Goal: Communication & Community: Connect with others

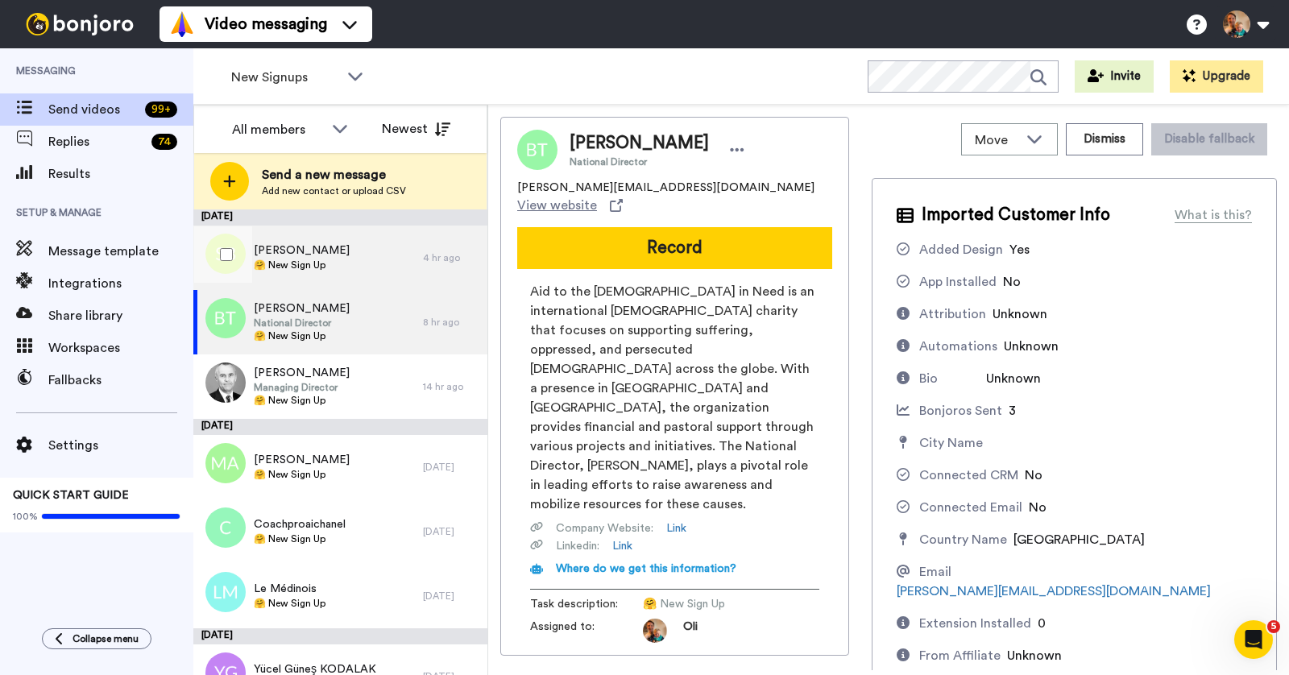
click at [331, 255] on span "Sanandi Biswas" at bounding box center [302, 250] width 96 height 16
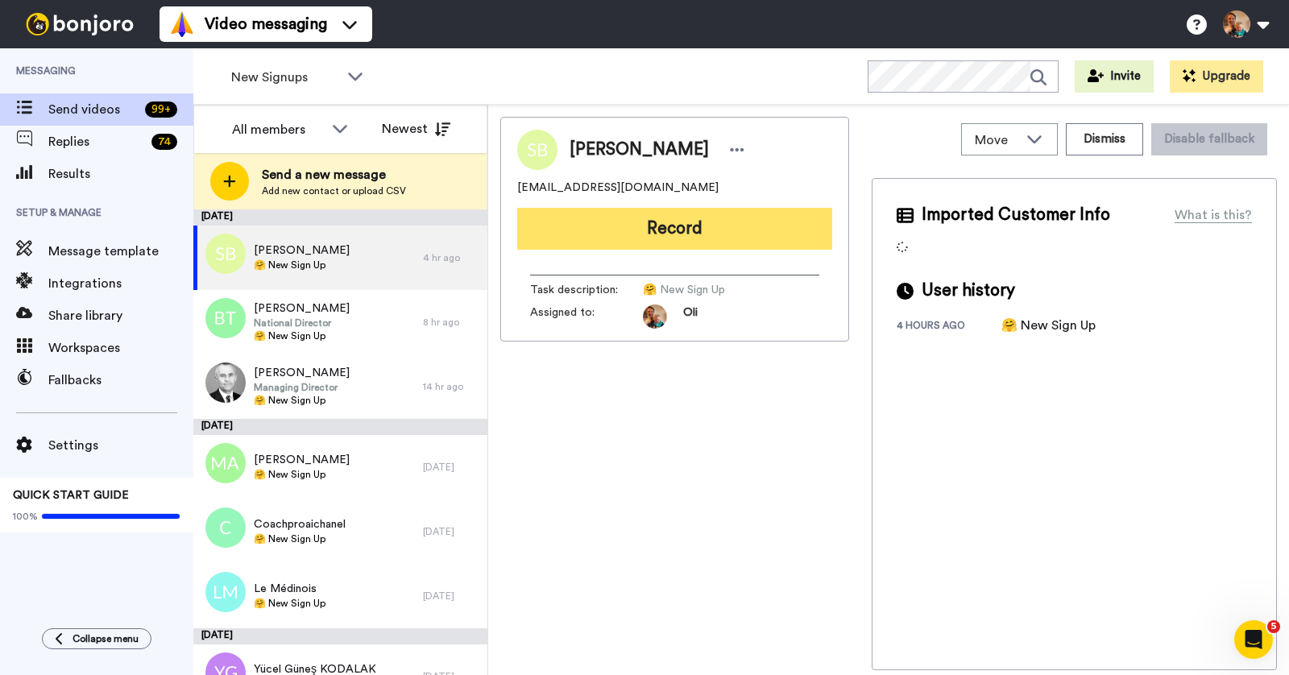
click at [686, 236] on button "Record" at bounding box center [674, 229] width 315 height 42
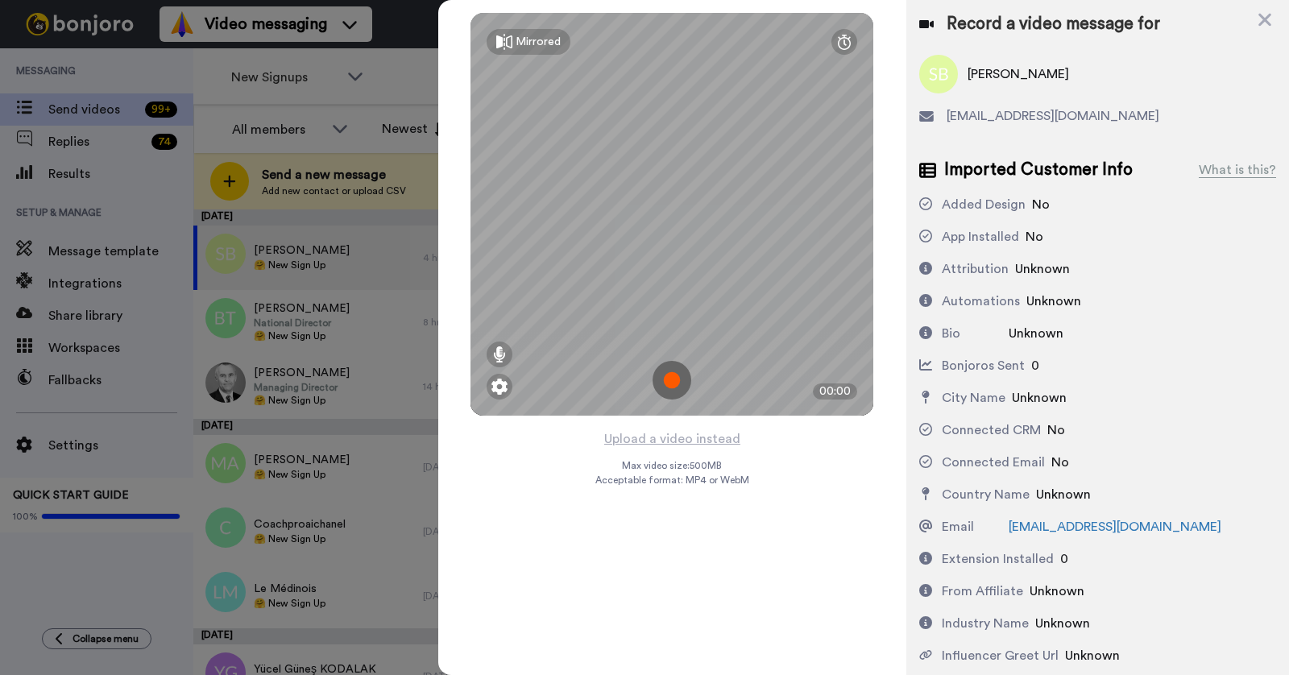
click at [889, 488] on div "Mirrored Redo 00:00 Upload a video instead Max video size: 500 MB Acceptable fo…" at bounding box center [672, 337] width 468 height 675
click at [669, 375] on img at bounding box center [672, 380] width 39 height 39
click at [678, 377] on img at bounding box center [672, 380] width 39 height 39
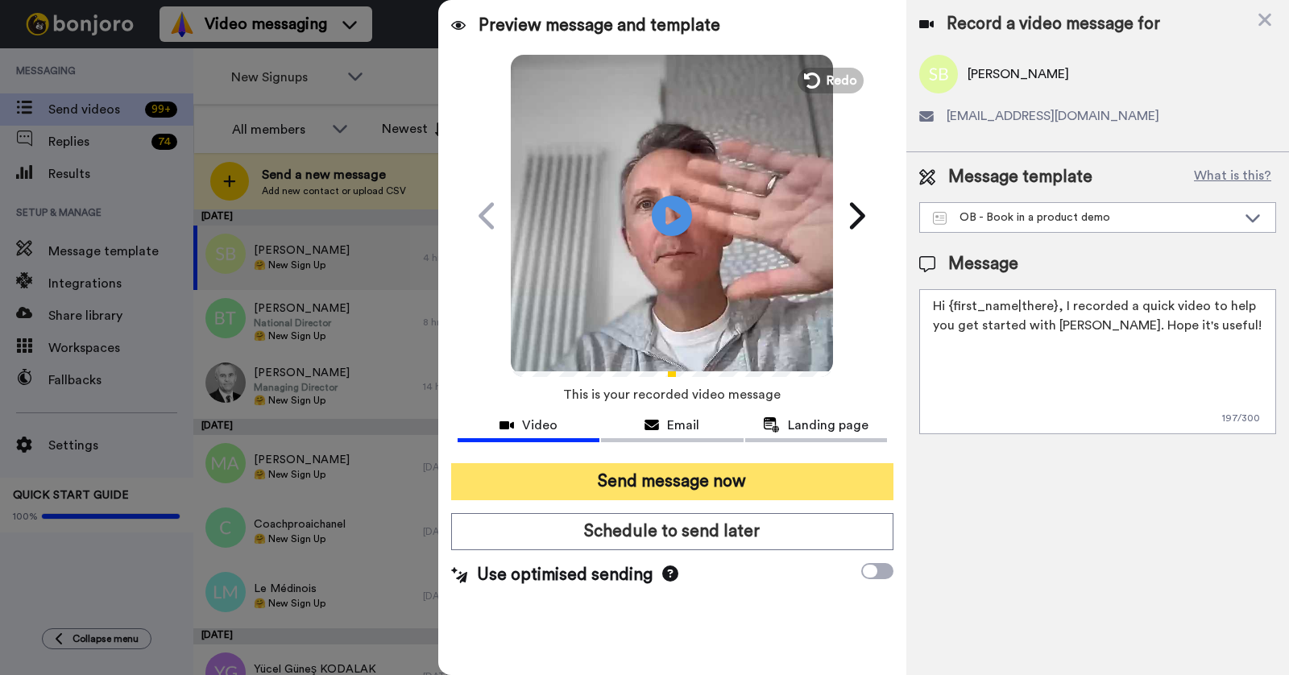
click at [726, 465] on button "Send message now" at bounding box center [672, 481] width 442 height 37
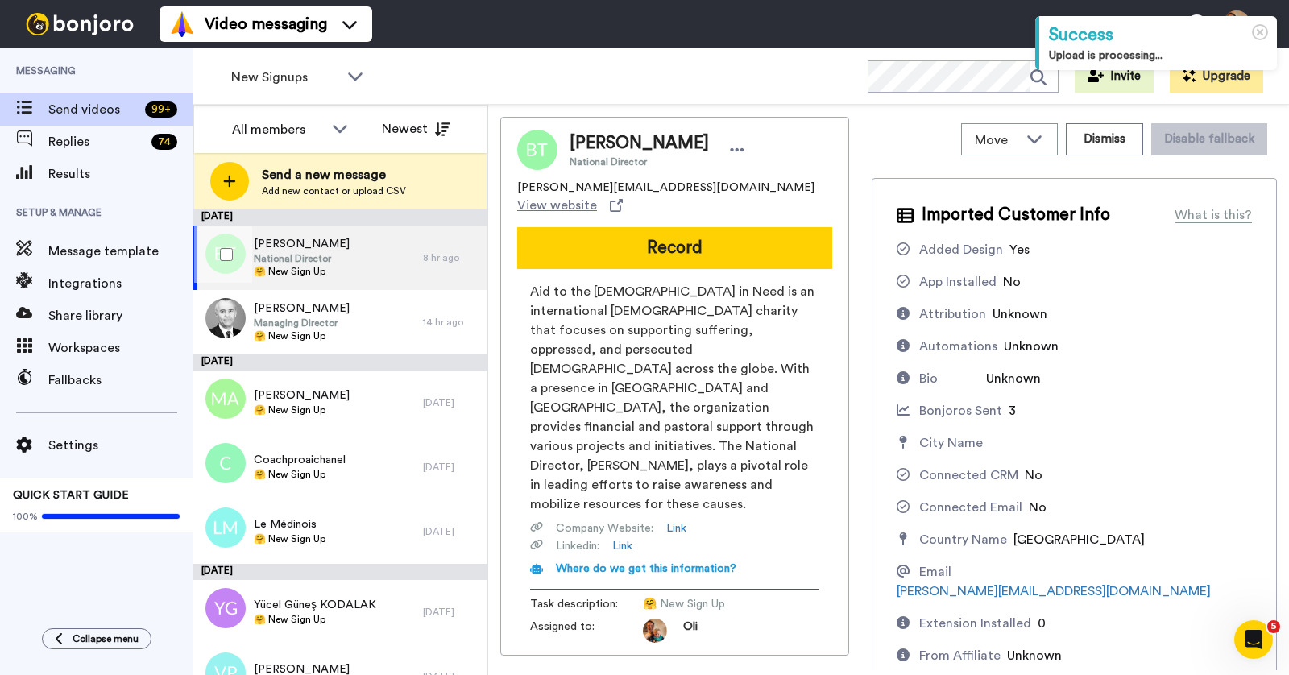
click at [349, 259] on div "Bernard Toutounji National Director 🤗 New Sign Up" at bounding box center [308, 258] width 230 height 64
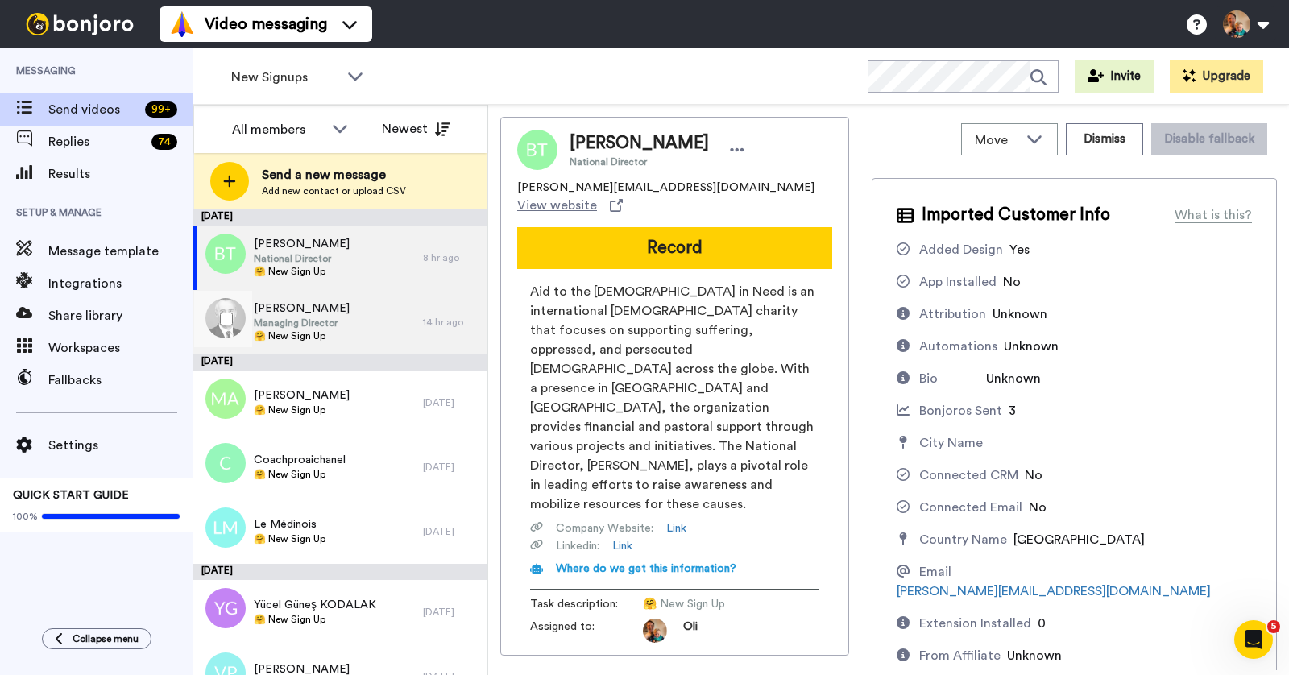
click at [368, 305] on div "Nick Wormald Managing Director 🤗 New Sign Up" at bounding box center [308, 322] width 230 height 64
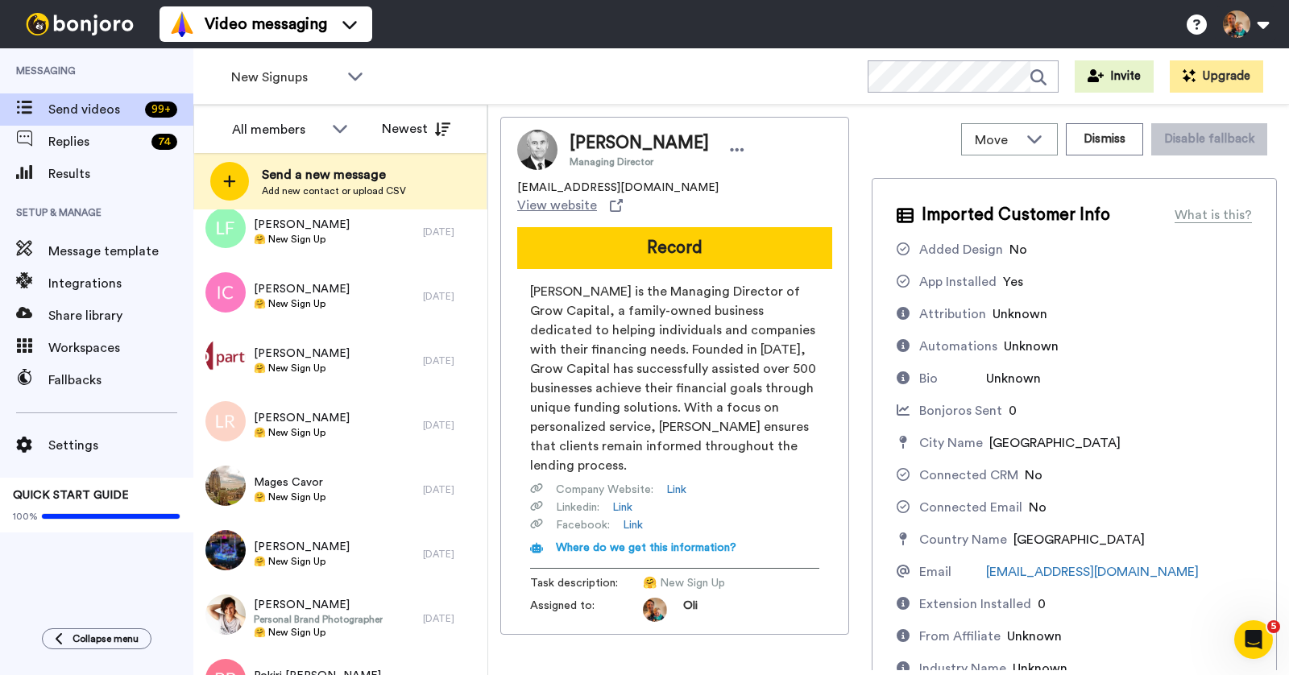
scroll to position [1081, 0]
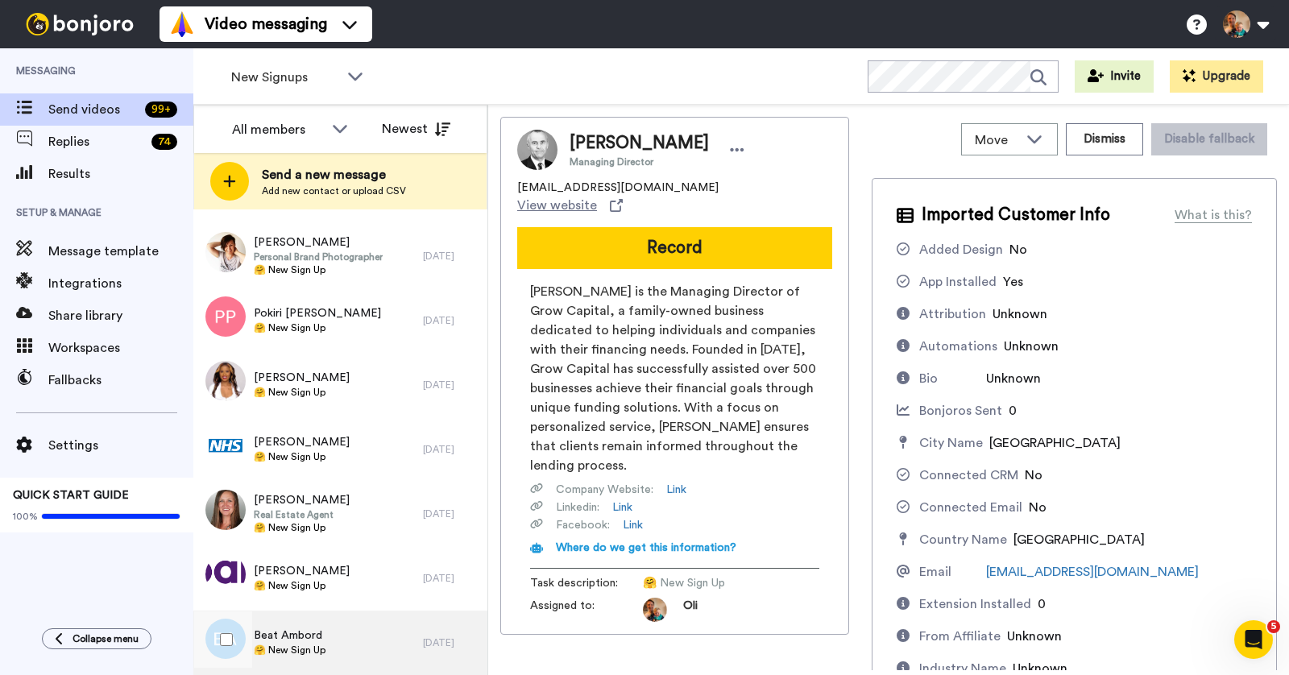
click at [334, 636] on div "Beat Ambord 🤗 New Sign Up" at bounding box center [308, 643] width 230 height 64
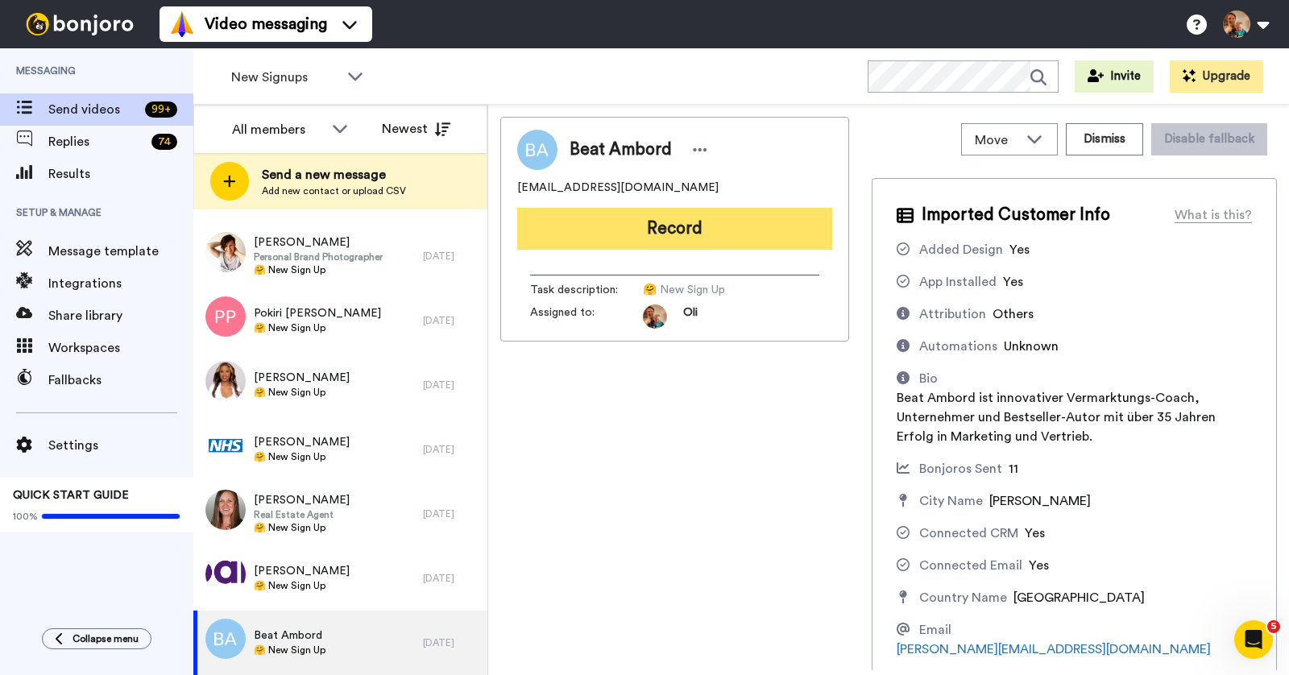
click at [700, 231] on button "Record" at bounding box center [674, 229] width 315 height 42
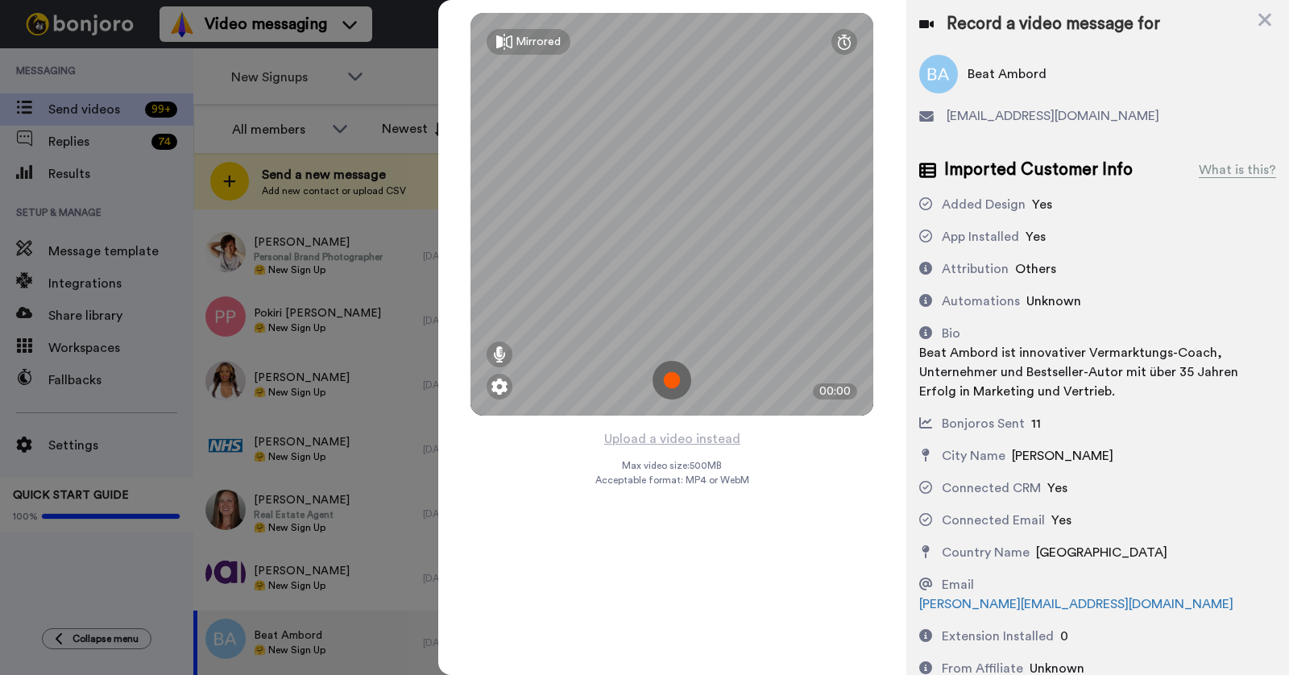
click at [676, 375] on img at bounding box center [672, 380] width 39 height 39
click at [678, 375] on img at bounding box center [672, 380] width 39 height 39
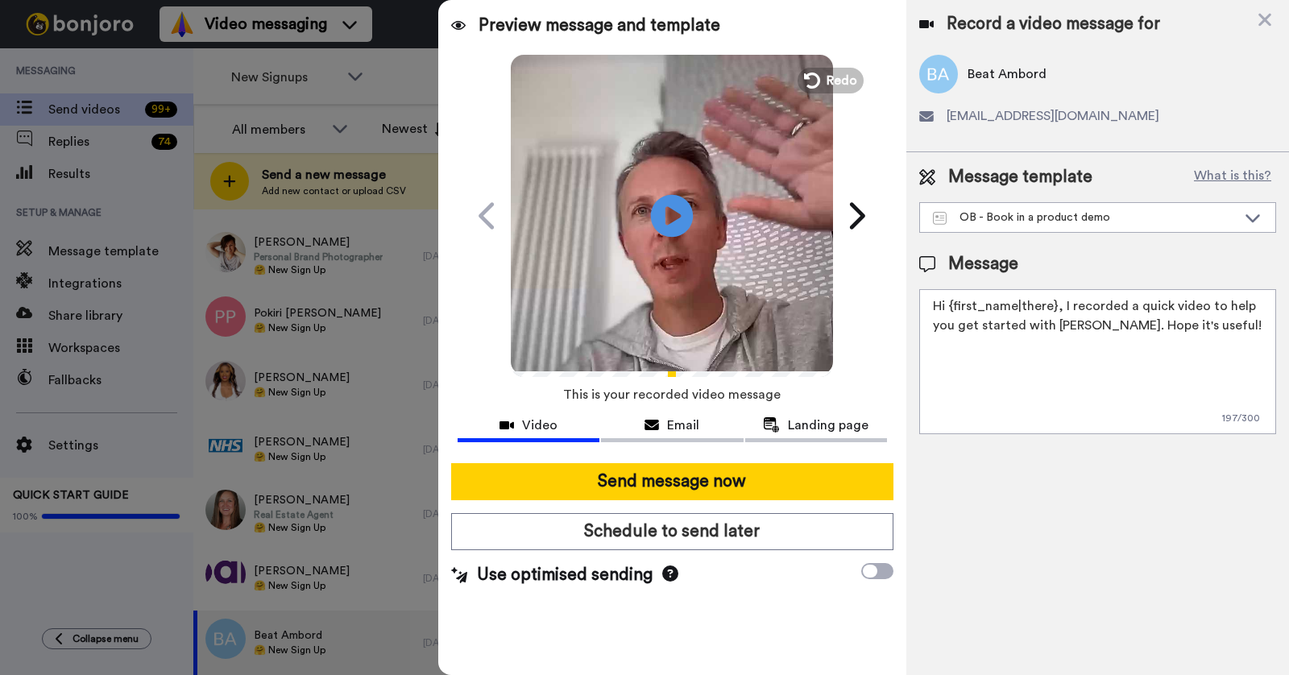
click at [678, 197] on icon at bounding box center [672, 215] width 43 height 43
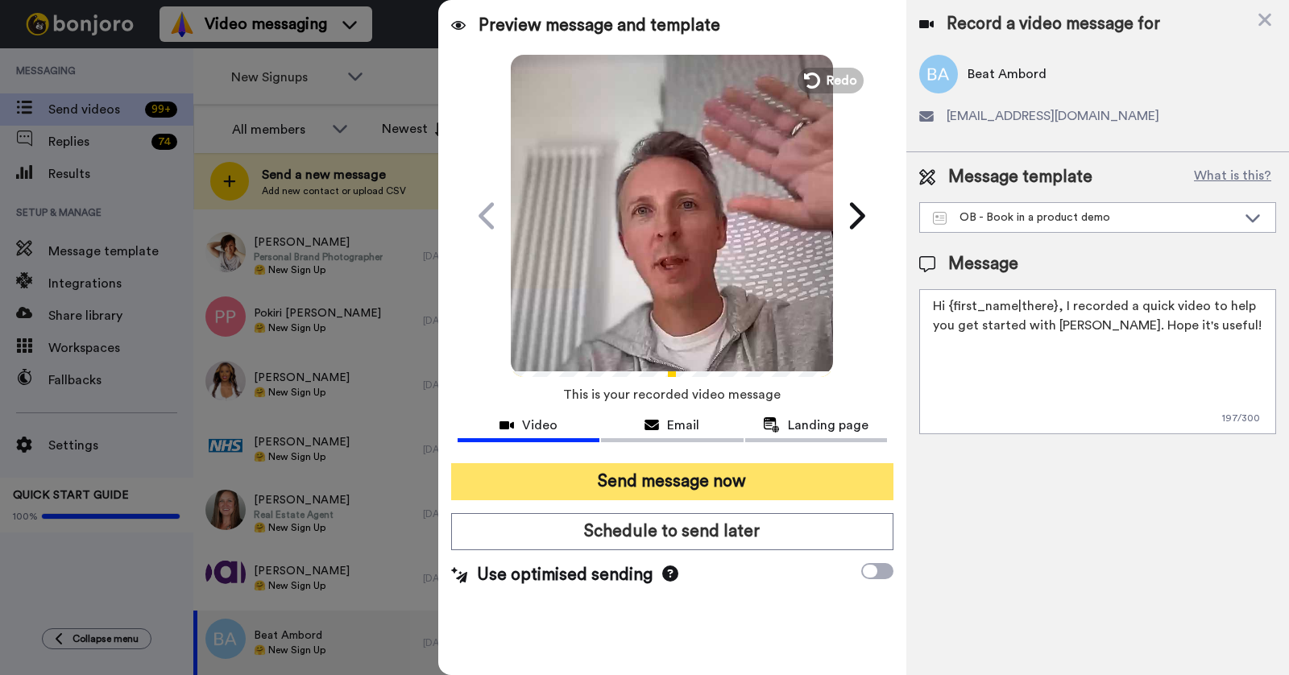
click at [693, 479] on button "Send message now" at bounding box center [672, 481] width 442 height 37
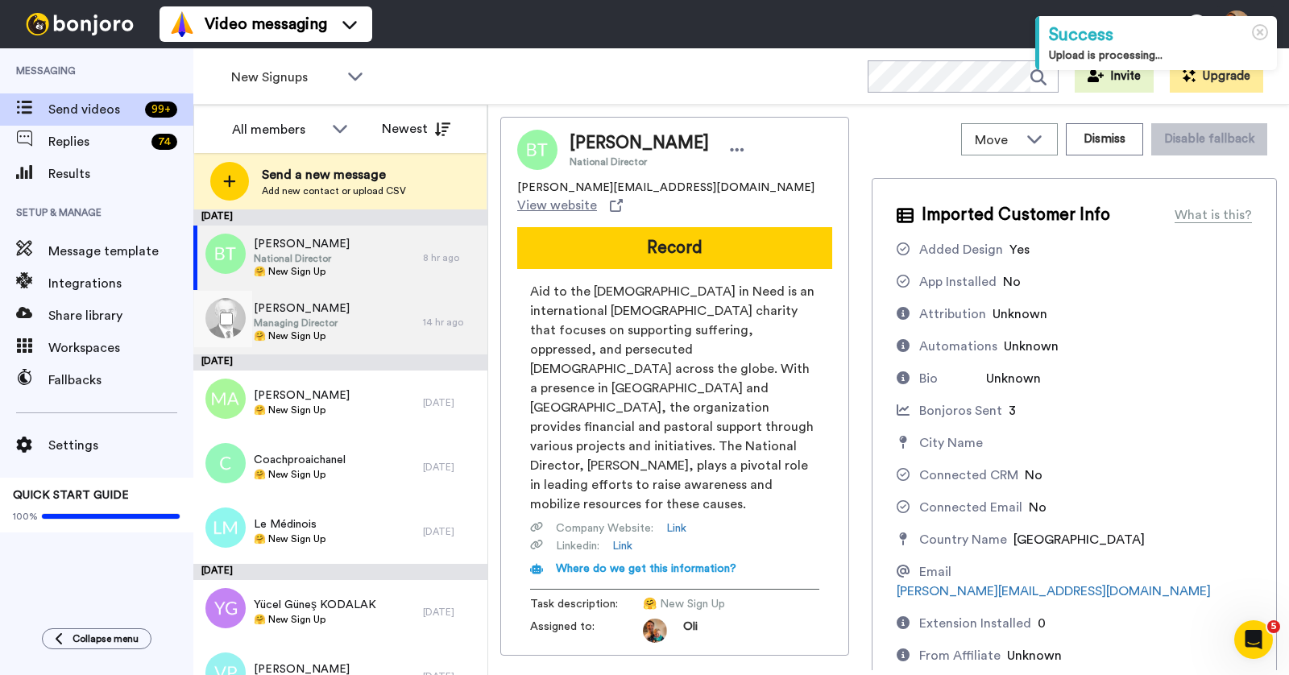
scroll to position [1017, 0]
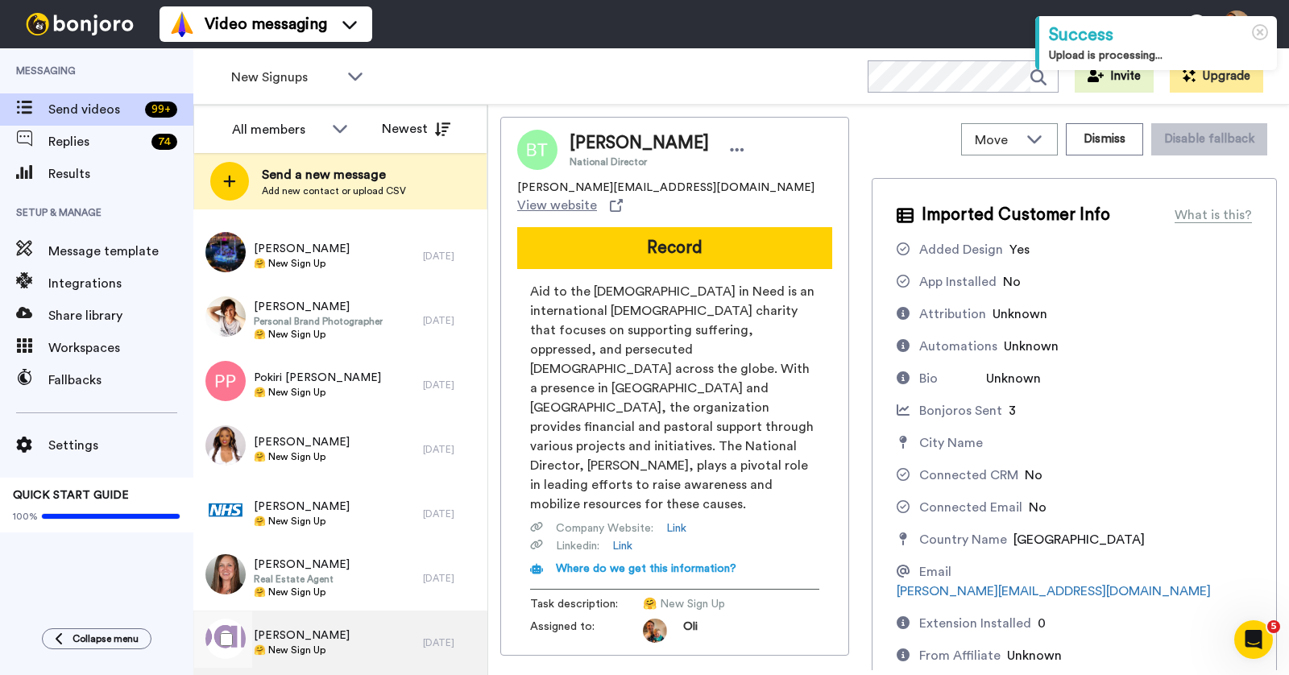
click at [322, 630] on span "[PERSON_NAME]" at bounding box center [302, 636] width 96 height 16
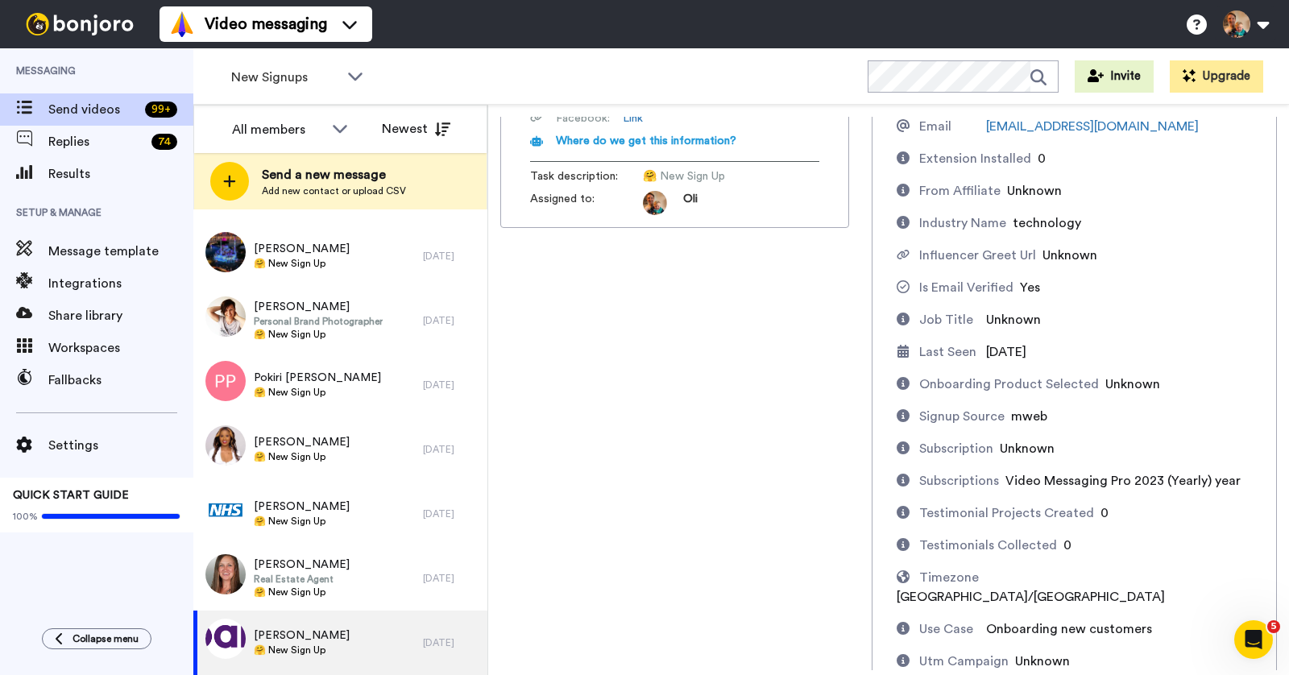
scroll to position [562, 0]
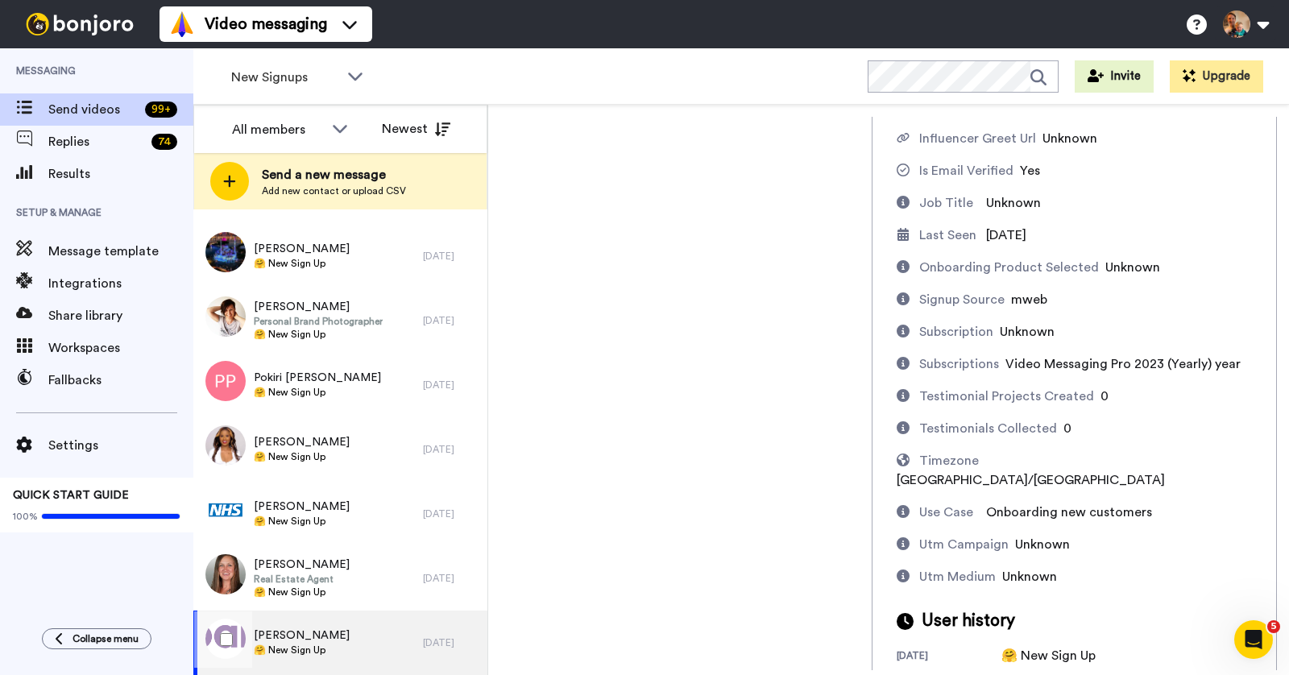
click at [283, 611] on div "Marcus Gilroy 🤗 New Sign Up" at bounding box center [308, 643] width 230 height 64
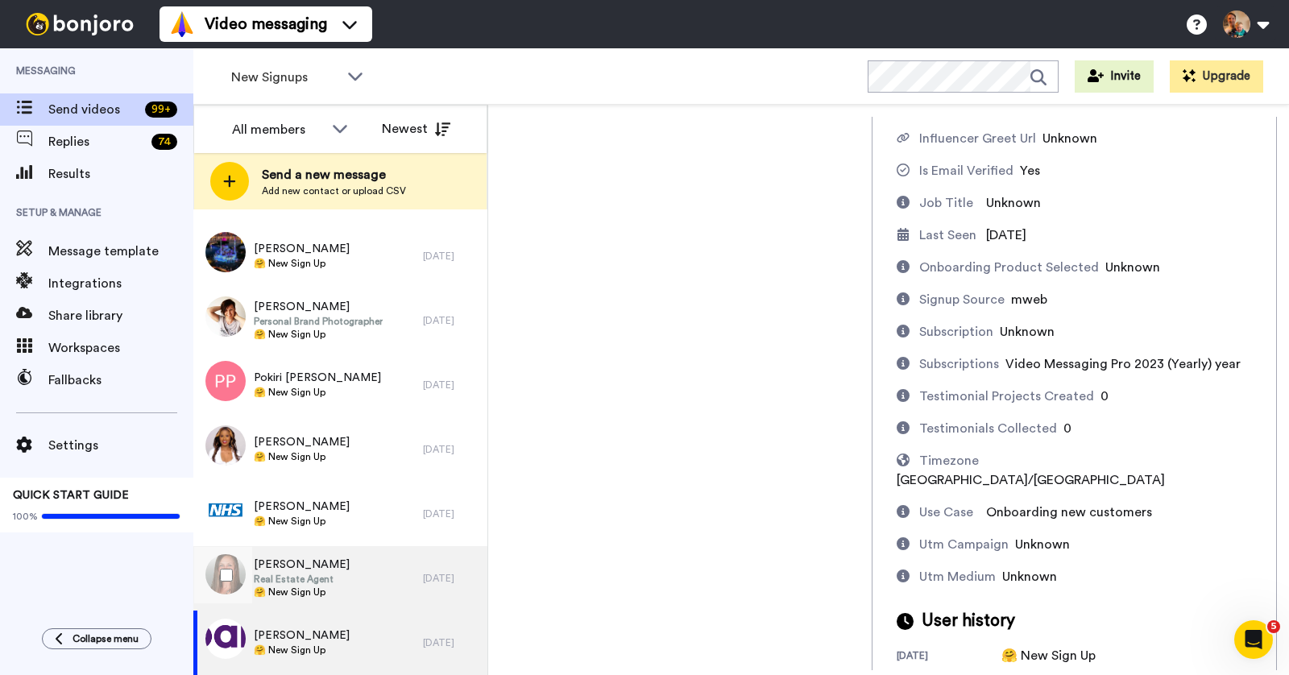
click at [309, 588] on span "🤗 New Sign Up" at bounding box center [302, 592] width 96 height 13
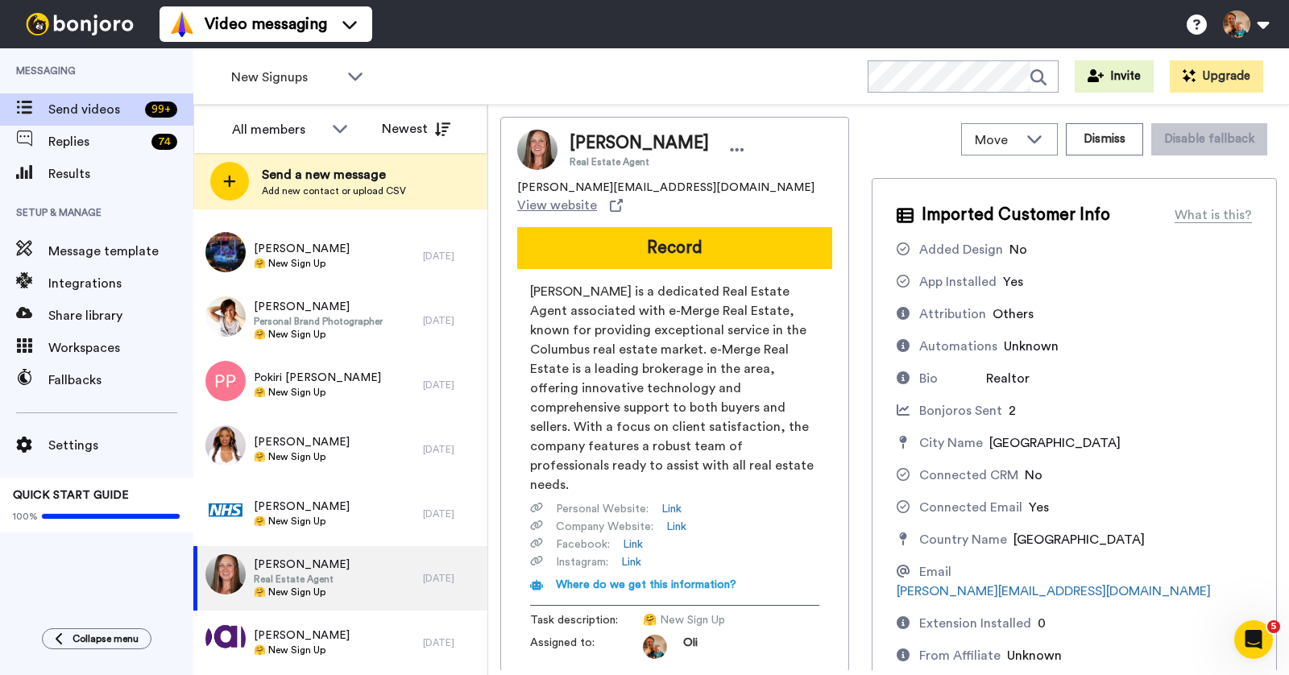
click at [661, 260] on div "Raquel Long Real Estate Agent raquel.long@e-merge.com View website Record Raque…" at bounding box center [674, 394] width 349 height 555
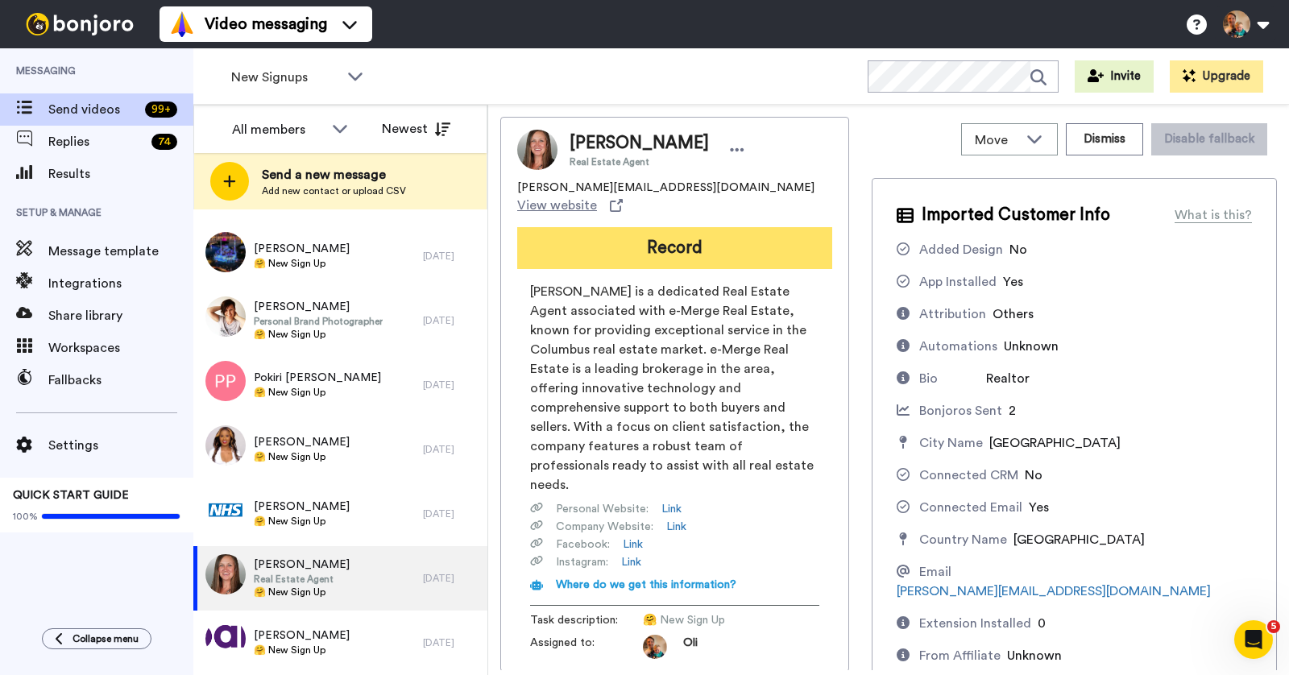
click at [665, 242] on button "Record" at bounding box center [674, 248] width 315 height 42
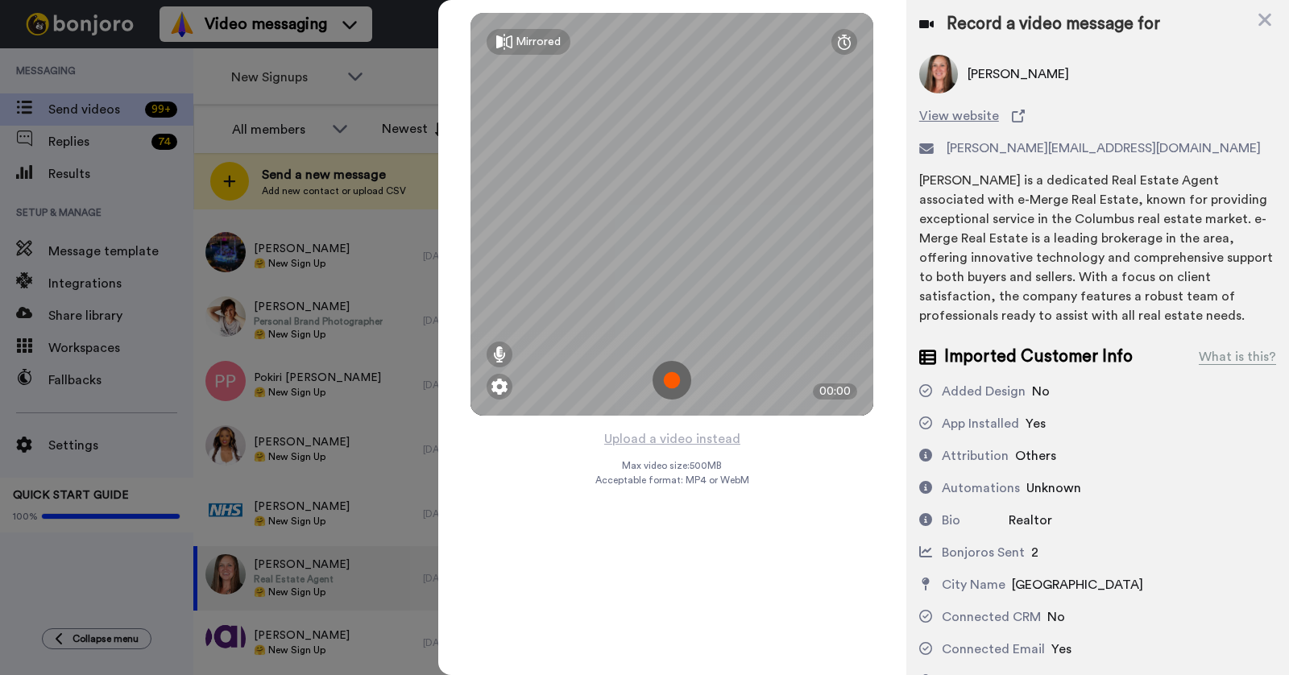
click at [676, 383] on img at bounding box center [672, 380] width 39 height 39
click at [681, 387] on img at bounding box center [672, 380] width 39 height 39
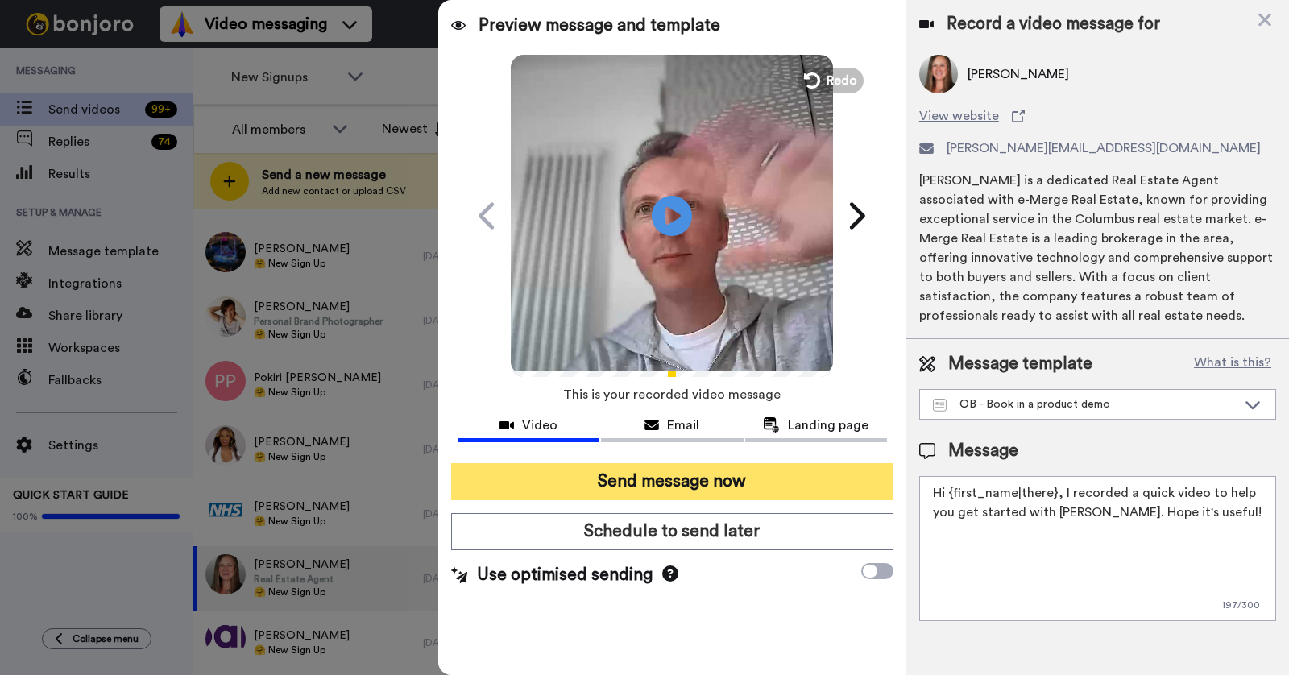
click at [723, 484] on button "Send message now" at bounding box center [672, 481] width 442 height 37
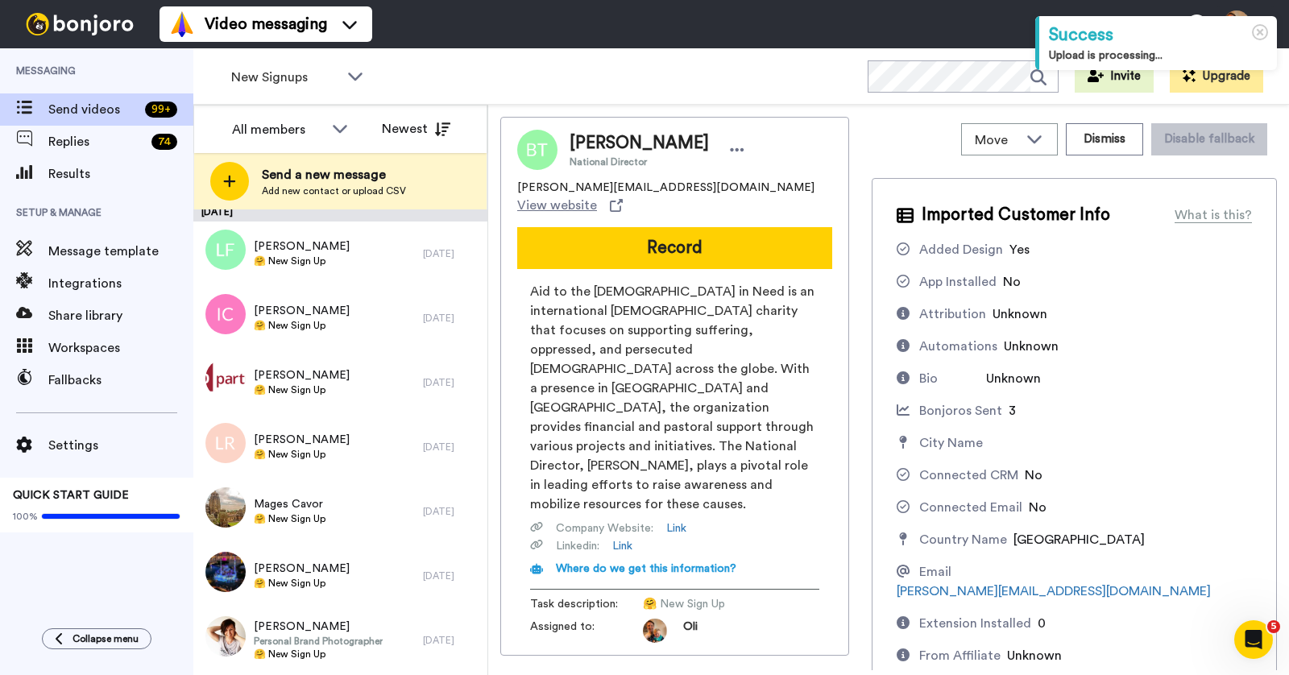
scroll to position [952, 0]
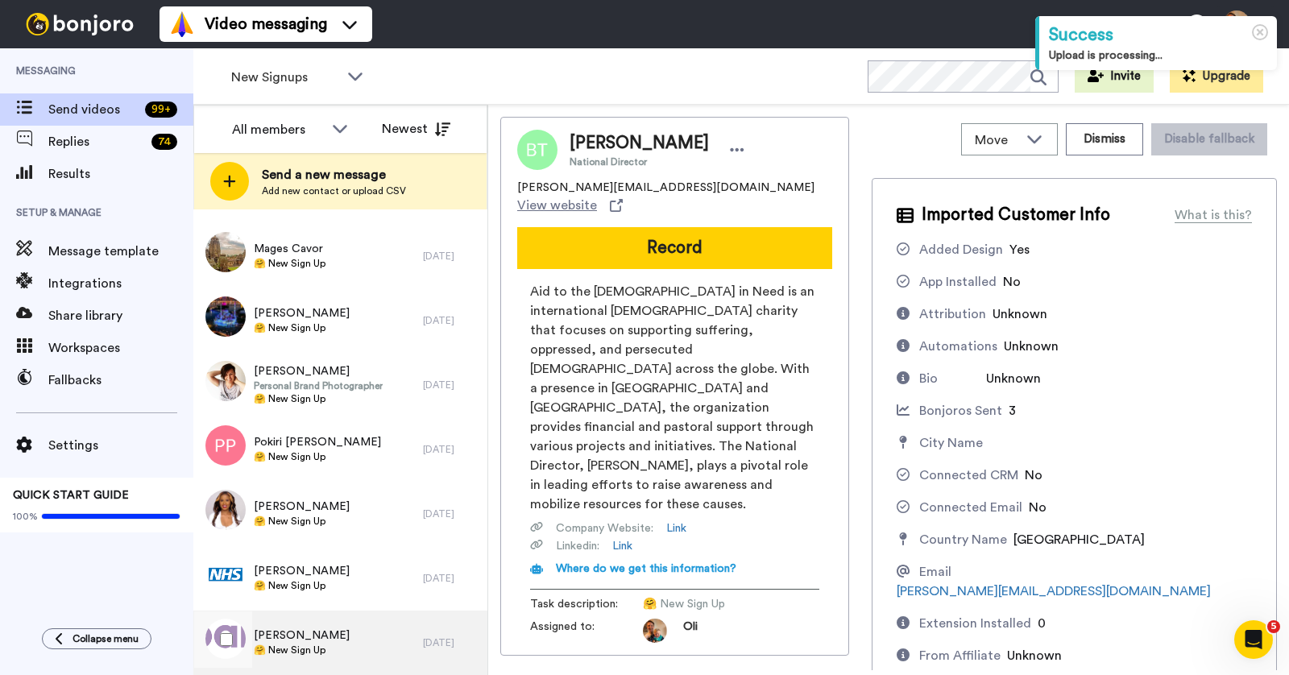
click at [305, 637] on span "[PERSON_NAME]" at bounding box center [302, 636] width 96 height 16
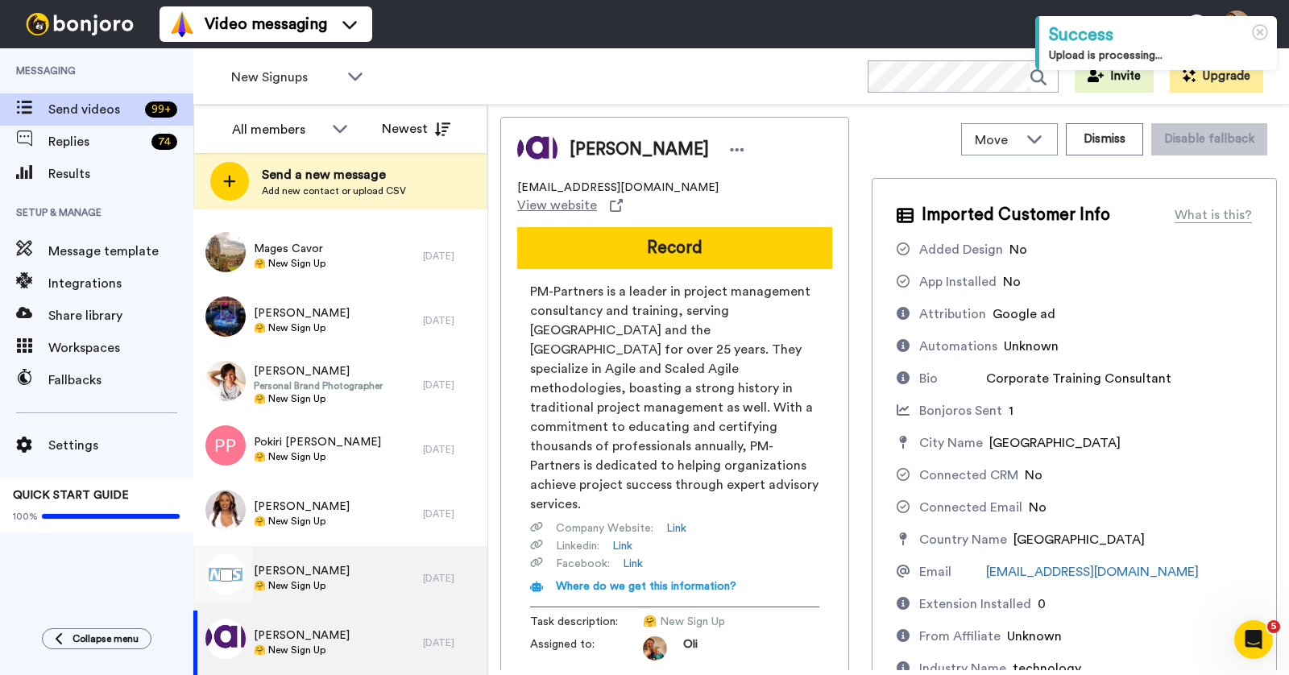
click at [335, 570] on span "[PERSON_NAME]" at bounding box center [302, 571] width 96 height 16
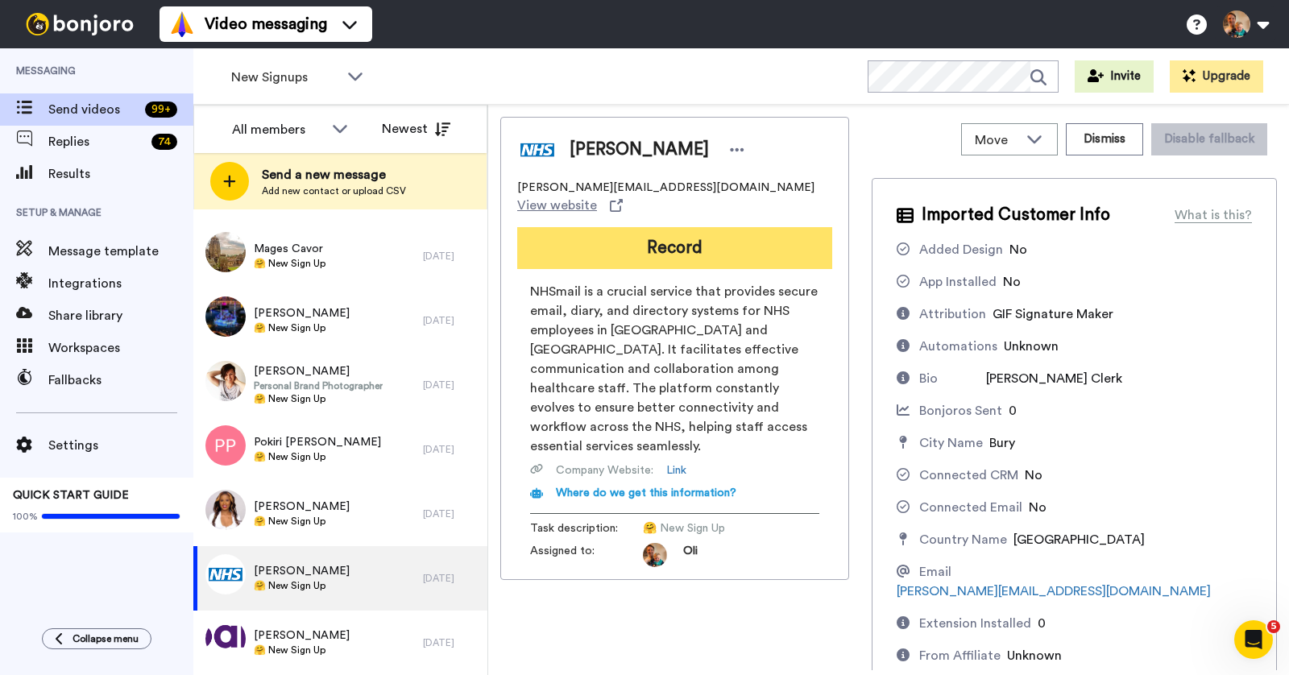
click at [683, 237] on button "Record" at bounding box center [674, 248] width 315 height 42
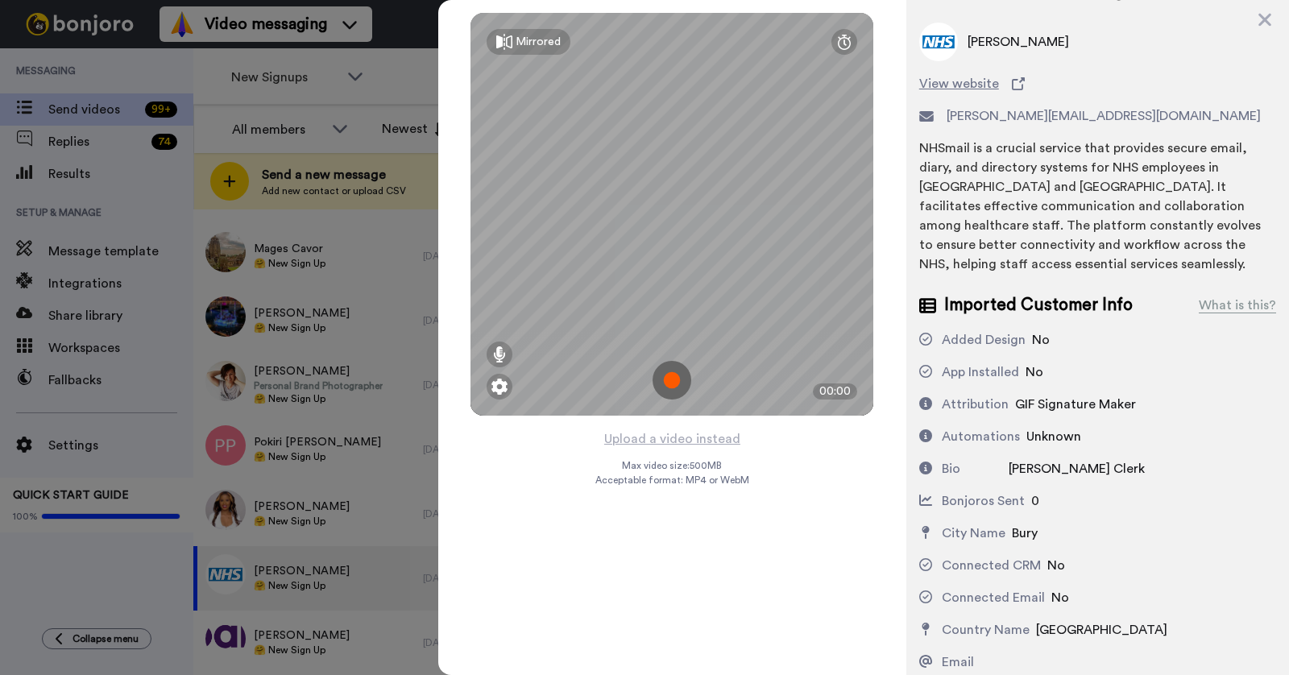
scroll to position [35, 0]
click at [1263, 11] on icon at bounding box center [1265, 20] width 16 height 20
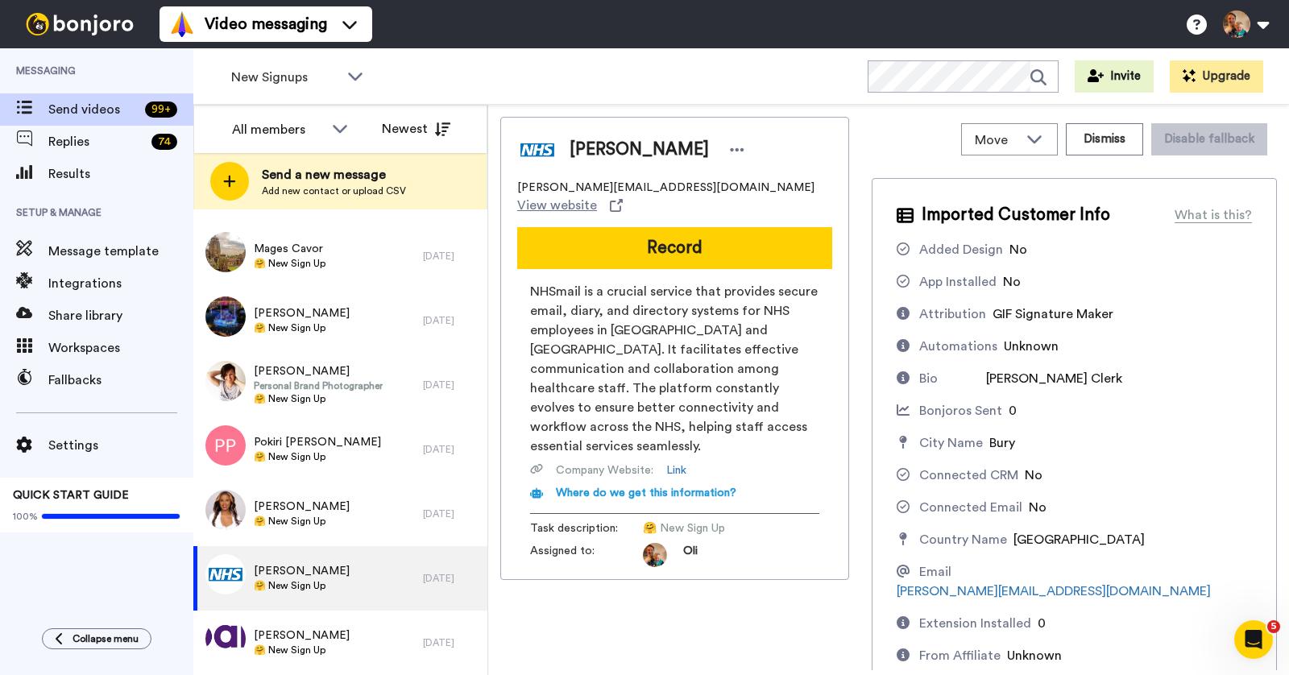
scroll to position [0, 0]
click at [350, 571] on div "AKHIL ANTONY 🤗 New Sign Up" at bounding box center [308, 578] width 230 height 64
click at [1106, 140] on button "Dismiss" at bounding box center [1104, 139] width 77 height 32
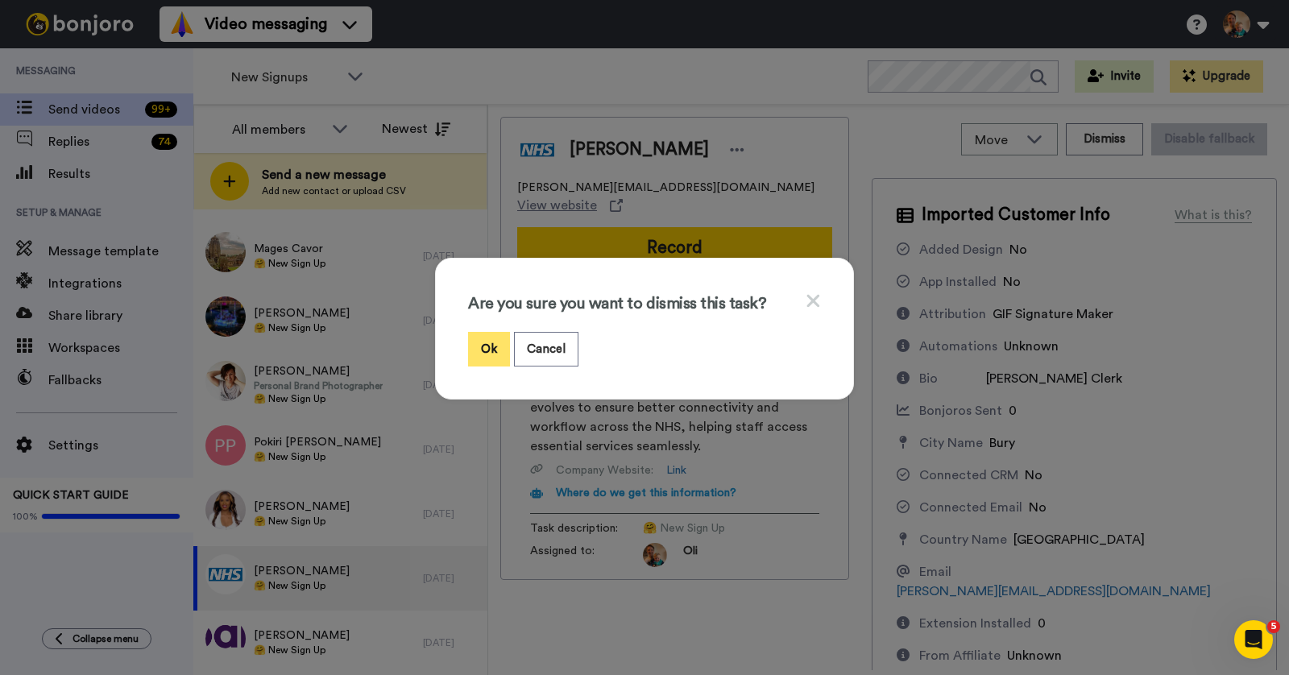
click at [484, 347] on button "Ok" at bounding box center [489, 349] width 42 height 35
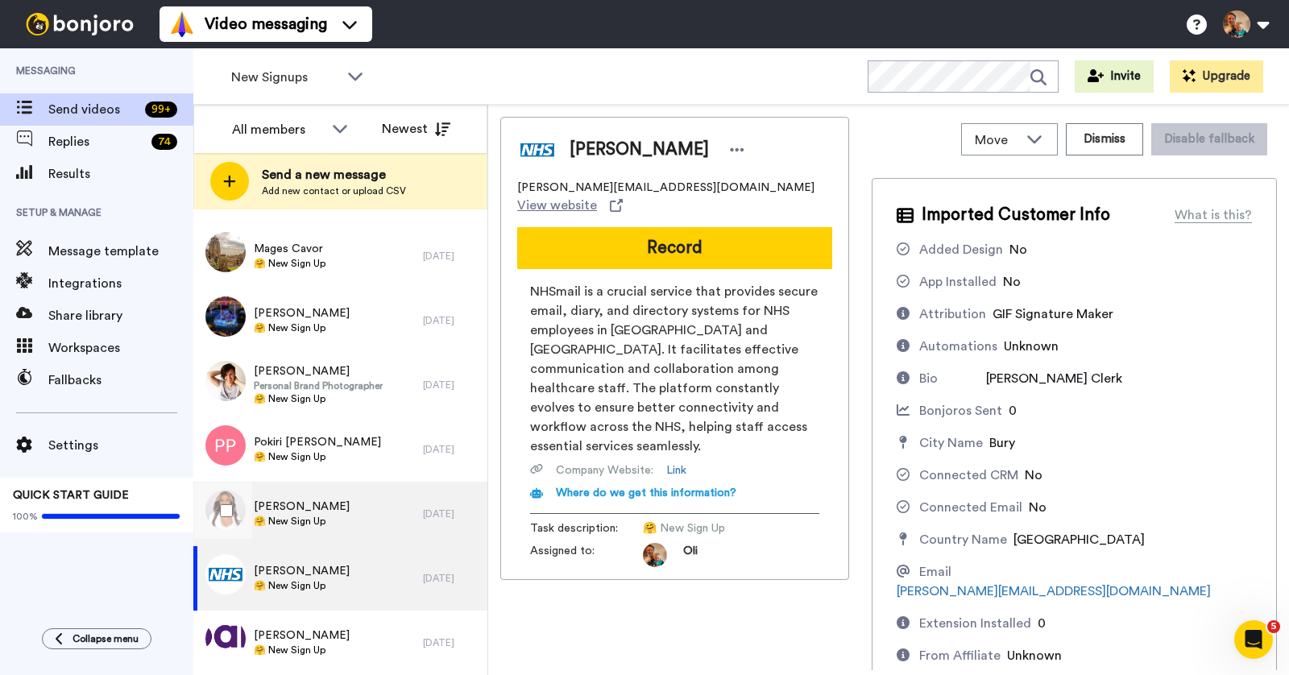
click at [314, 500] on span "Ezekiel Abure" at bounding box center [302, 507] width 96 height 16
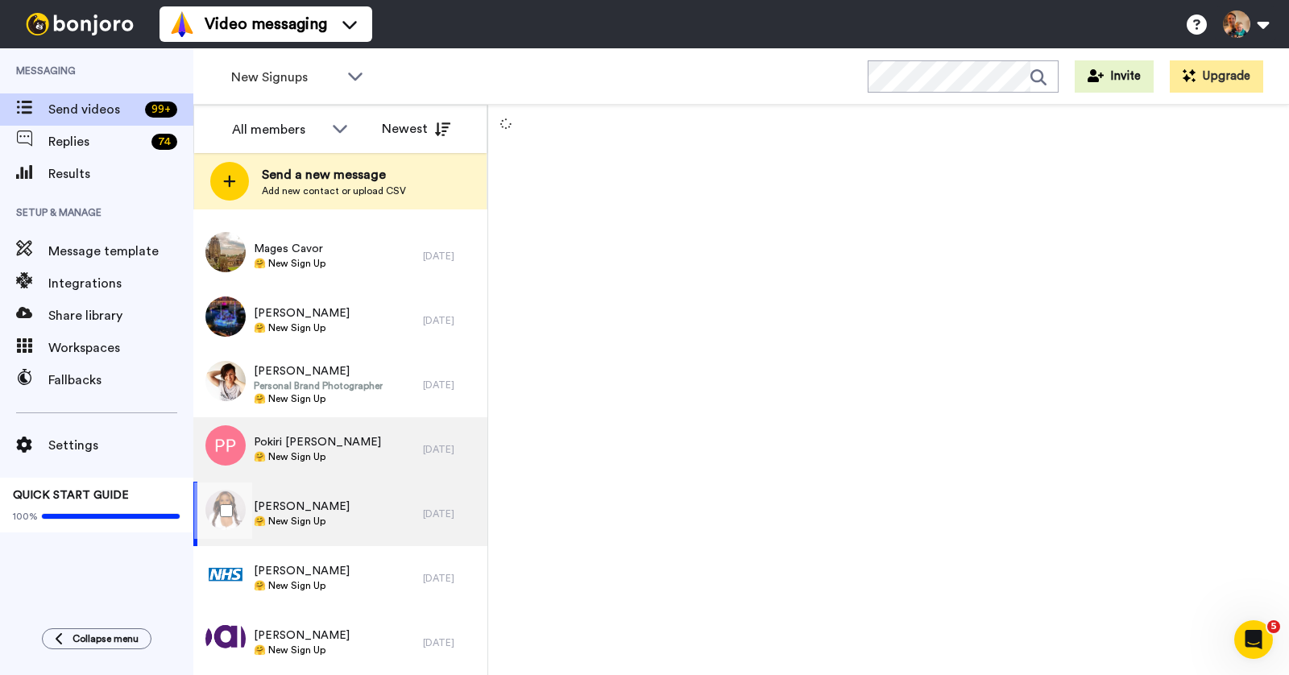
scroll to position [888, 0]
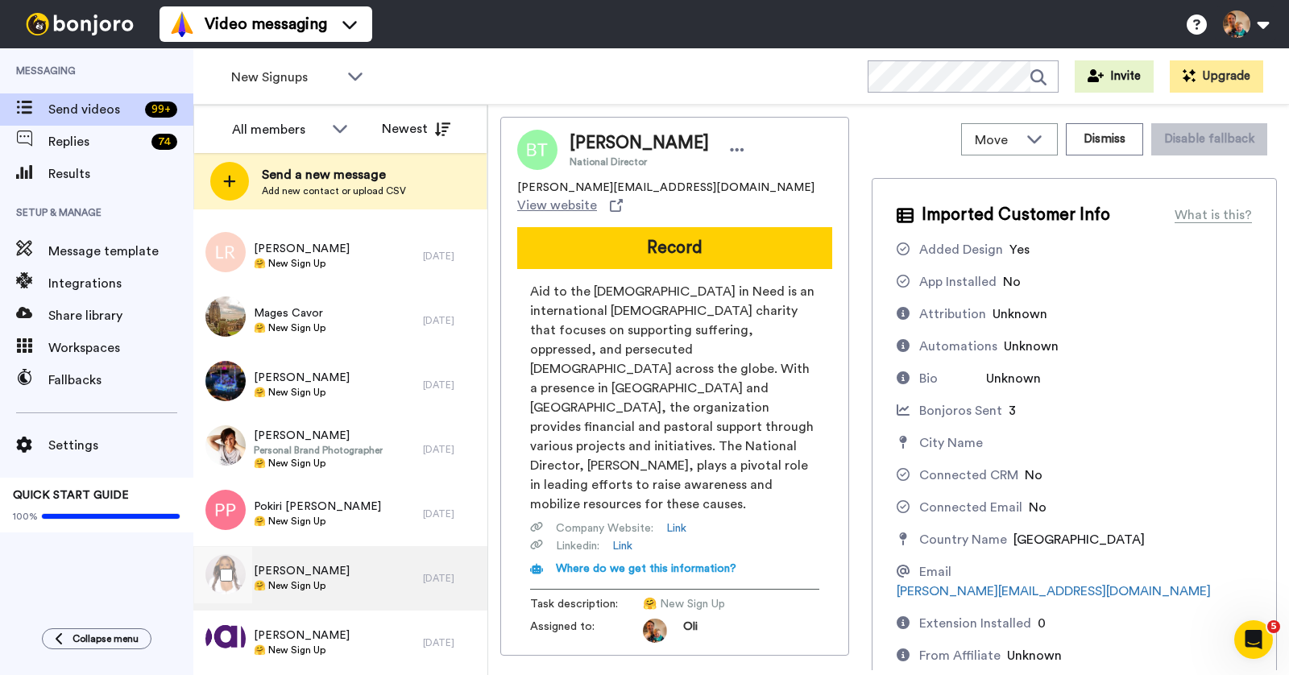
click at [309, 594] on div "Ezekiel Abure 🤗 New Sign Up" at bounding box center [308, 578] width 230 height 64
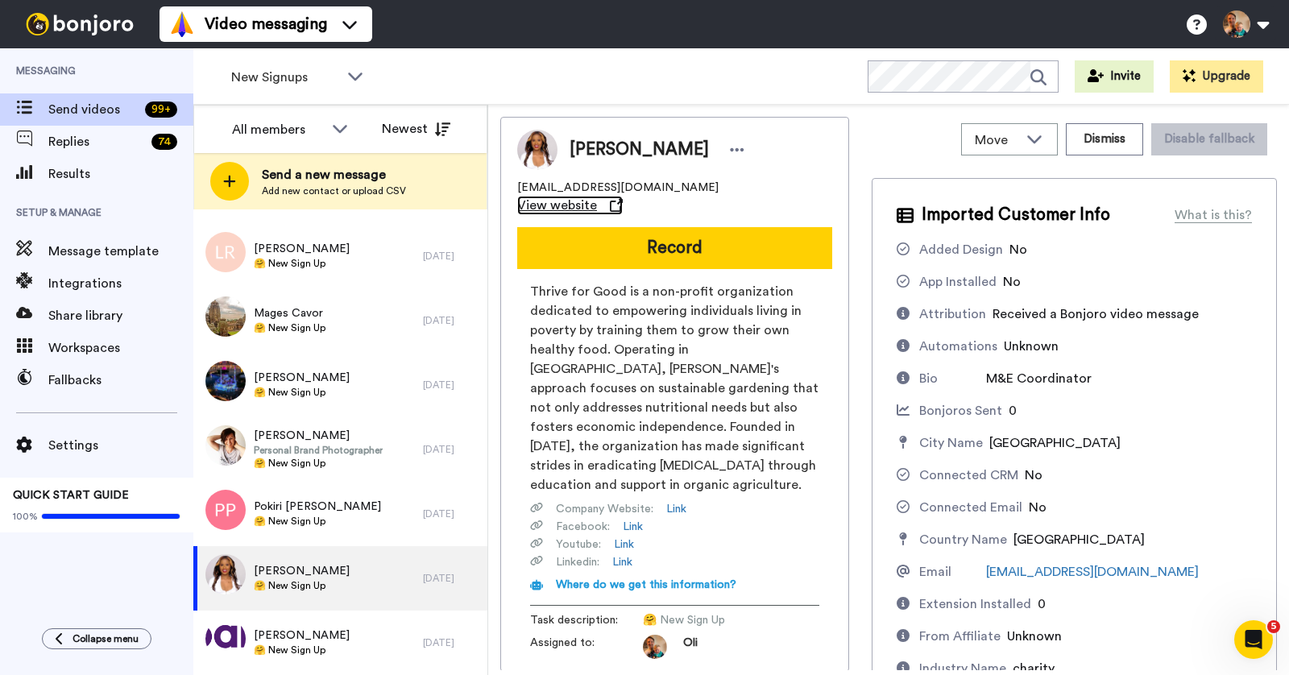
click at [623, 199] on icon at bounding box center [616, 205] width 13 height 13
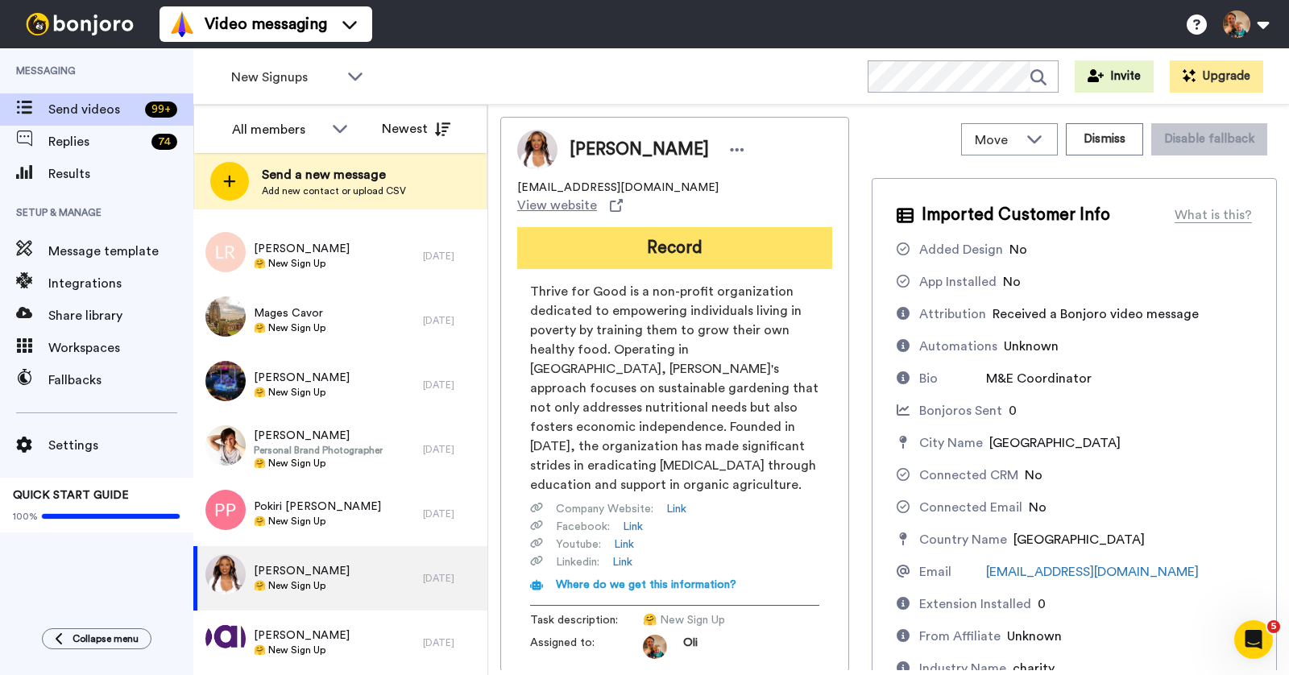
click at [645, 238] on button "Record" at bounding box center [674, 248] width 315 height 42
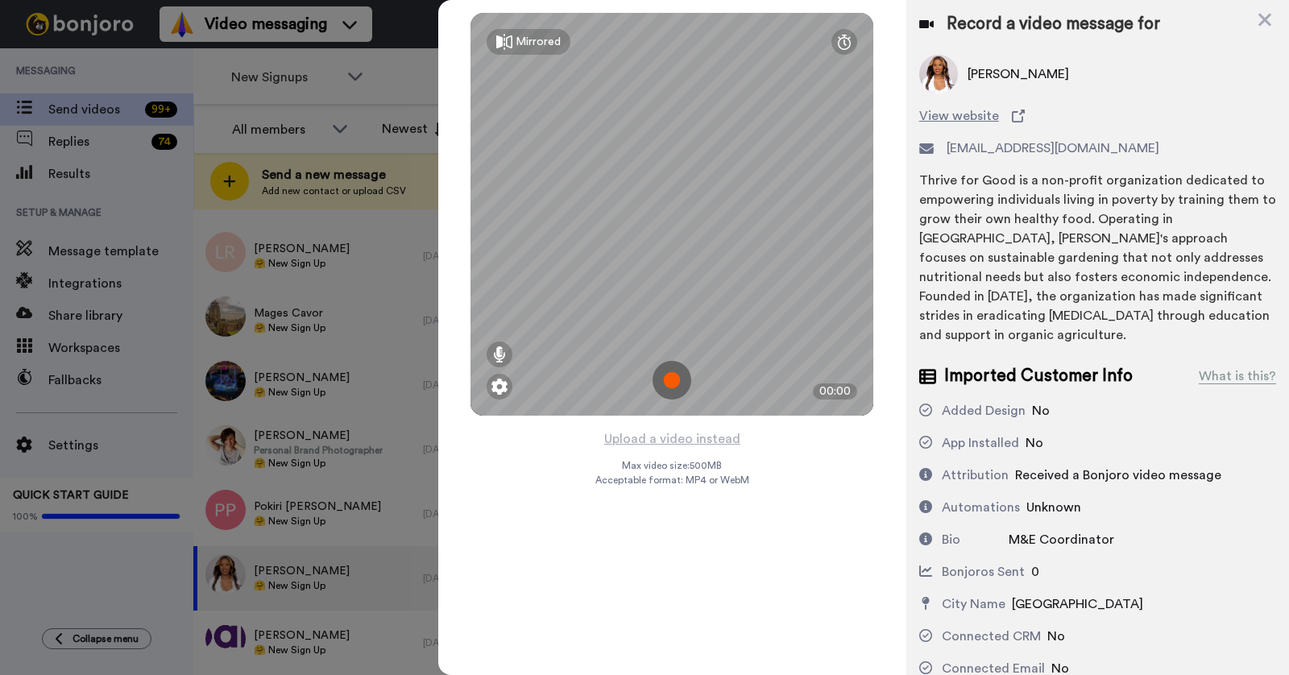
click at [1032, 533] on span "M&E Coordinator" at bounding box center [1062, 539] width 106 height 13
copy div "M&E Coordinator"
click at [671, 380] on img at bounding box center [672, 380] width 39 height 39
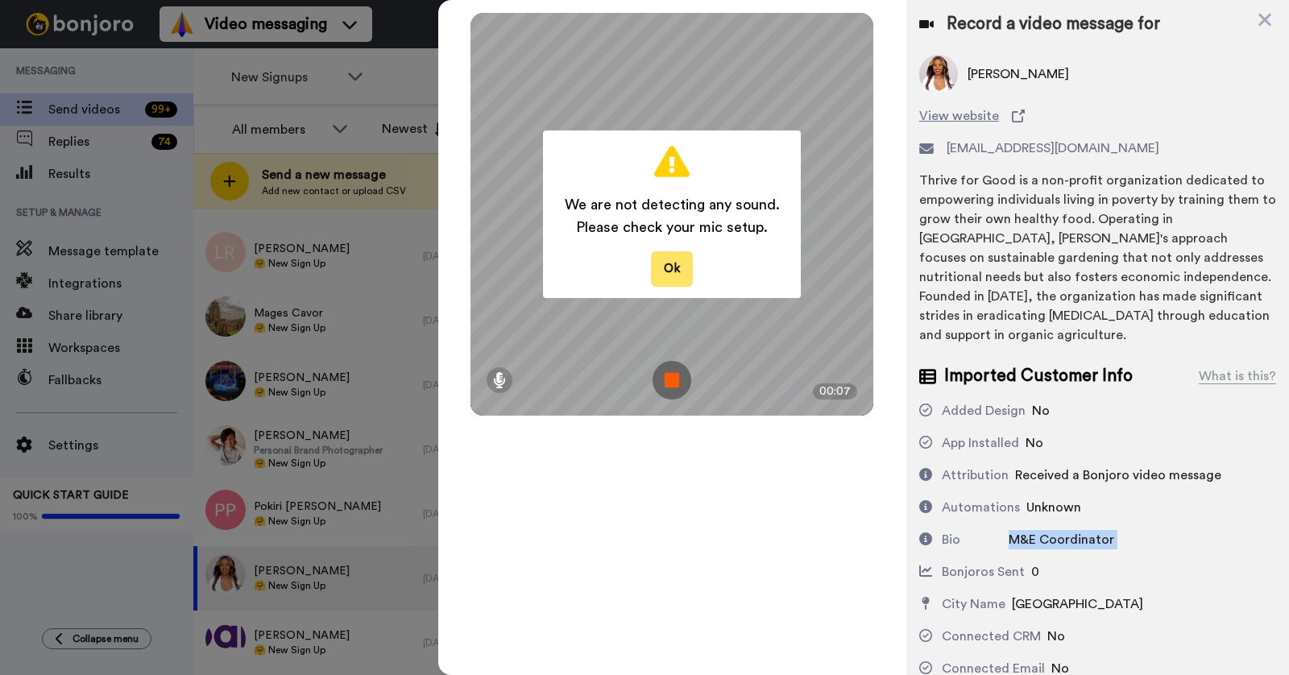
click at [661, 263] on button "Ok" at bounding box center [672, 268] width 42 height 35
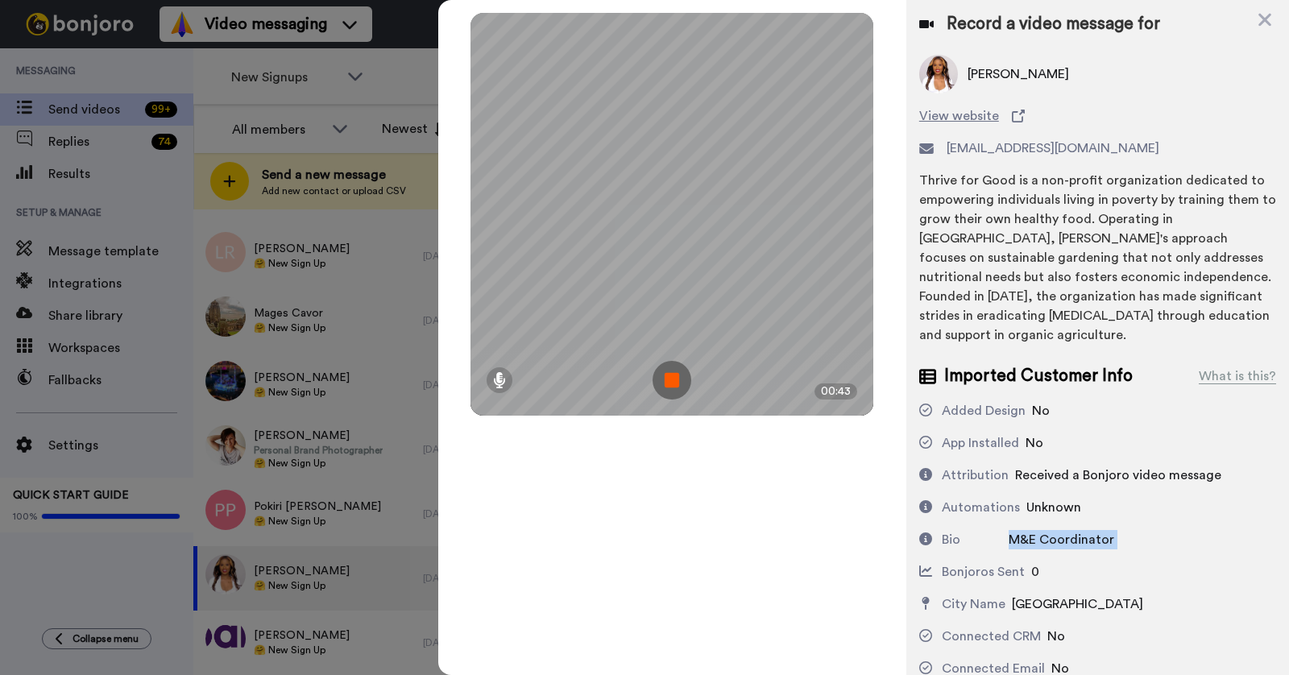
click at [672, 393] on img at bounding box center [672, 380] width 39 height 39
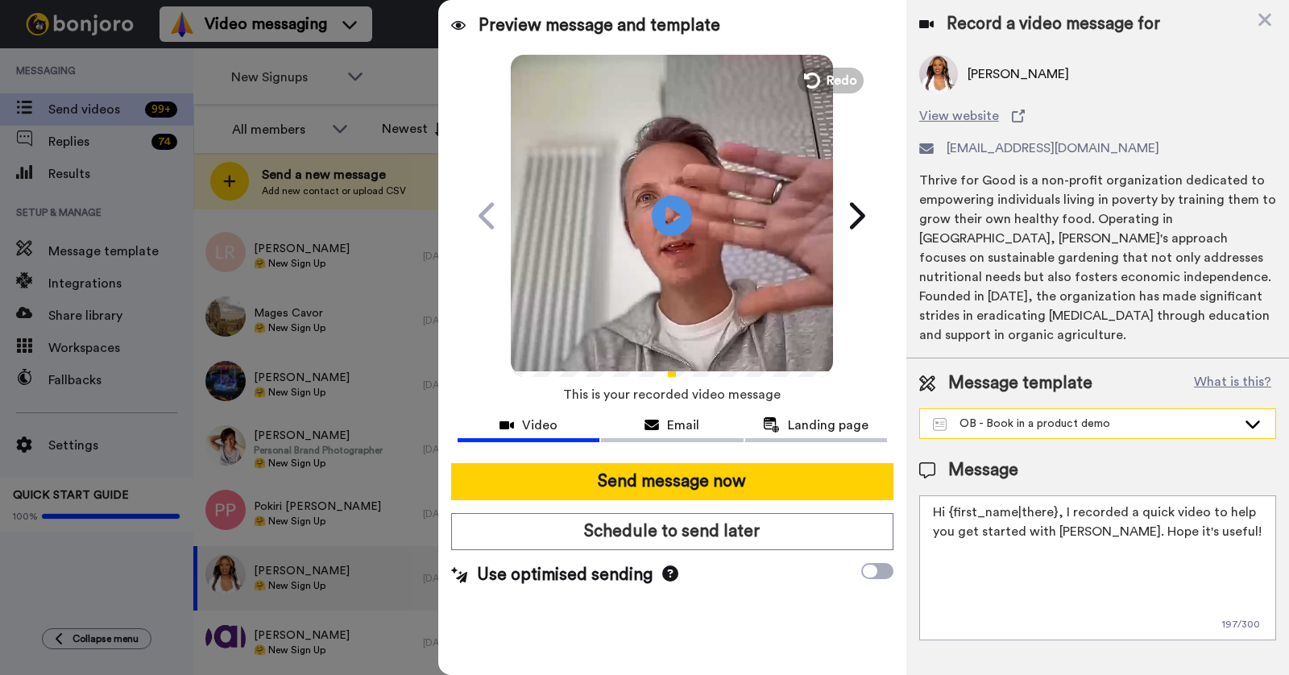
click at [1013, 416] on div "OB - Book in a product demo" at bounding box center [1085, 424] width 304 height 16
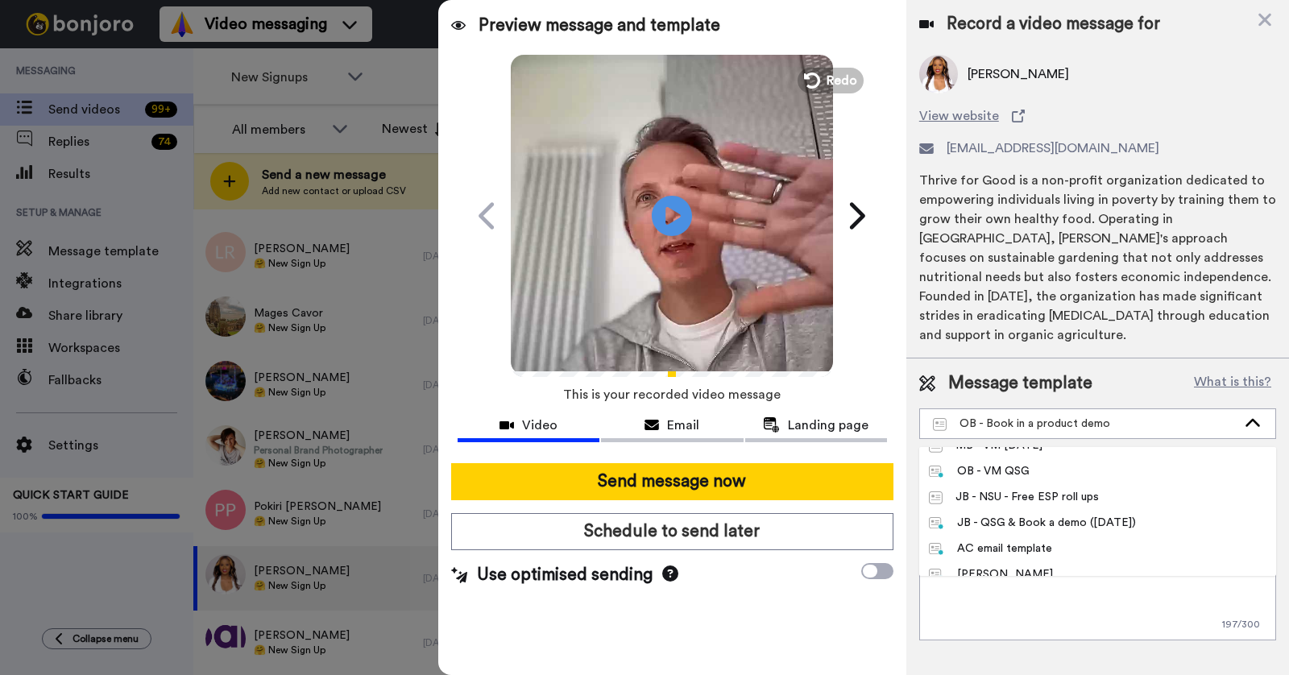
scroll to position [785, 0]
click at [1009, 466] on div "OB - VM QSG" at bounding box center [979, 474] width 101 height 16
type textarea "Hey {first_name|there}, I recorded a quick message to welcome you to Bonjoro! P…"
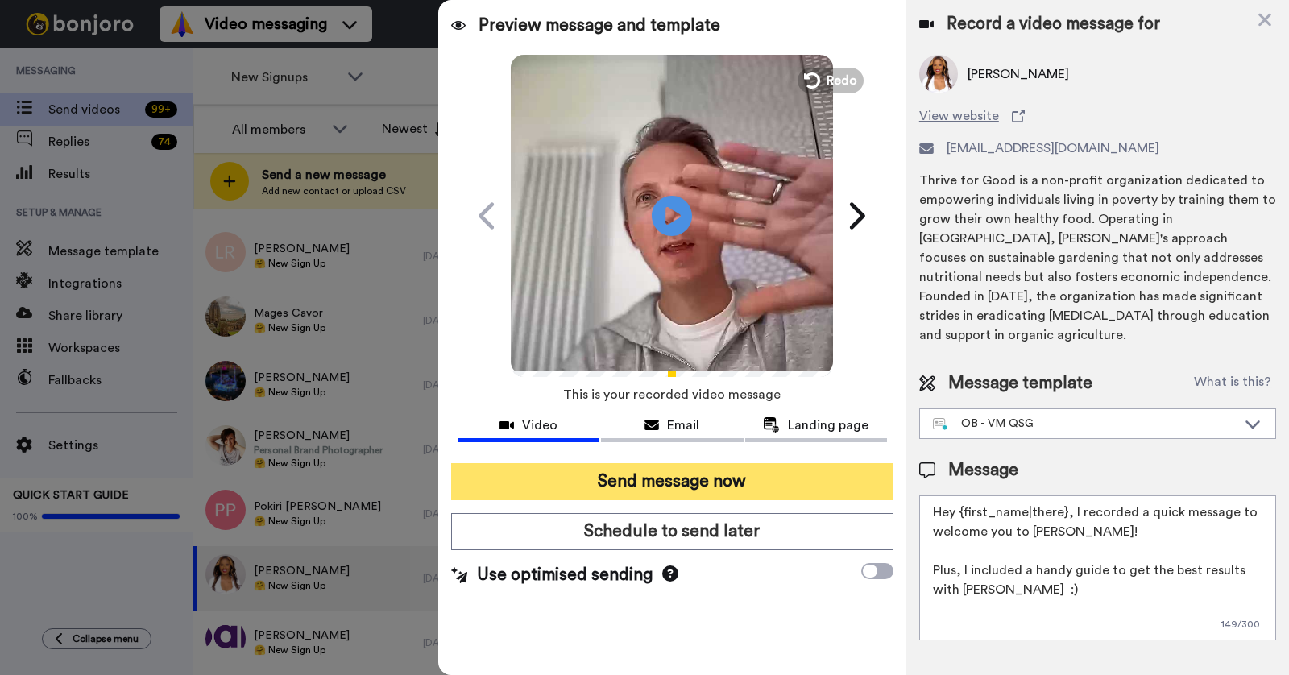
click at [685, 483] on button "Send message now" at bounding box center [672, 481] width 442 height 37
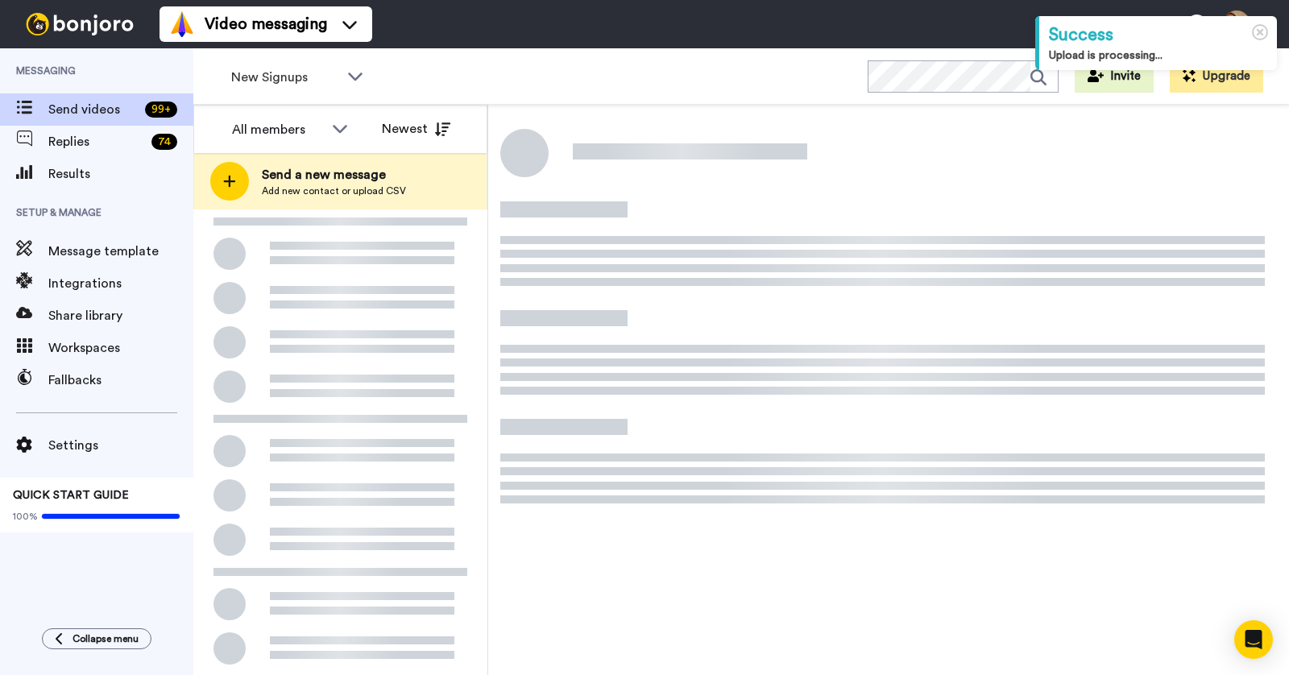
scroll to position [86, 0]
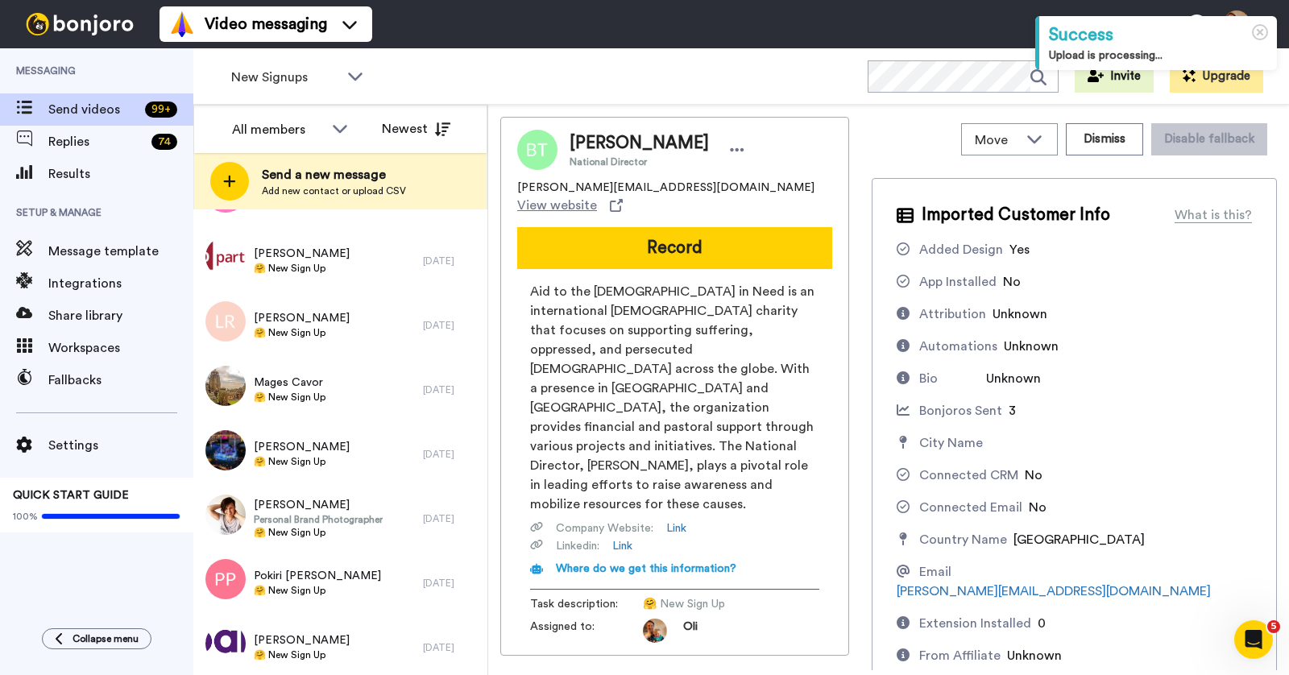
scroll to position [823, 0]
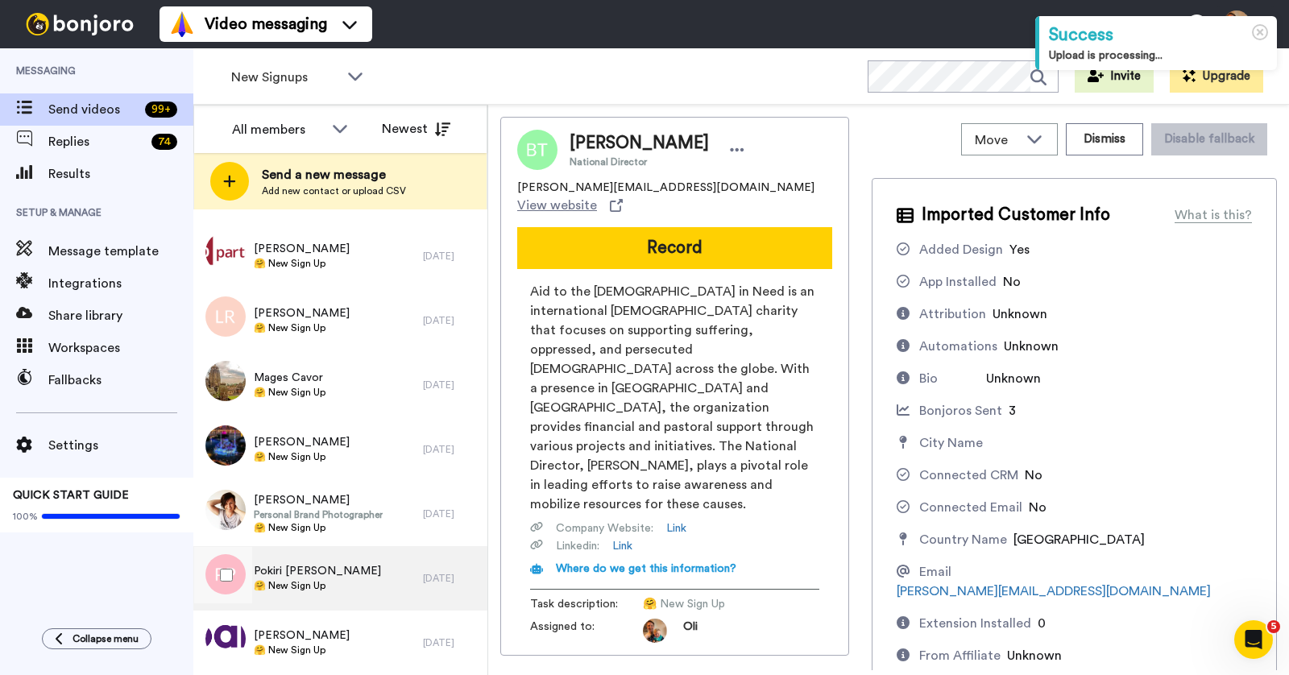
click at [355, 565] on div "Pokiri Paulus 🤗 New Sign Up" at bounding box center [308, 578] width 230 height 64
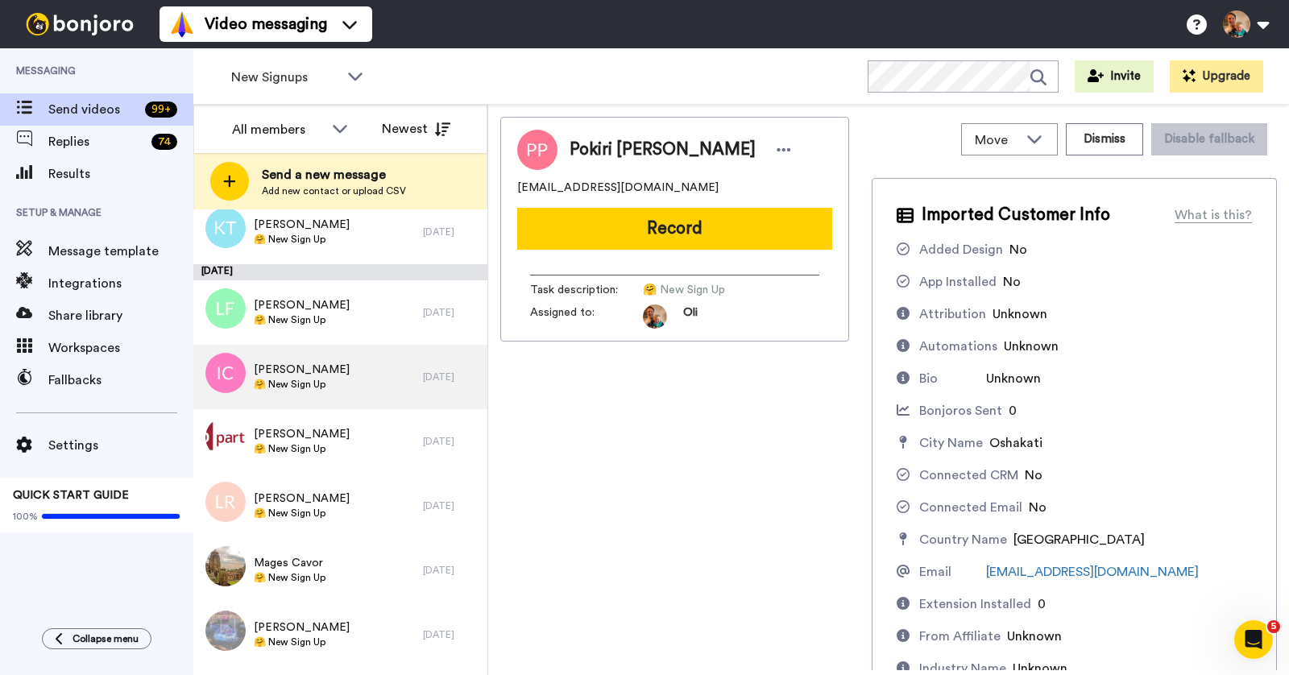
scroll to position [823, 0]
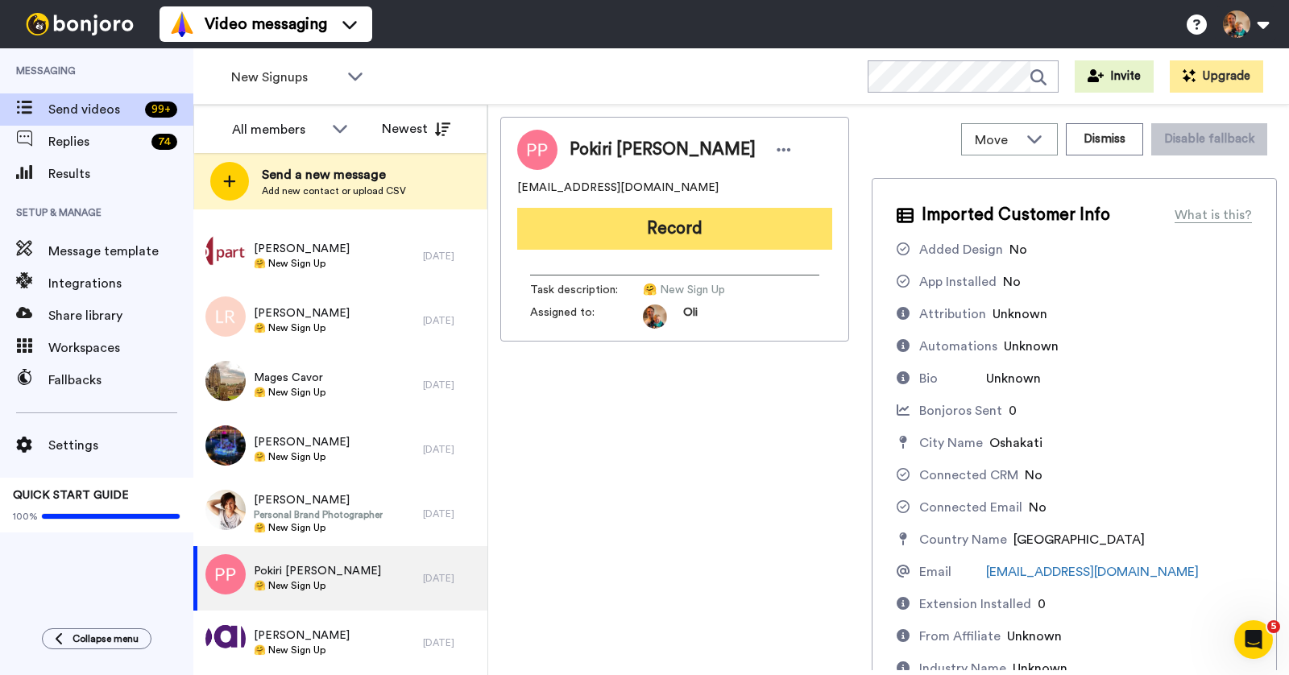
click at [674, 226] on button "Record" at bounding box center [674, 229] width 315 height 42
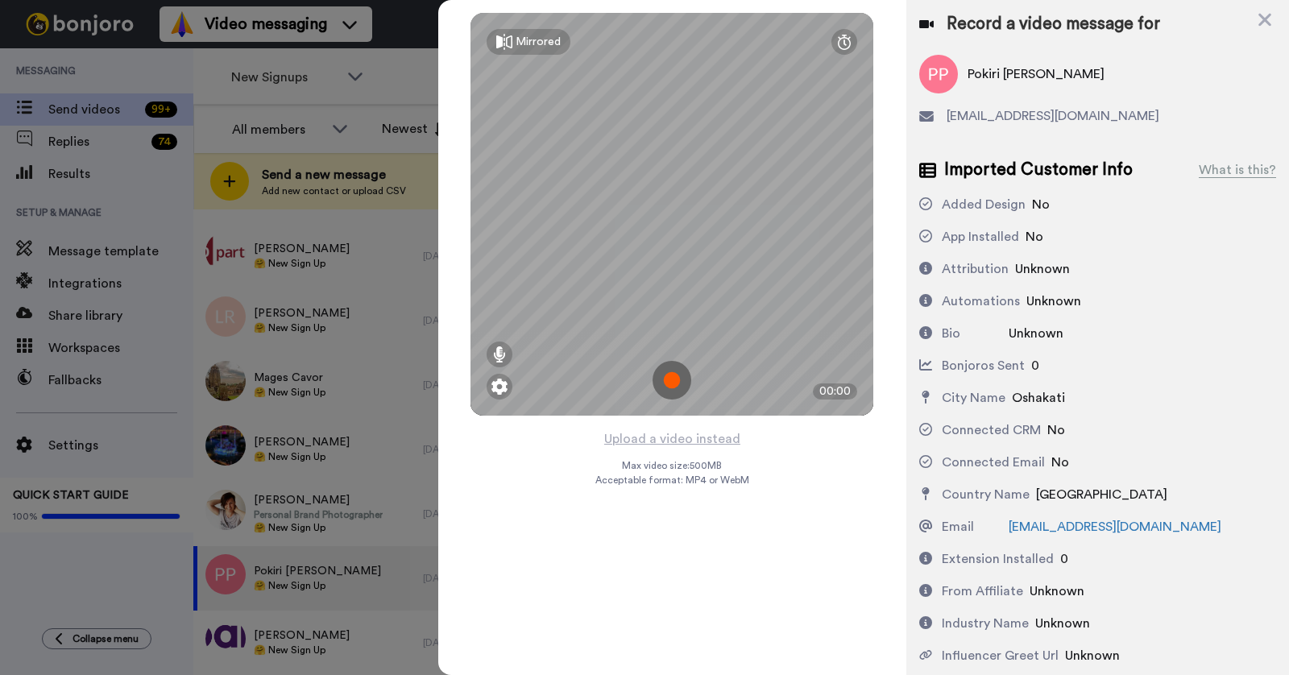
click at [673, 375] on img at bounding box center [672, 380] width 39 height 39
click at [664, 385] on img at bounding box center [672, 380] width 39 height 39
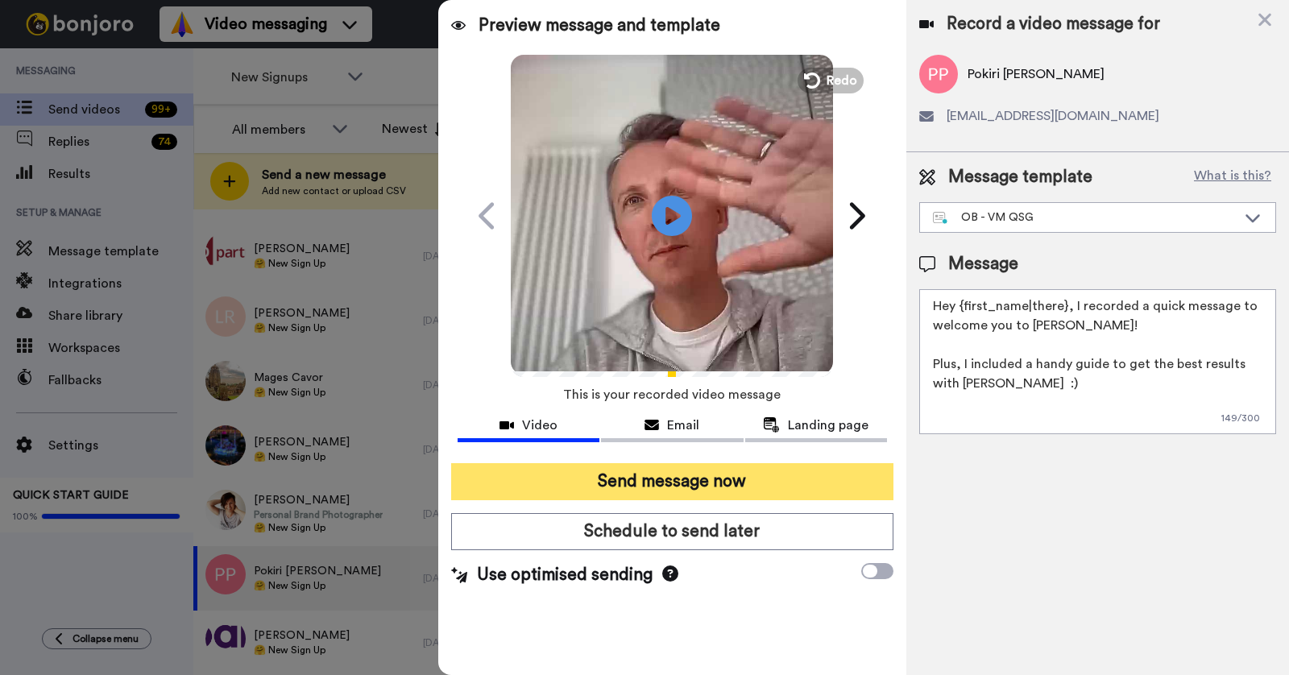
click at [678, 470] on button "Send message now" at bounding box center [672, 481] width 442 height 37
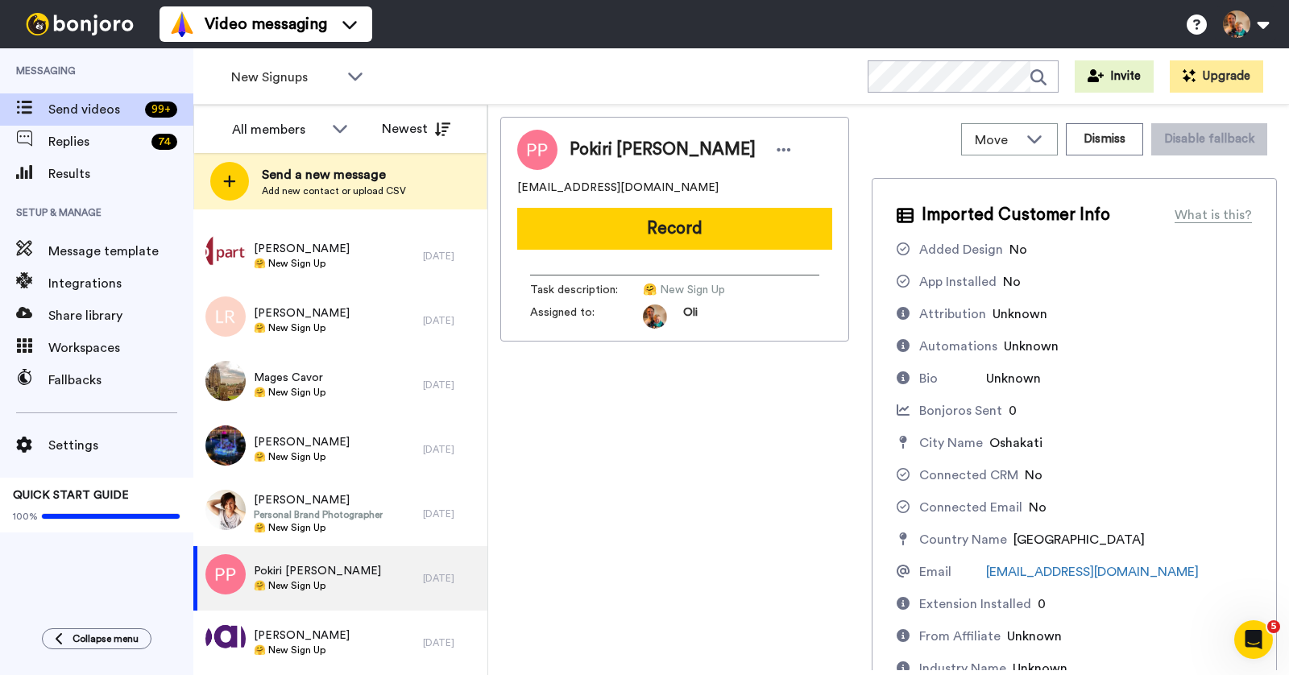
scroll to position [0, 0]
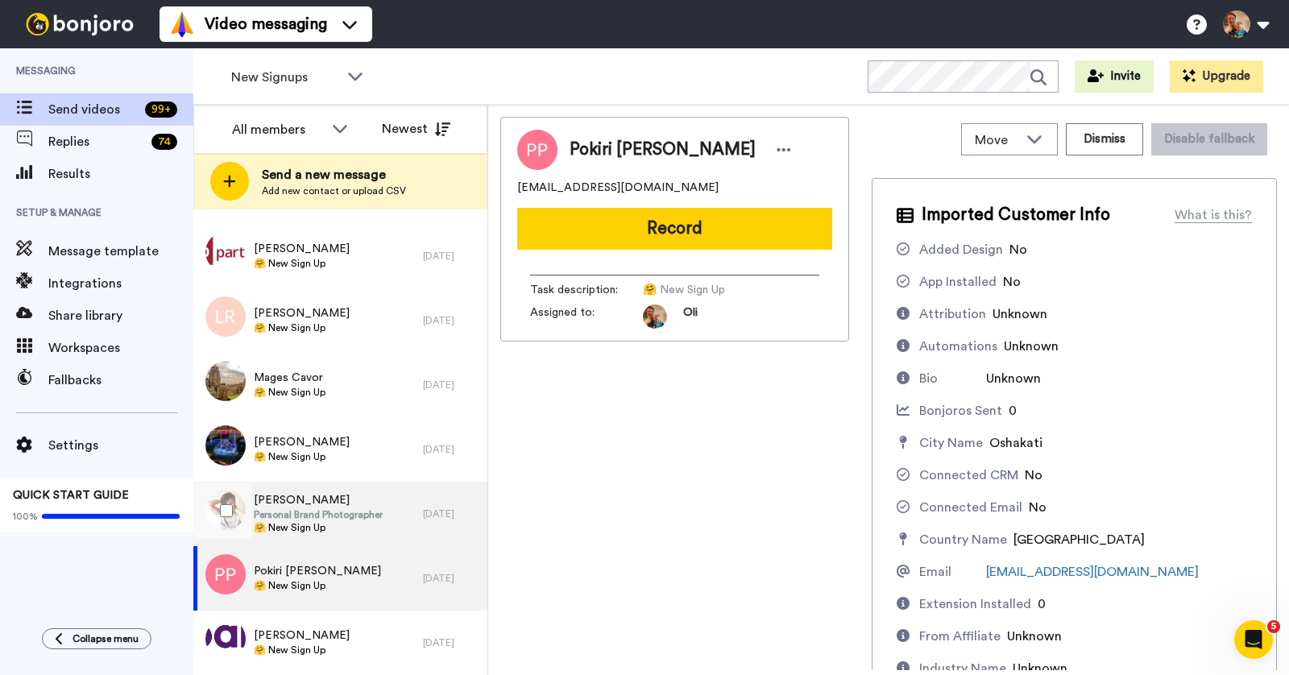
click at [349, 498] on span "Kim Marivoet" at bounding box center [318, 500] width 129 height 16
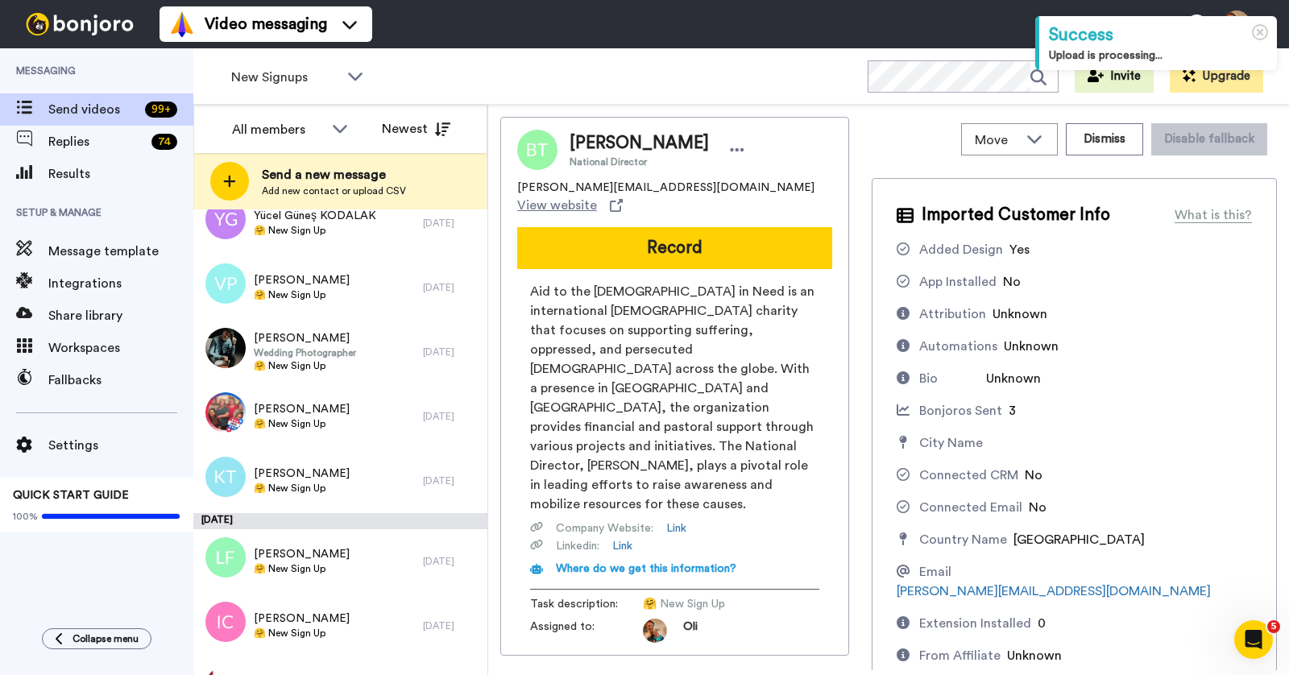
scroll to position [759, 0]
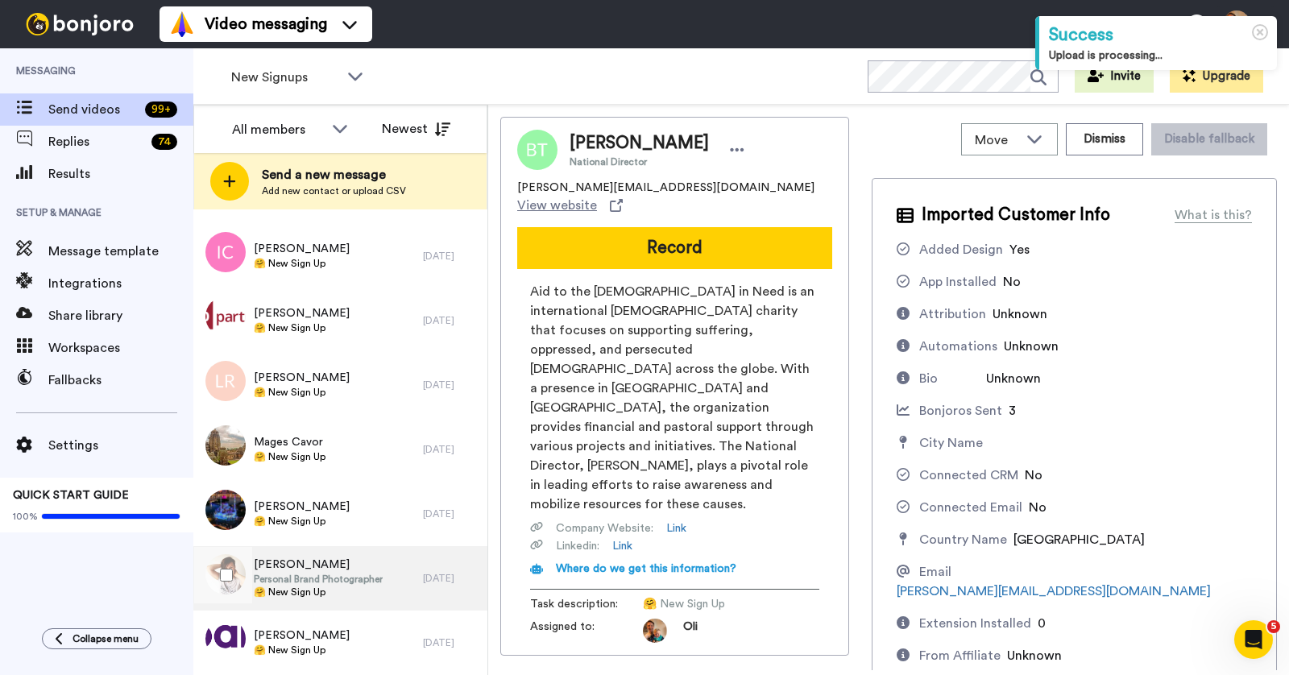
click at [337, 571] on span "[PERSON_NAME]" at bounding box center [318, 565] width 129 height 16
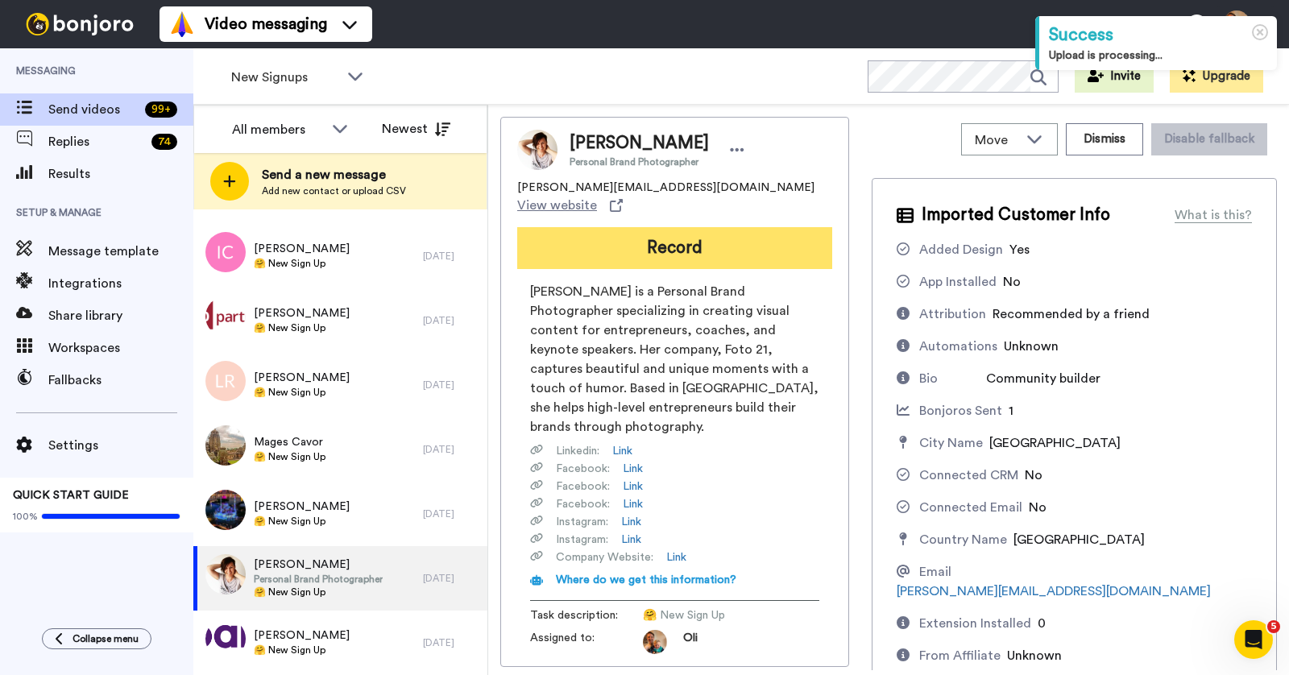
click at [692, 234] on button "Record" at bounding box center [674, 248] width 315 height 42
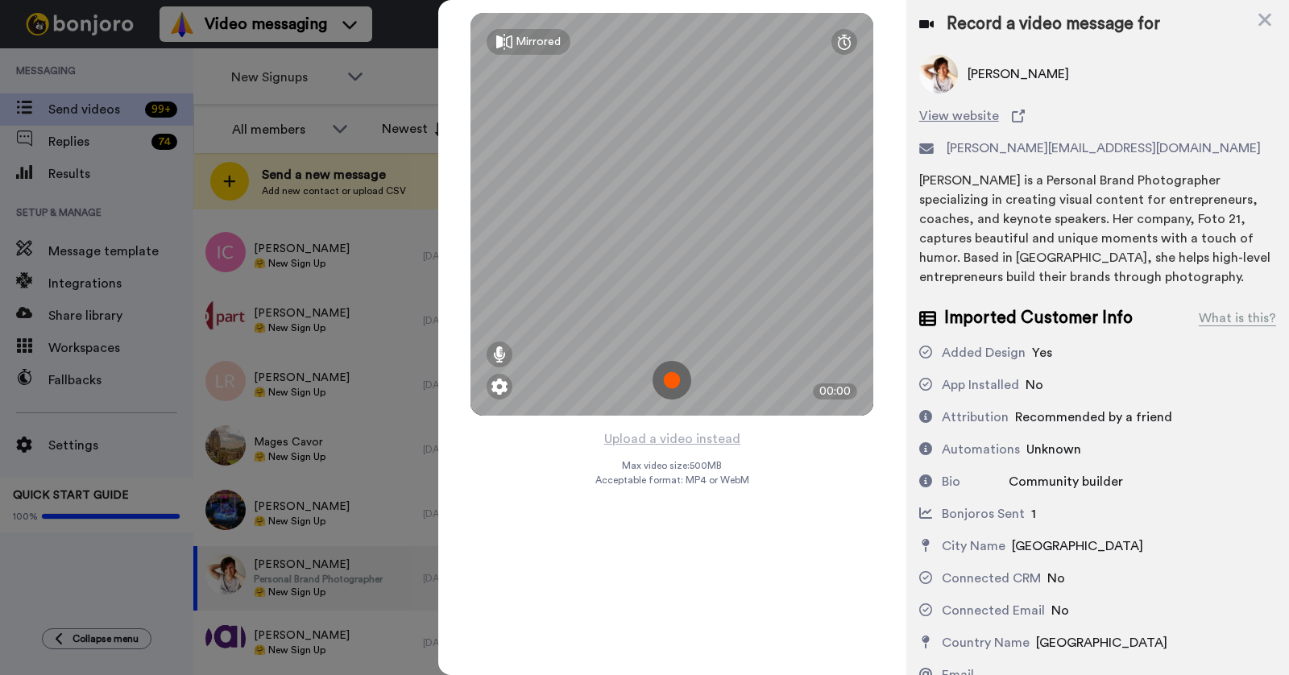
click at [665, 374] on img at bounding box center [672, 380] width 39 height 39
click at [664, 383] on img at bounding box center [672, 380] width 39 height 39
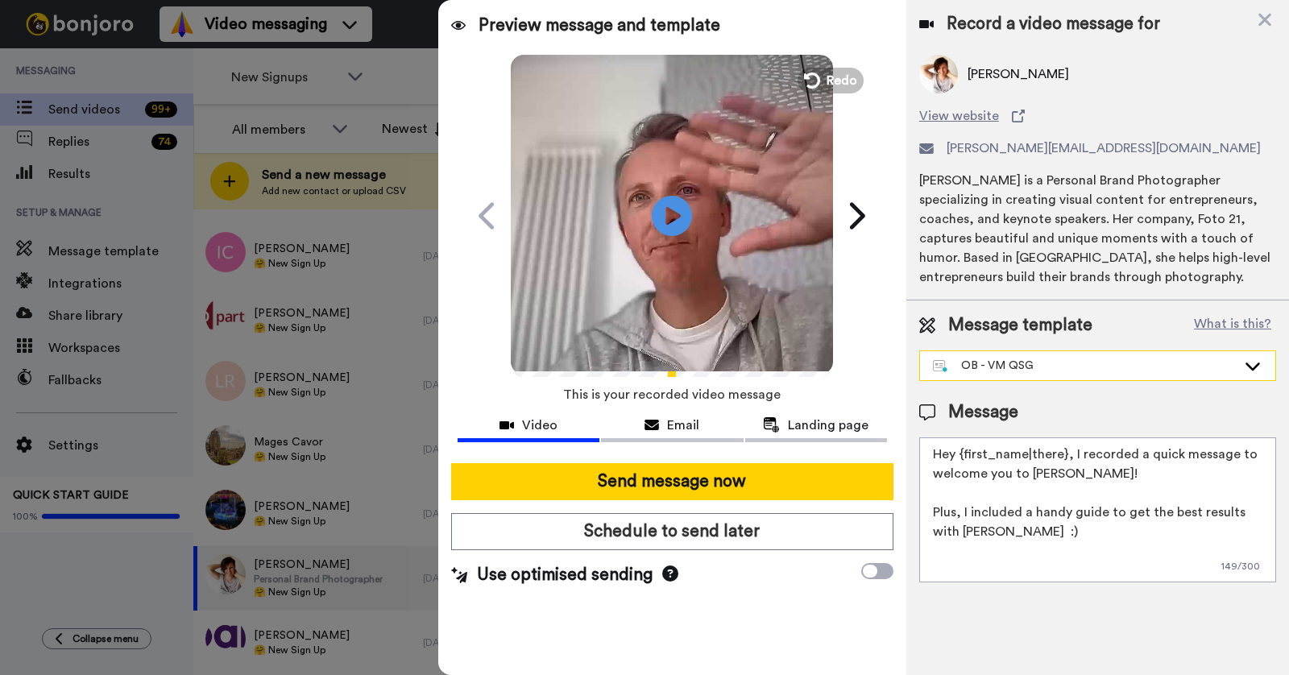
click at [1026, 365] on div "OB - VM QSG" at bounding box center [1085, 366] width 304 height 16
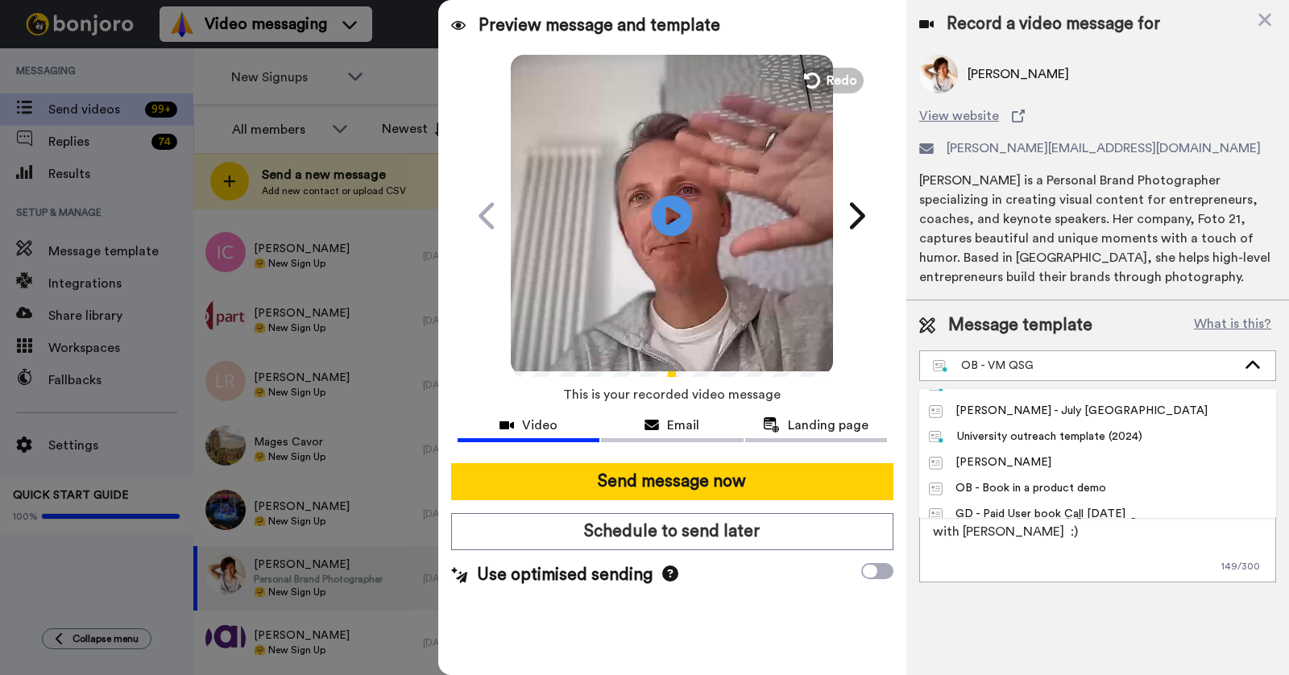
scroll to position [580, 0]
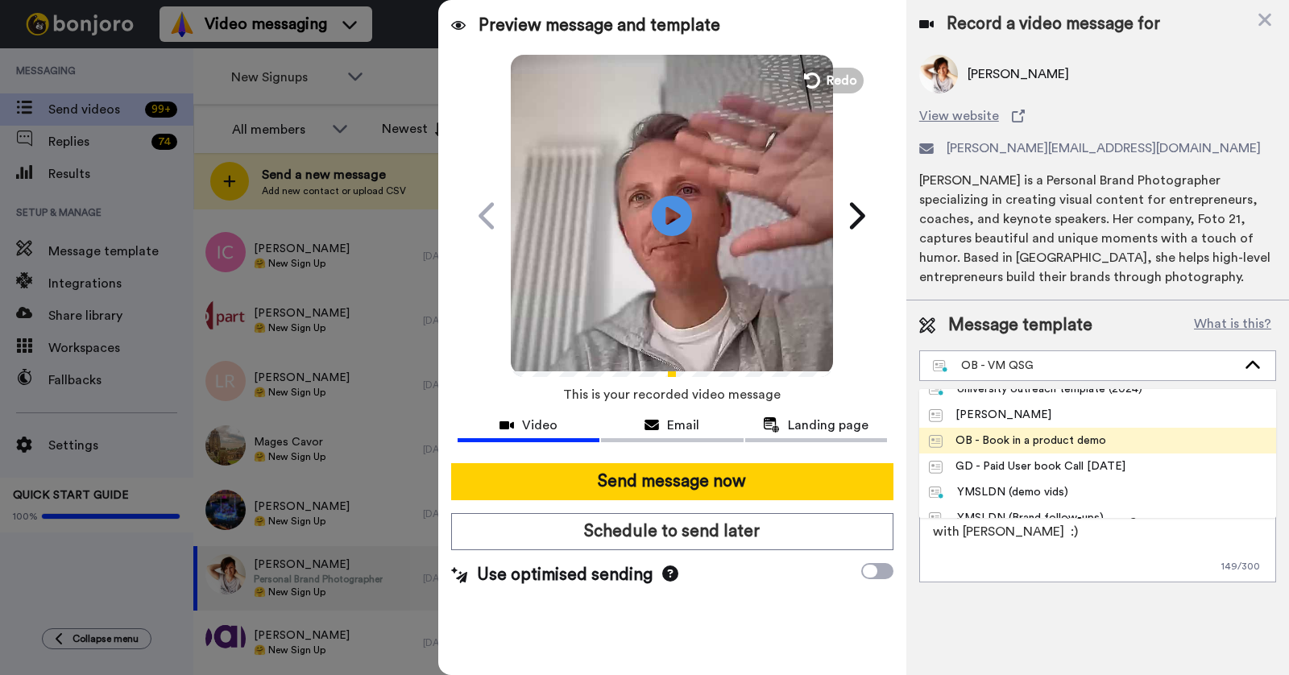
click at [1030, 433] on div "OB - Book in a product demo" at bounding box center [1017, 441] width 177 height 16
type textarea "Hi {first_name|there}, I recorded a quick video to help you get started with [P…"
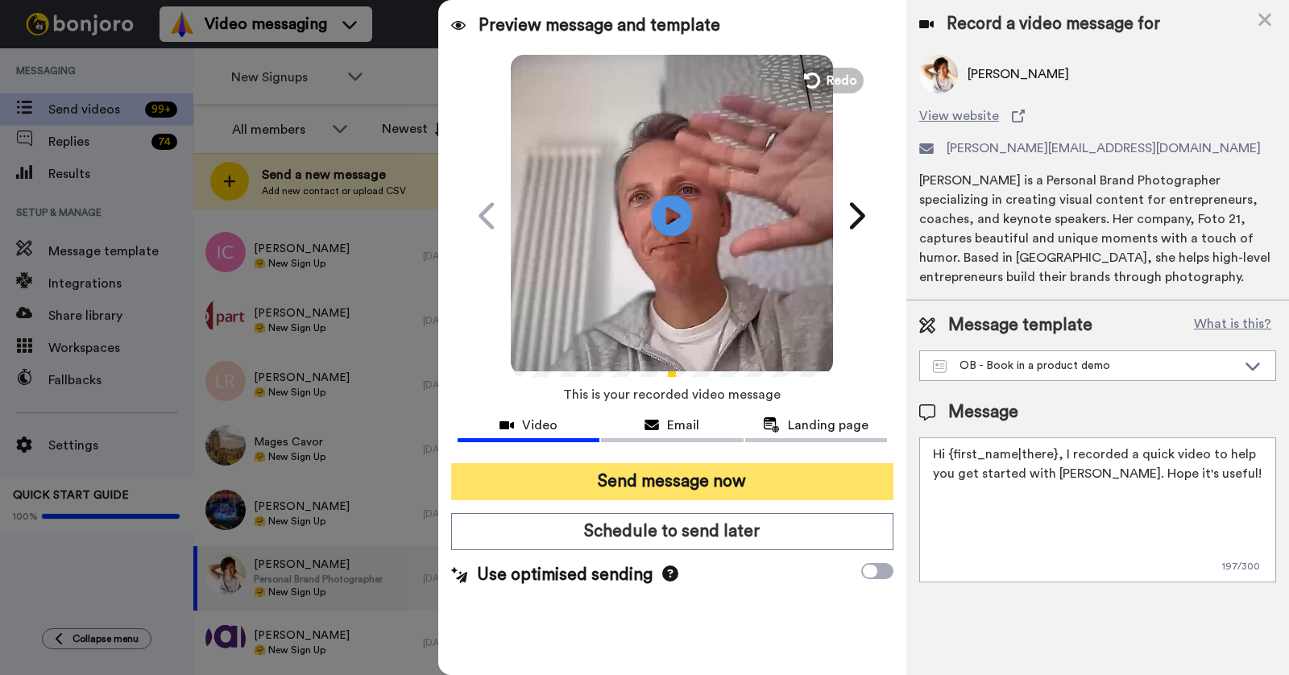
click at [690, 471] on button "Send message now" at bounding box center [672, 481] width 442 height 37
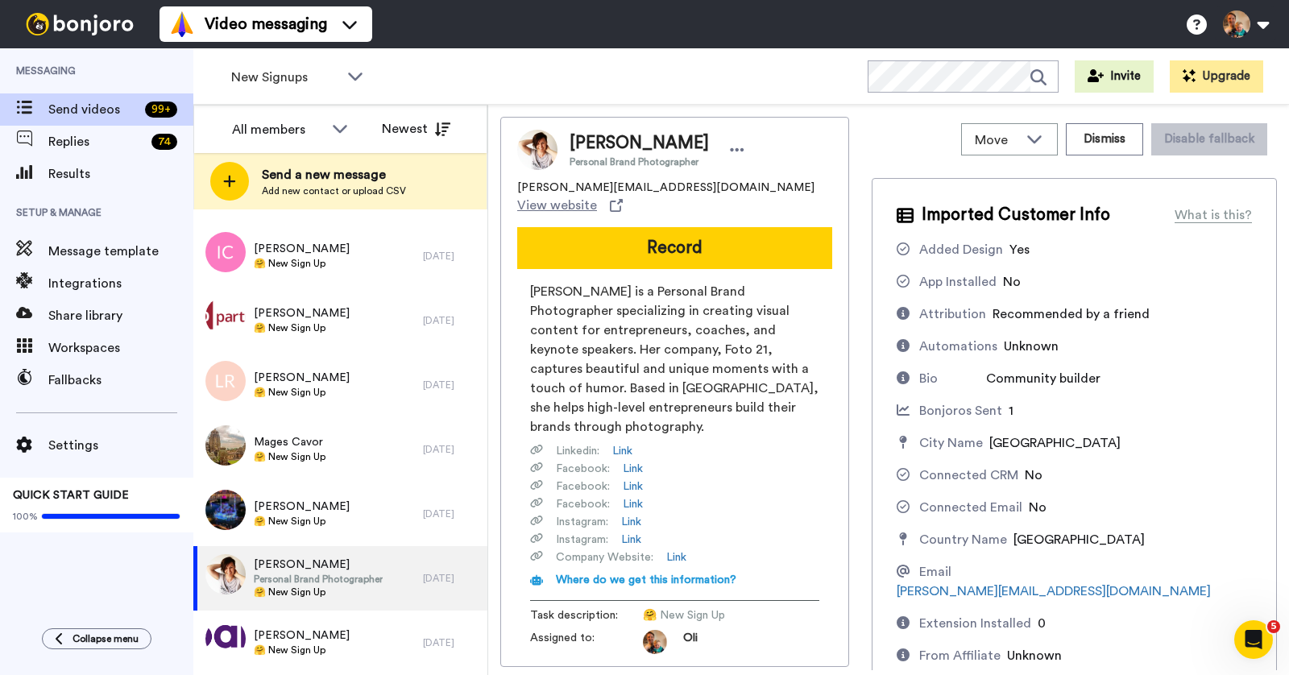
scroll to position [0, 0]
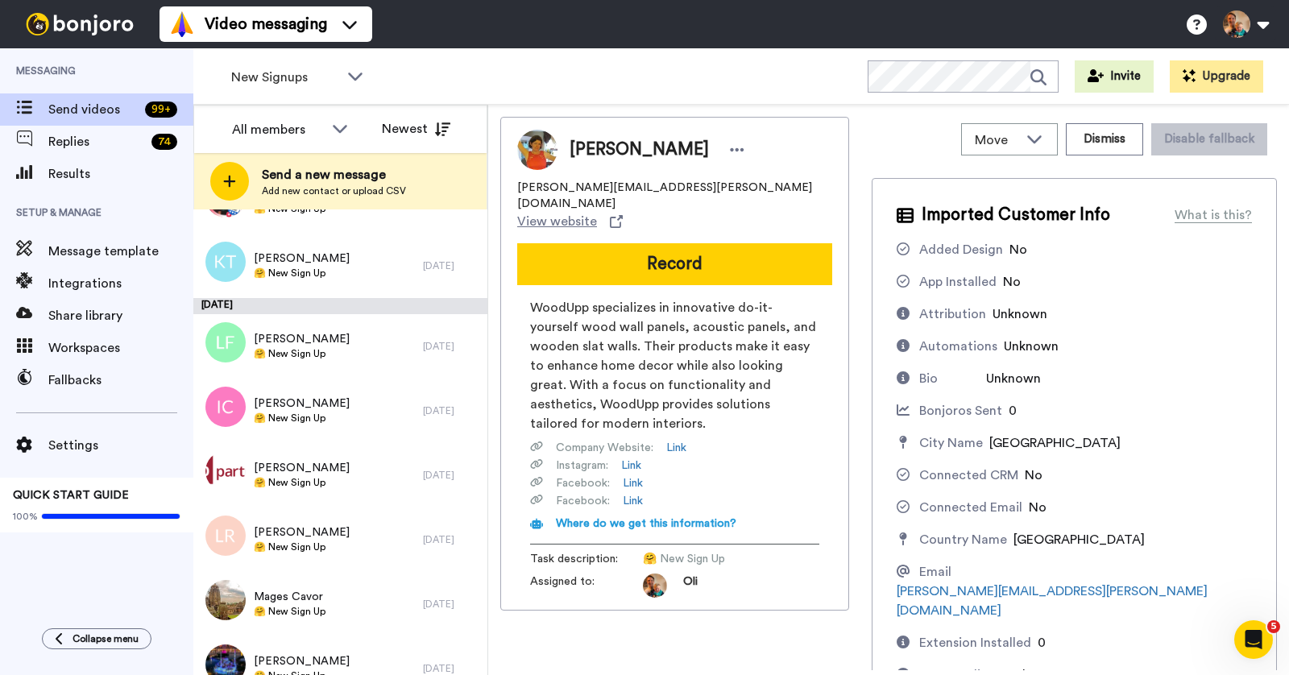
scroll to position [759, 0]
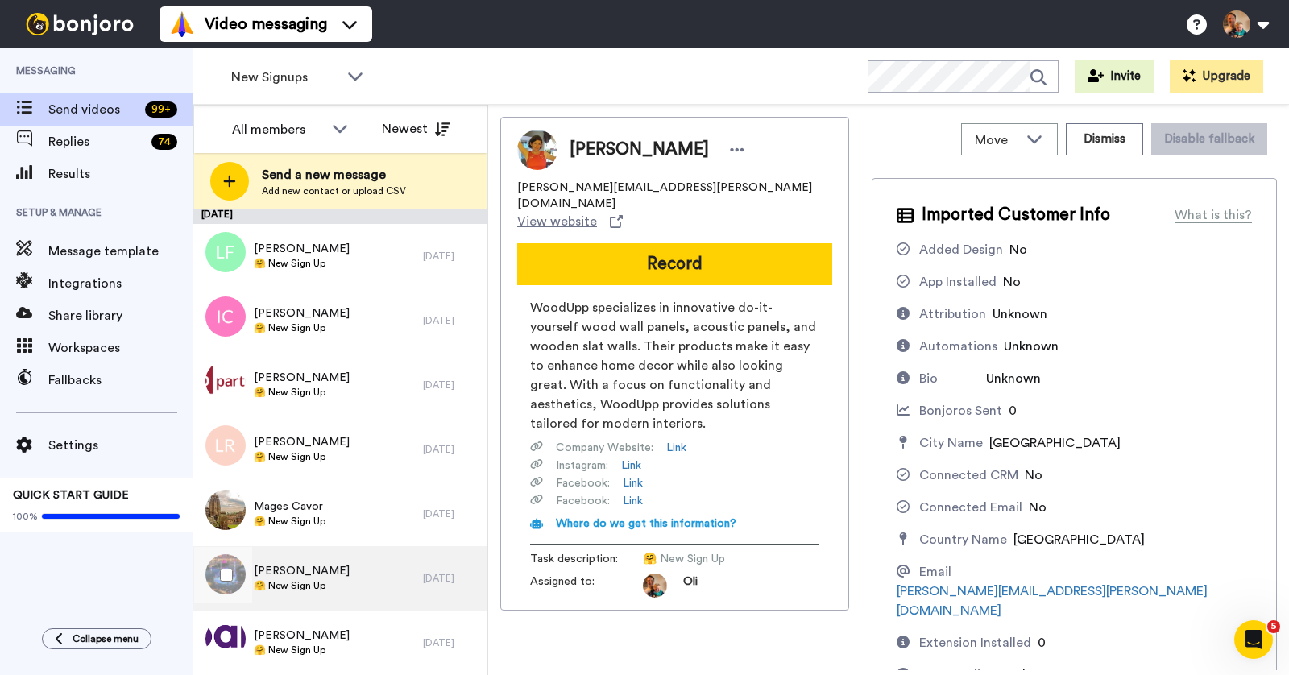
click at [342, 575] on div "[PERSON_NAME] 🤗 New Sign Up" at bounding box center [308, 578] width 230 height 64
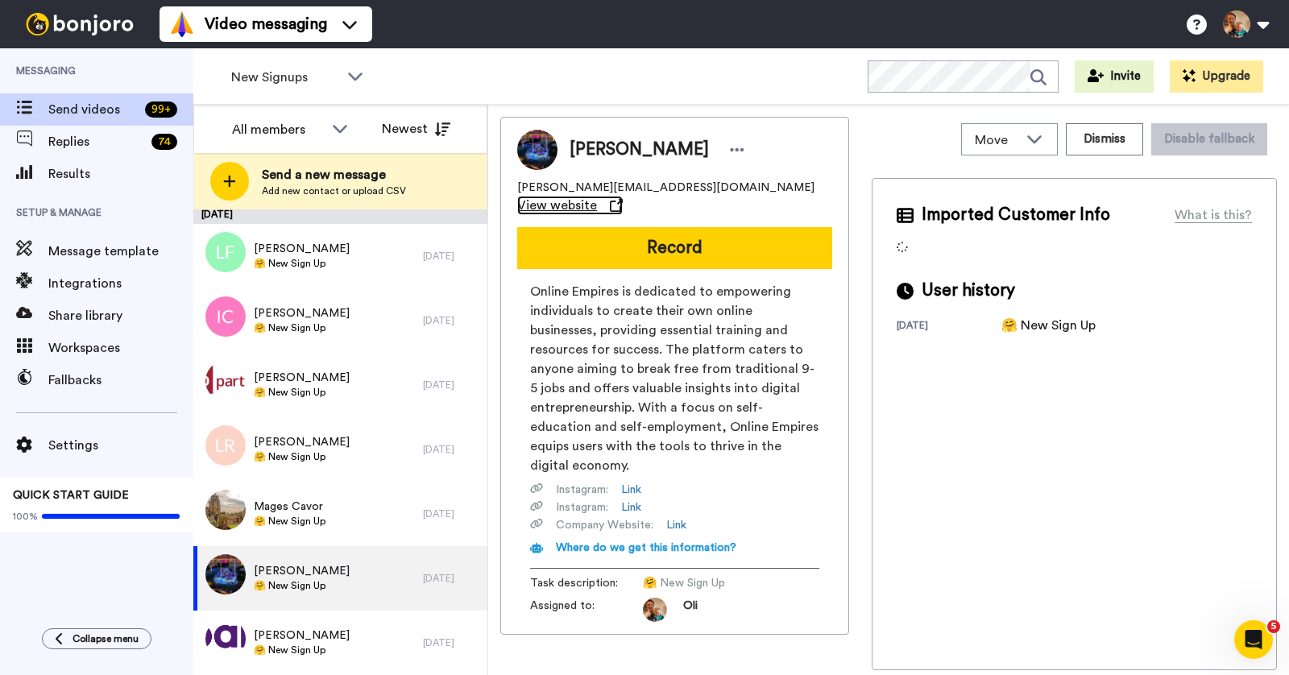
click at [597, 196] on span "View website" at bounding box center [557, 205] width 80 height 19
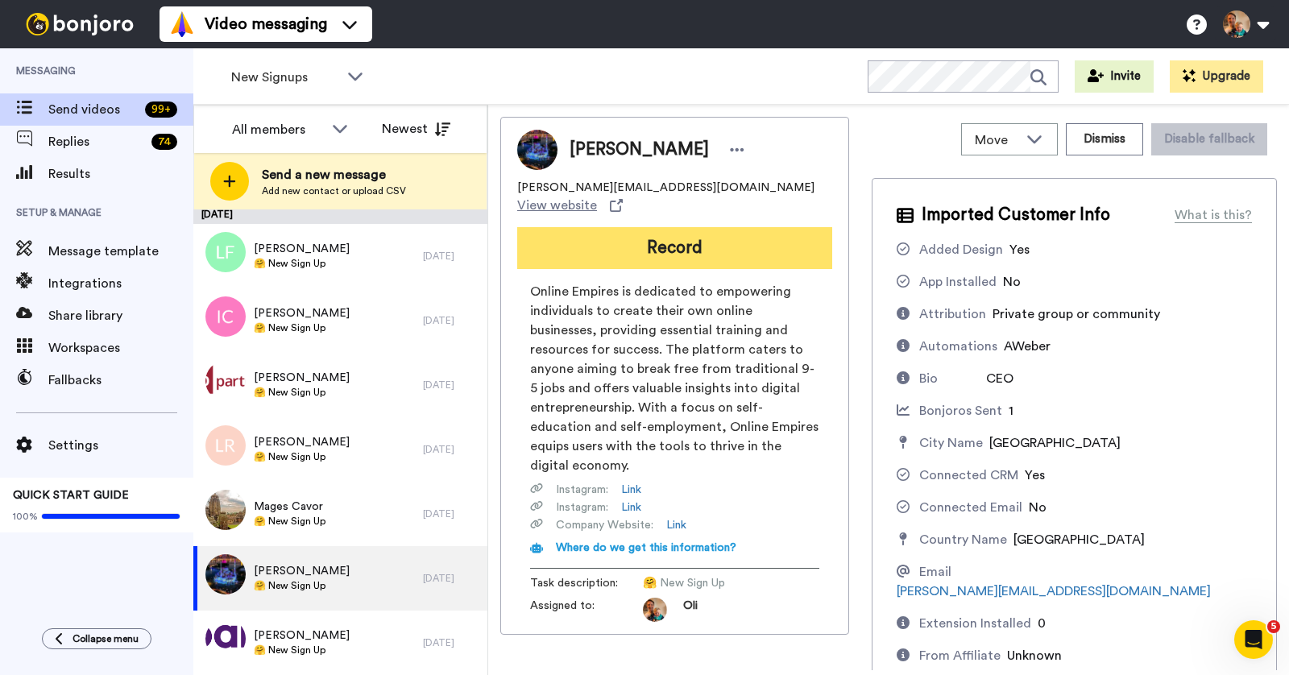
click at [650, 234] on button "Record" at bounding box center [674, 248] width 315 height 42
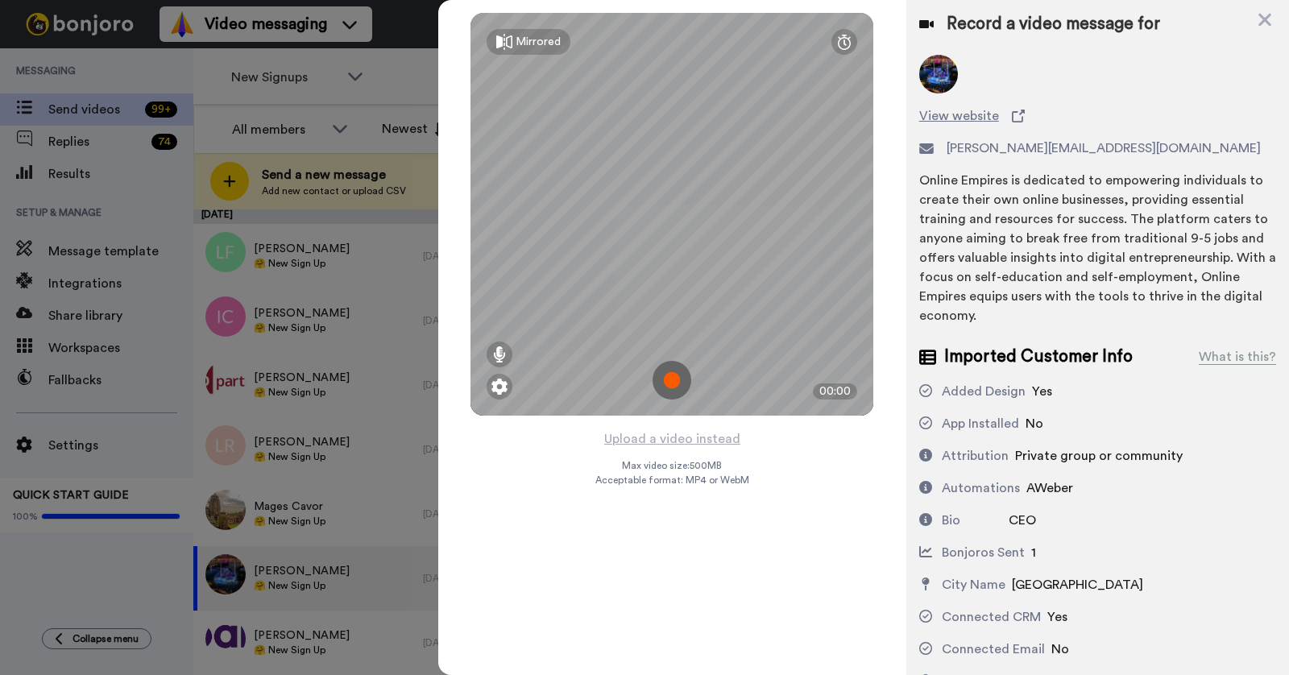
click at [674, 378] on img at bounding box center [672, 380] width 39 height 39
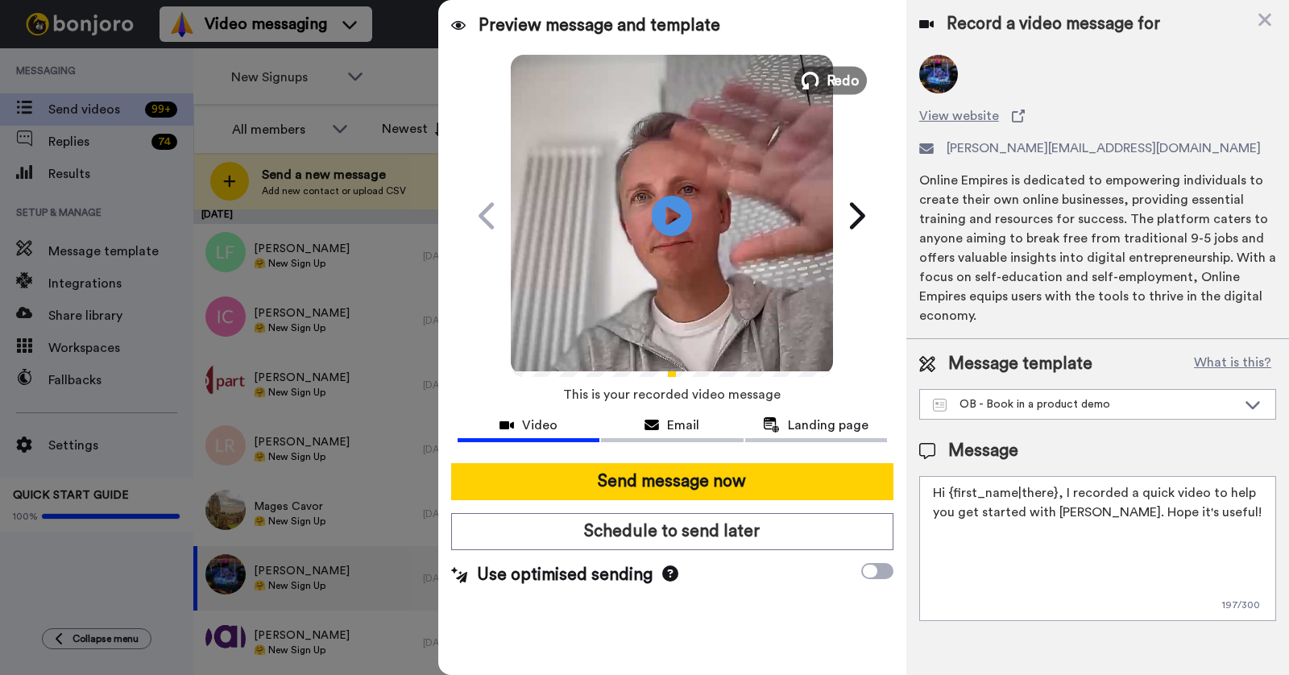
click at [813, 87] on icon at bounding box center [811, 81] width 18 height 18
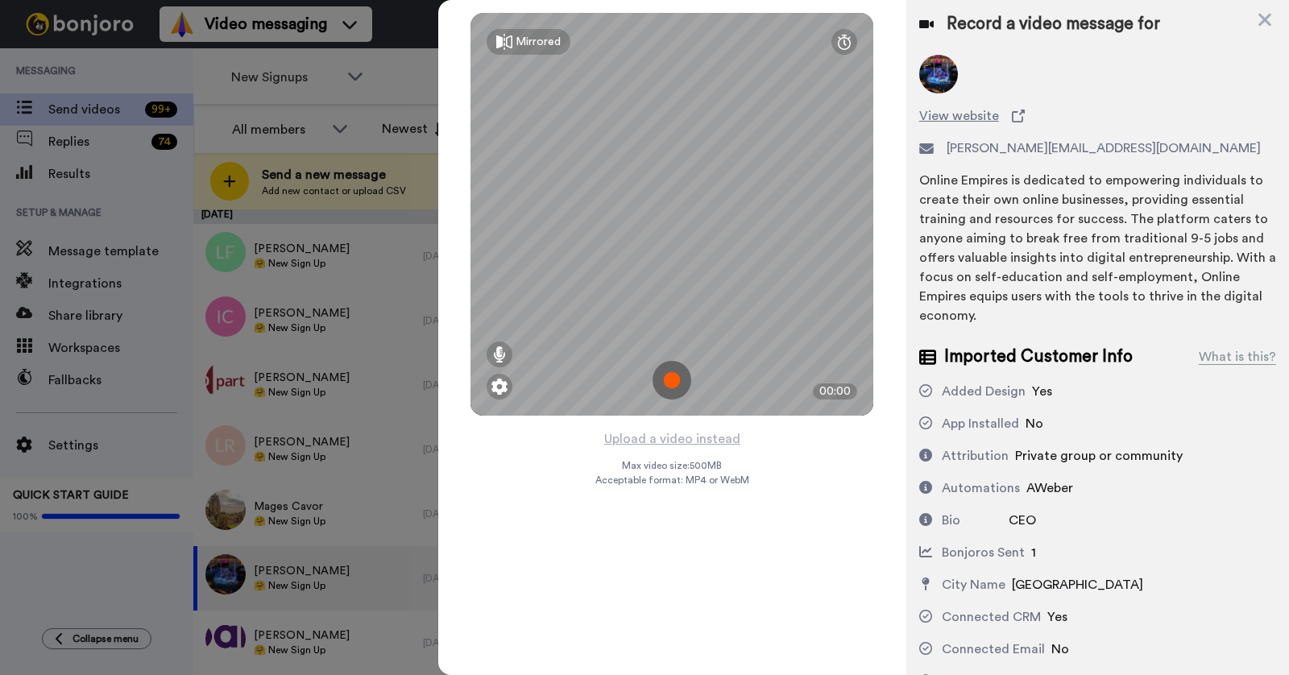
click at [669, 383] on img at bounding box center [672, 380] width 39 height 39
click at [674, 377] on img at bounding box center [672, 380] width 39 height 39
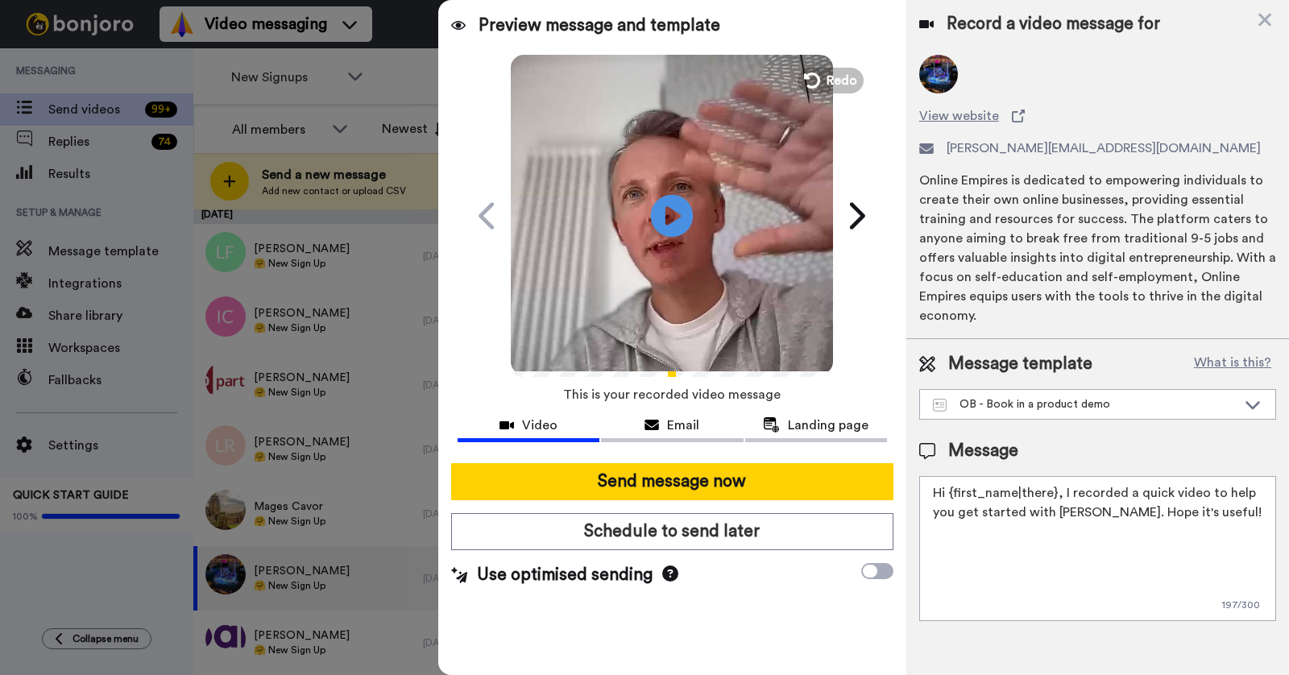
click at [689, 227] on icon at bounding box center [672, 215] width 43 height 43
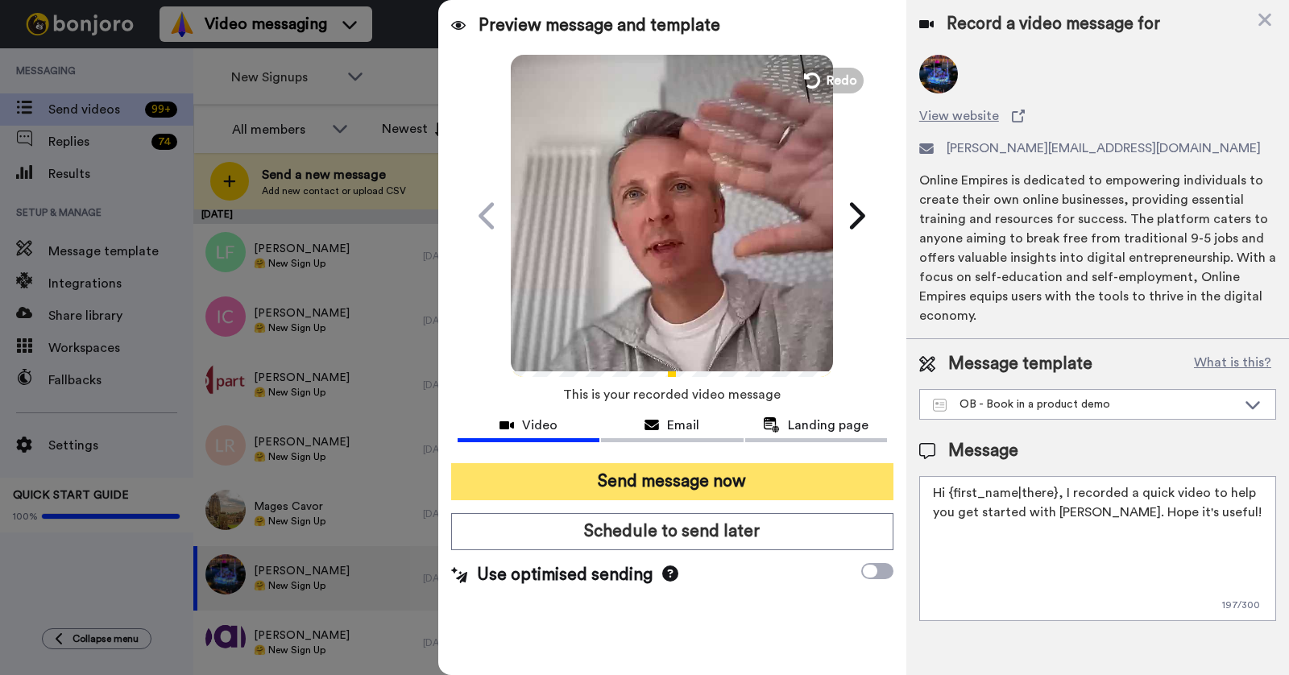
click at [710, 486] on button "Send message now" at bounding box center [672, 481] width 442 height 37
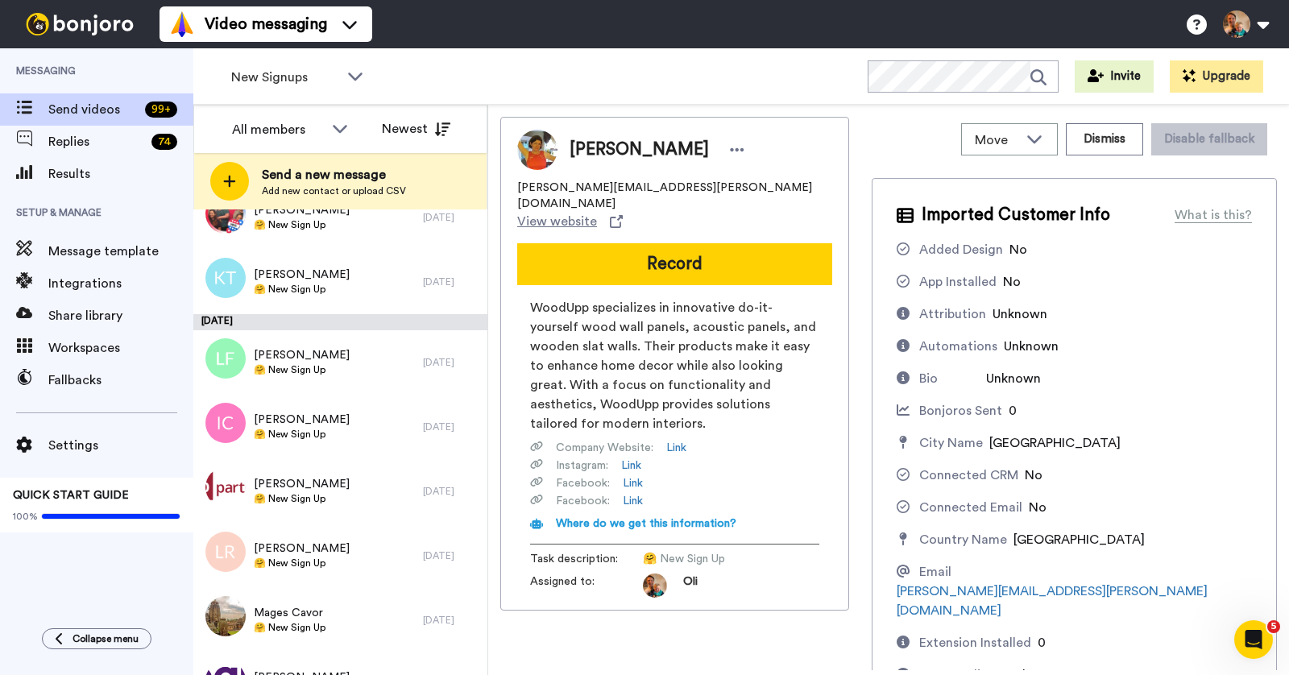
scroll to position [694, 0]
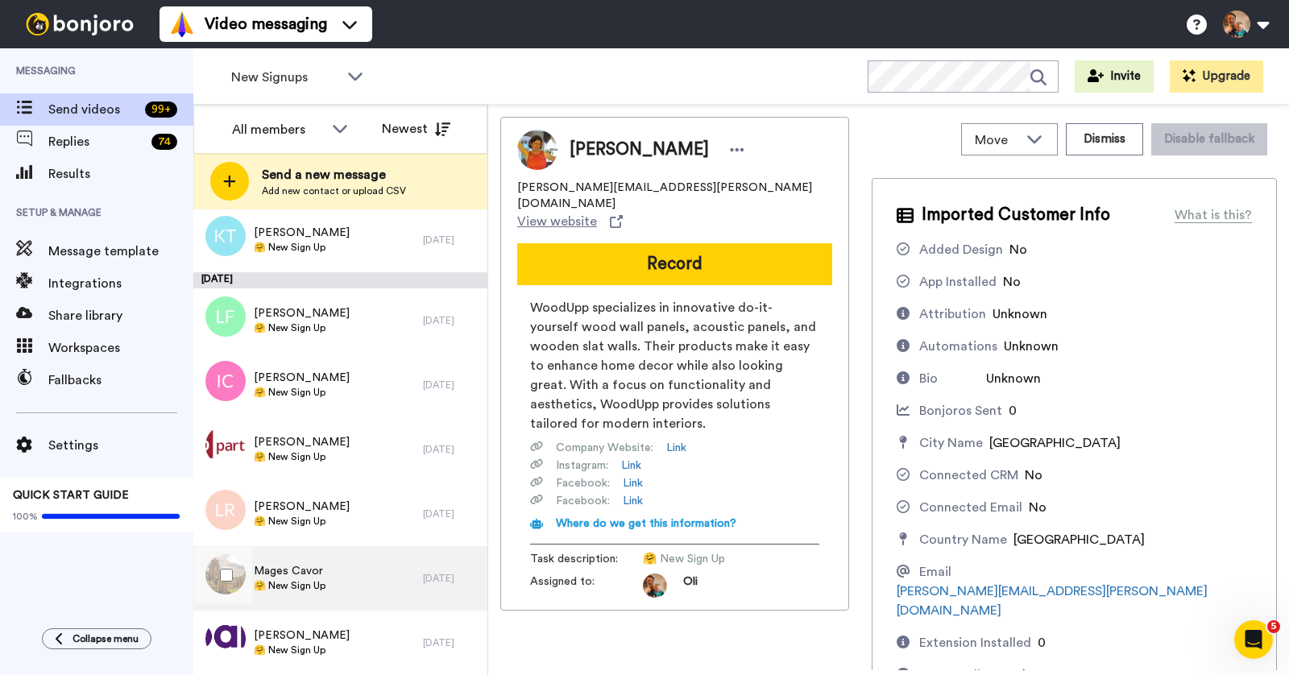
click at [361, 566] on div "Mages Cavor 🤗 New Sign Up" at bounding box center [308, 578] width 230 height 64
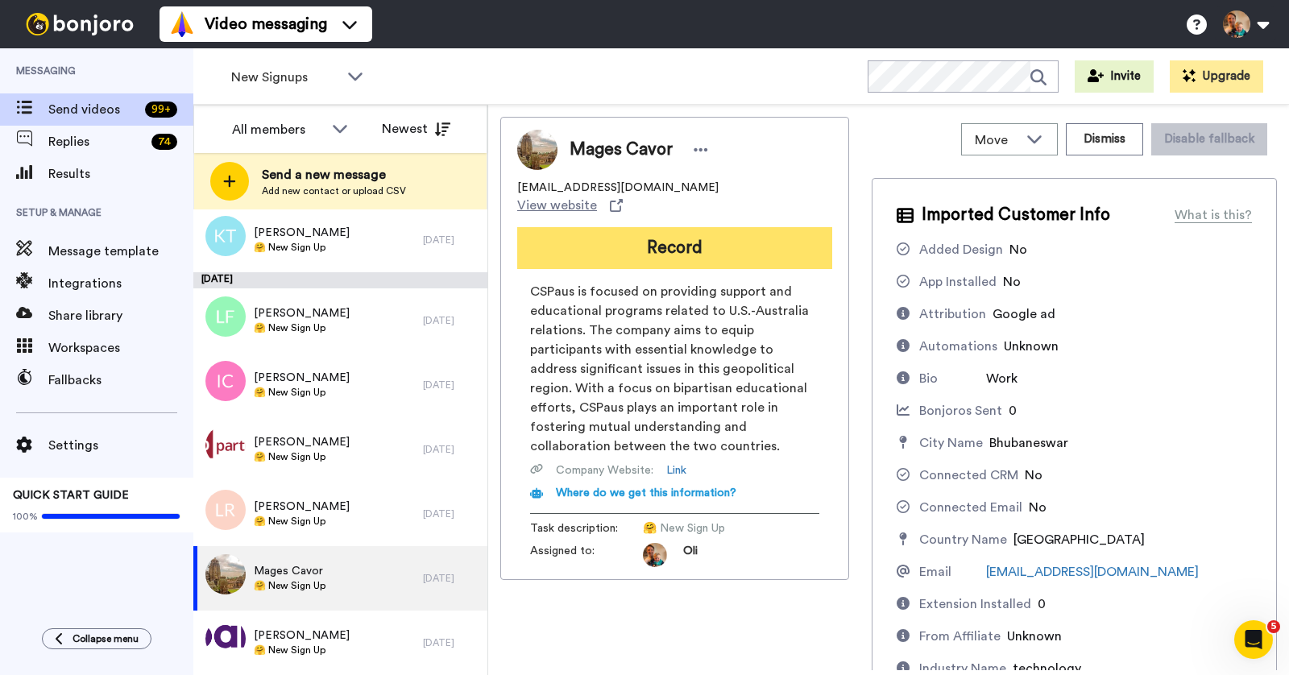
click at [660, 234] on button "Record" at bounding box center [674, 248] width 315 height 42
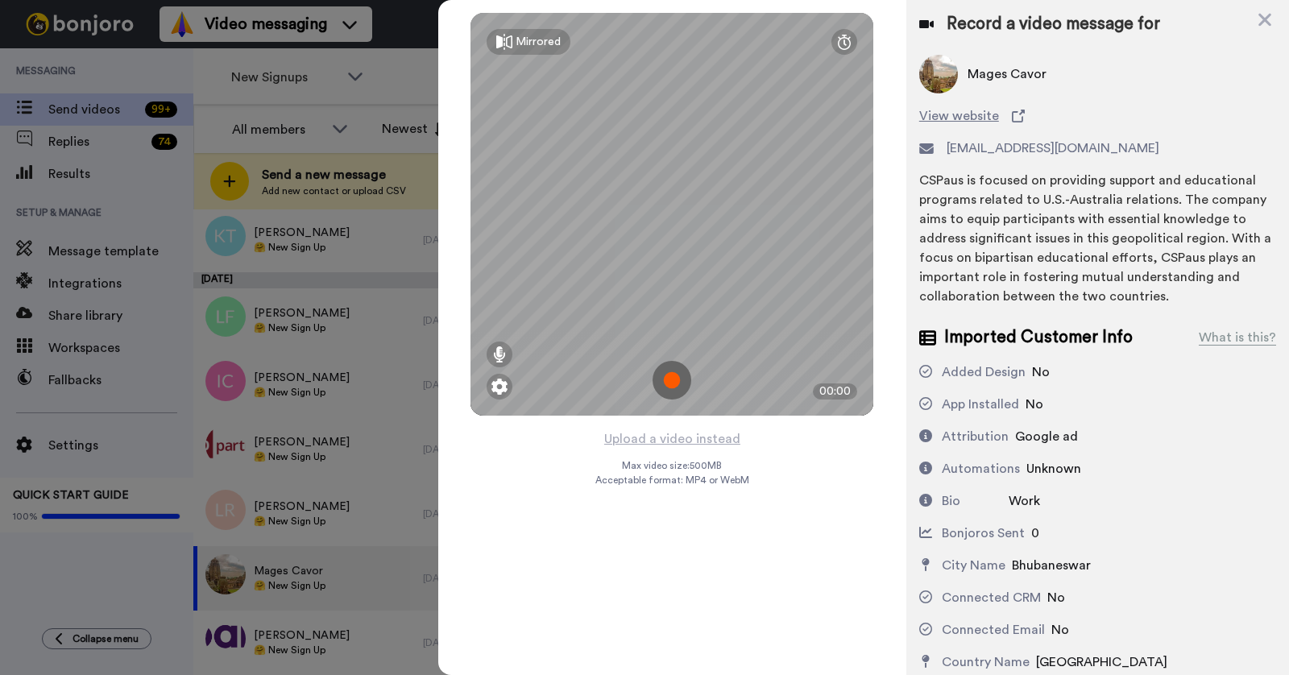
click at [670, 372] on img at bounding box center [672, 380] width 39 height 39
click at [674, 381] on img at bounding box center [672, 380] width 39 height 39
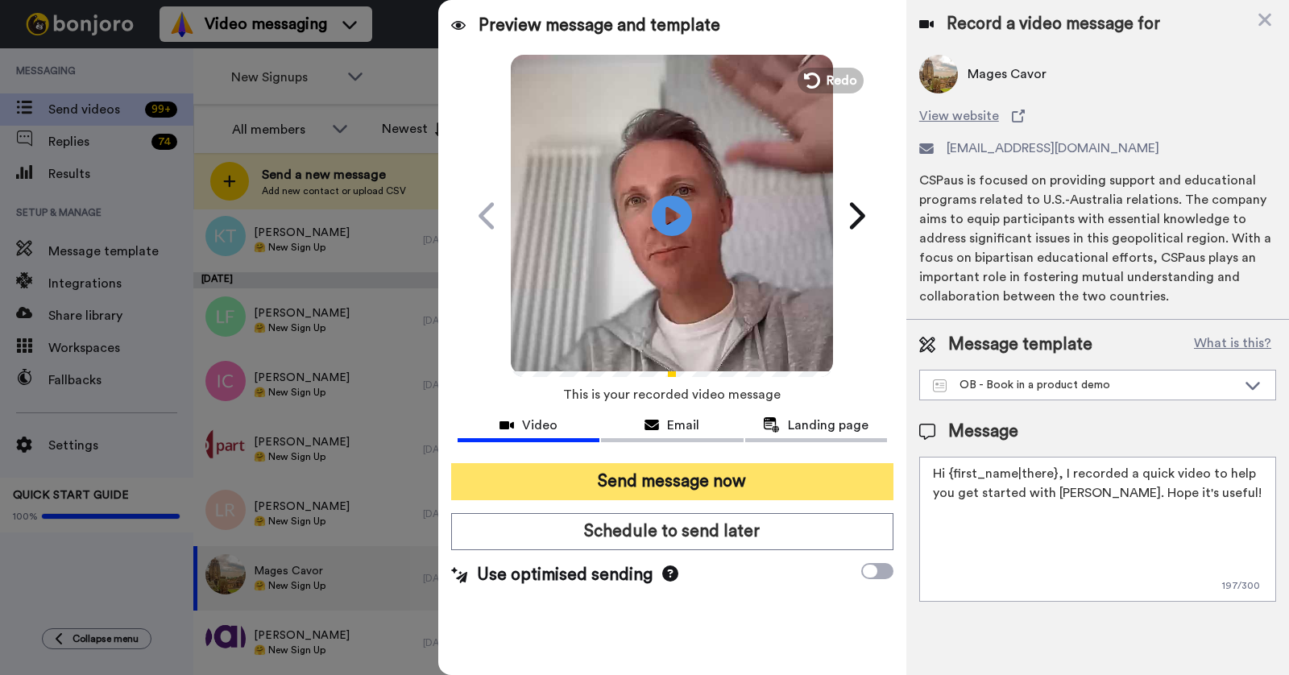
click at [723, 479] on button "Send message now" at bounding box center [672, 481] width 442 height 37
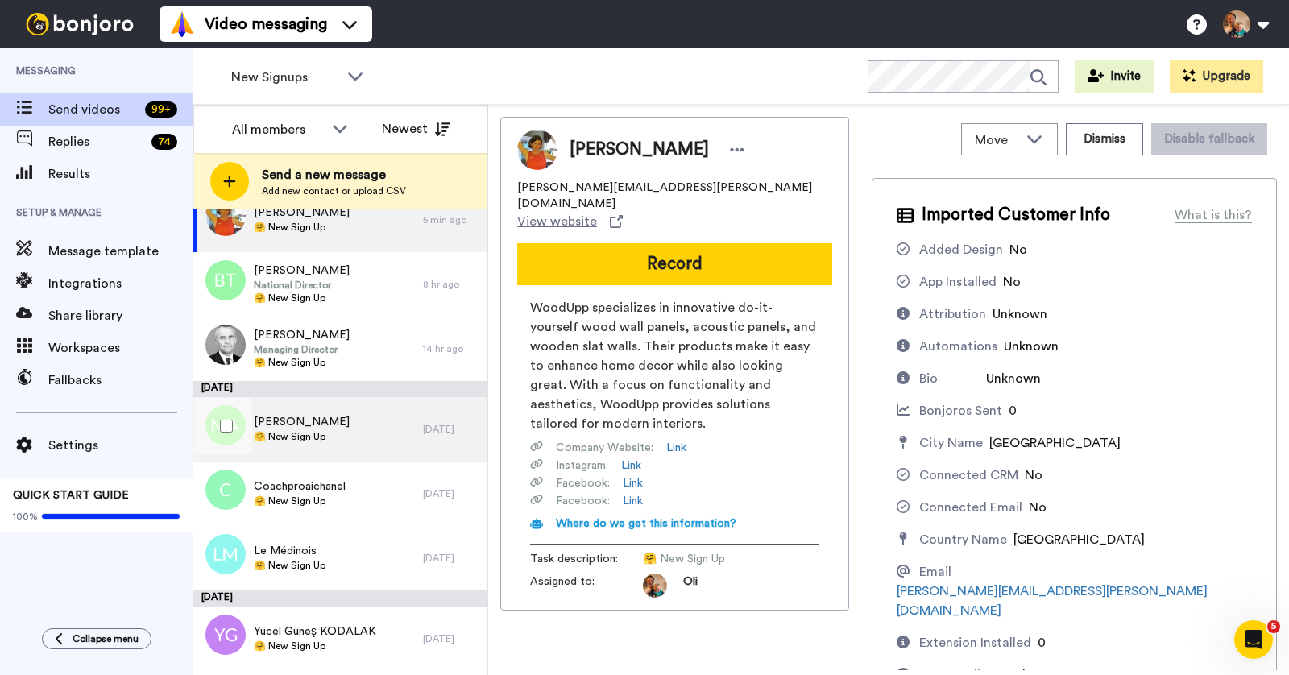
scroll to position [630, 0]
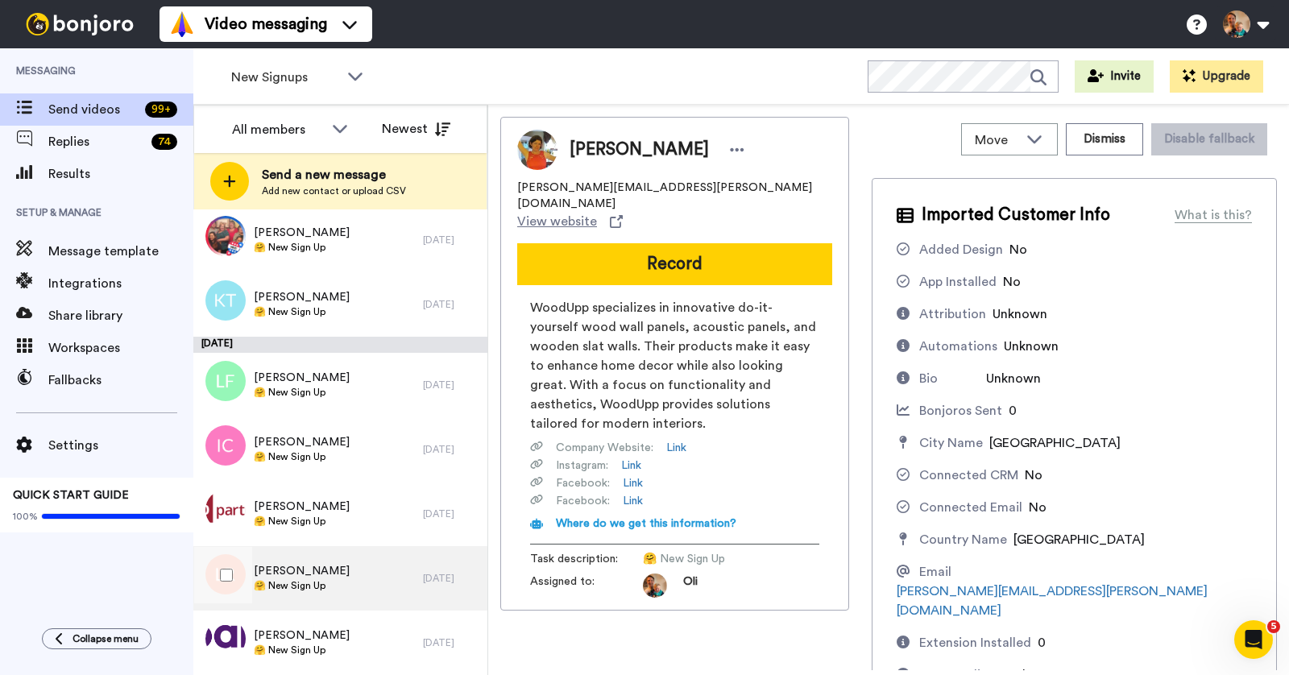
click at [345, 606] on div "[PERSON_NAME] 🤗 New Sign Up" at bounding box center [308, 578] width 230 height 64
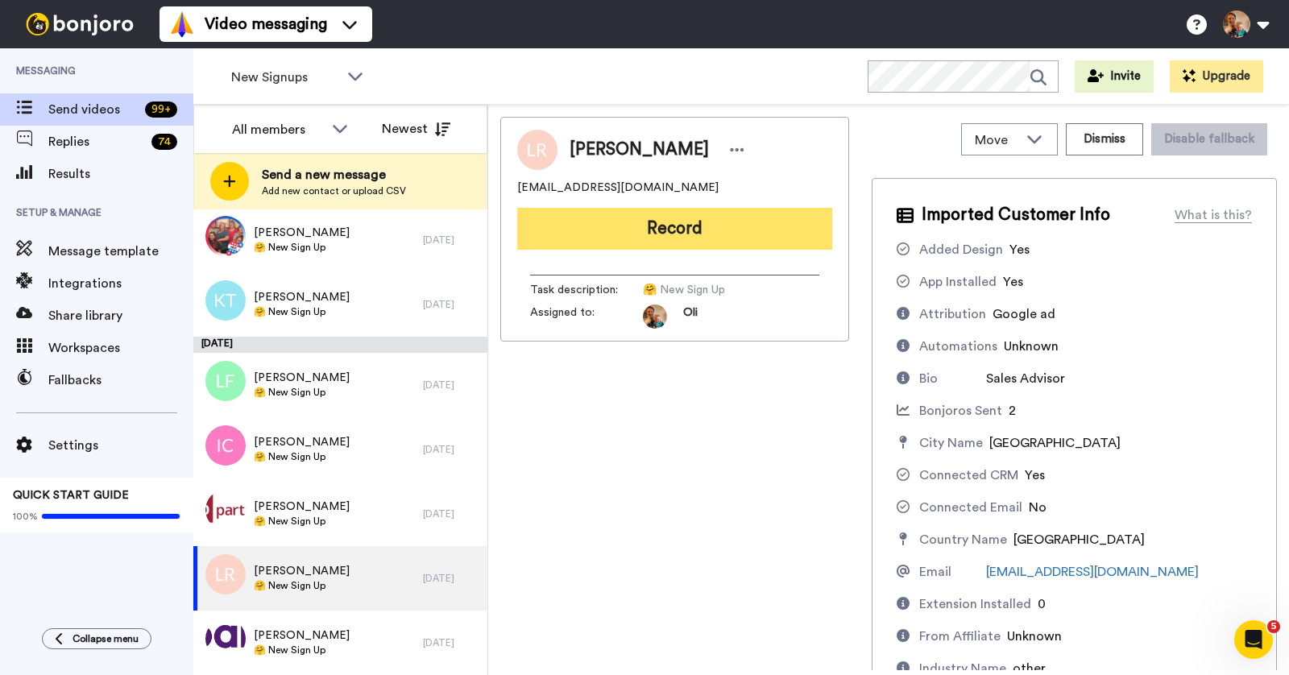
click at [661, 236] on button "Record" at bounding box center [674, 229] width 315 height 42
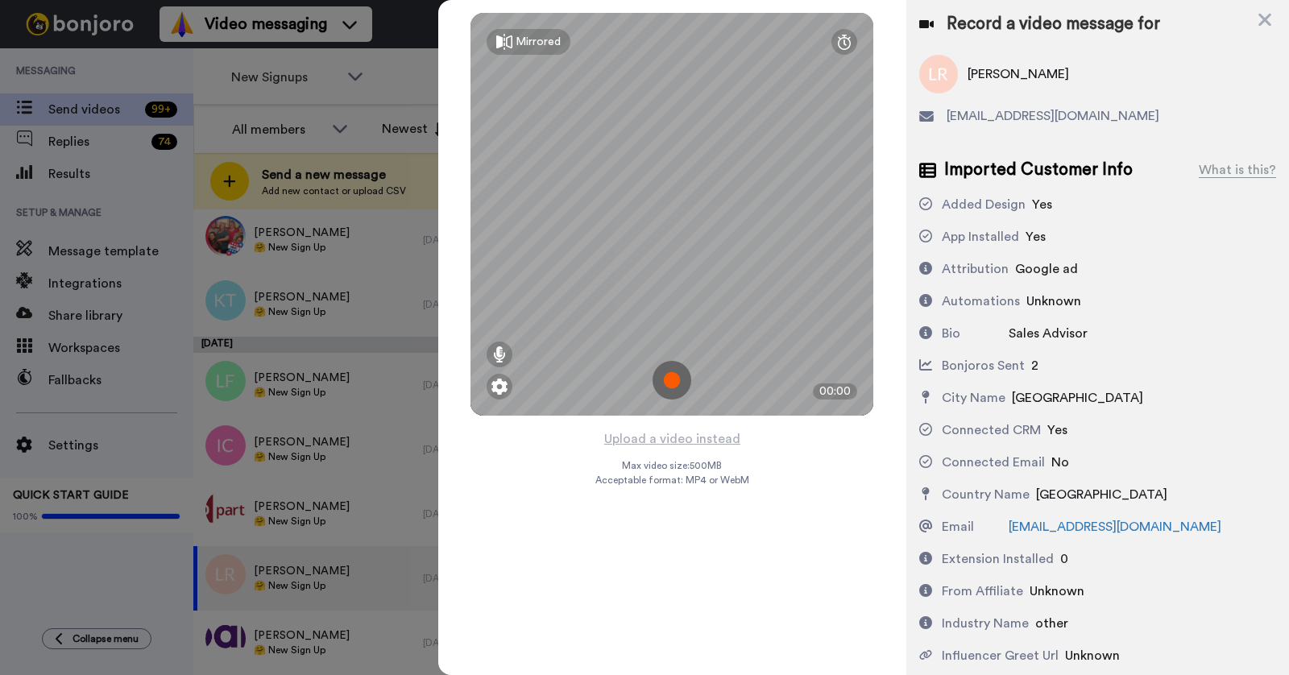
click at [672, 374] on img at bounding box center [672, 380] width 39 height 39
click at [673, 379] on img at bounding box center [672, 380] width 39 height 39
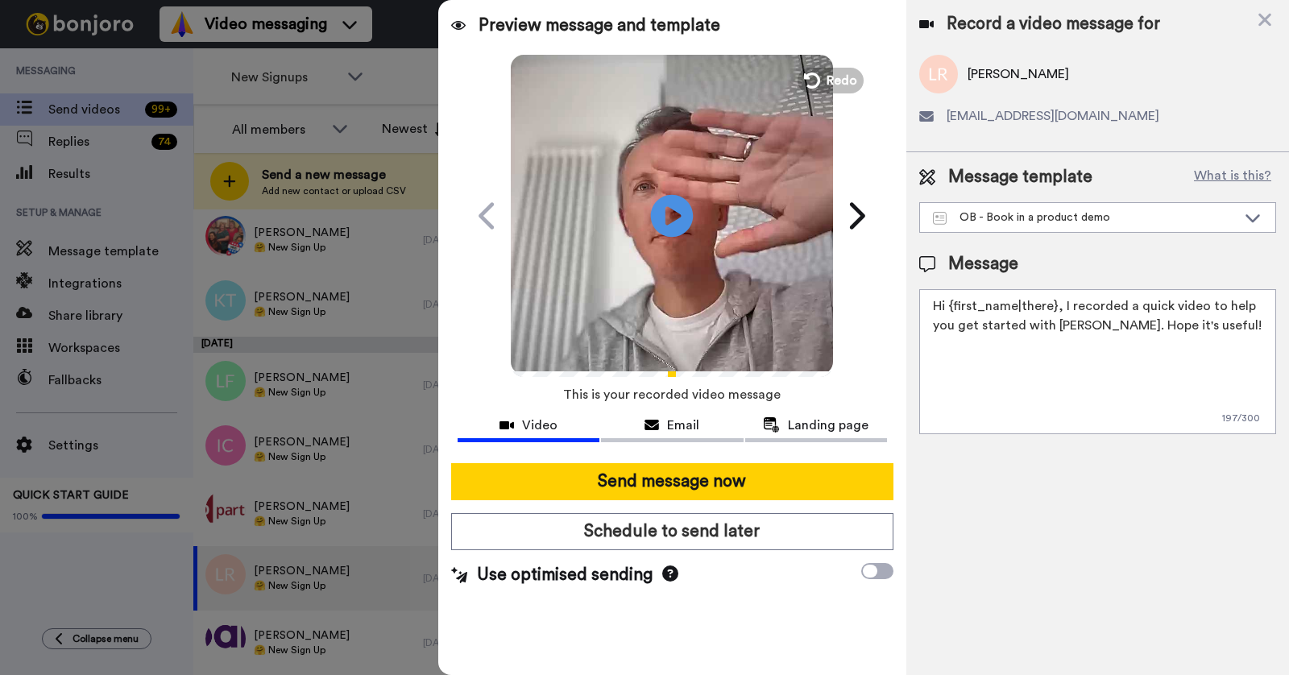
click at [668, 221] on icon "Play/Pause" at bounding box center [672, 215] width 43 height 77
click at [849, 90] on button "Redo" at bounding box center [830, 80] width 73 height 28
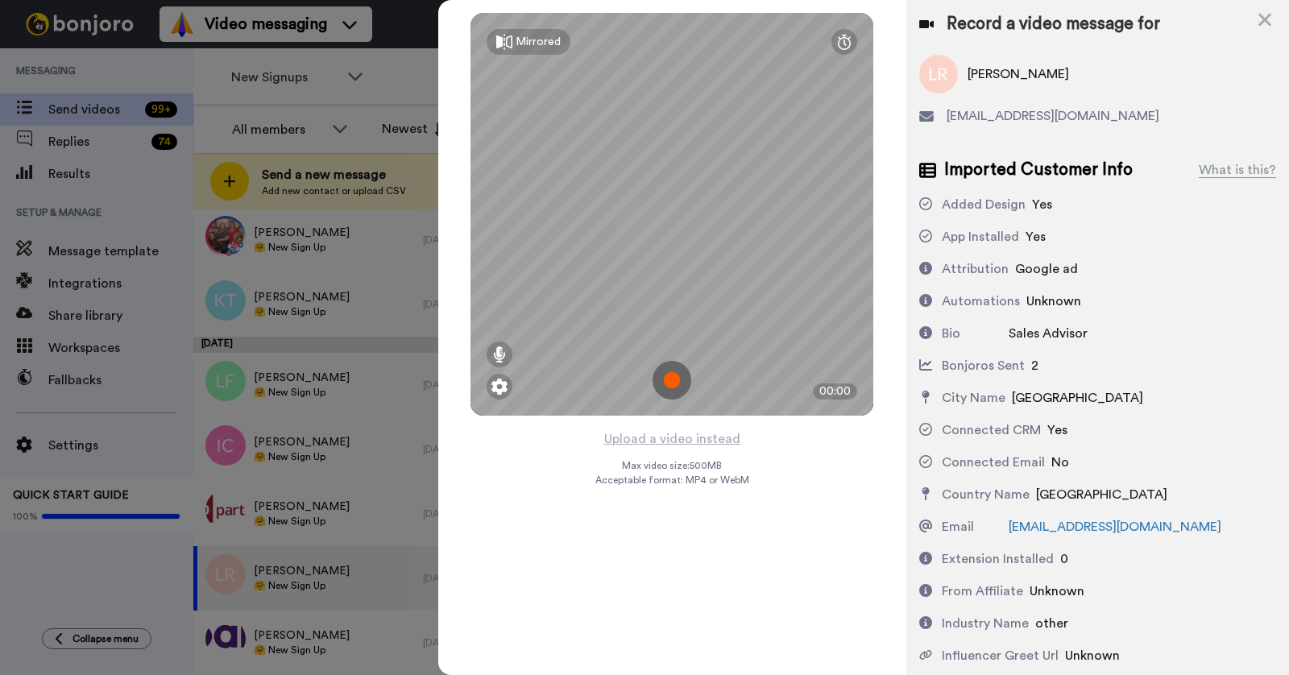
click at [666, 377] on img at bounding box center [672, 380] width 39 height 39
click at [671, 383] on img at bounding box center [672, 380] width 39 height 39
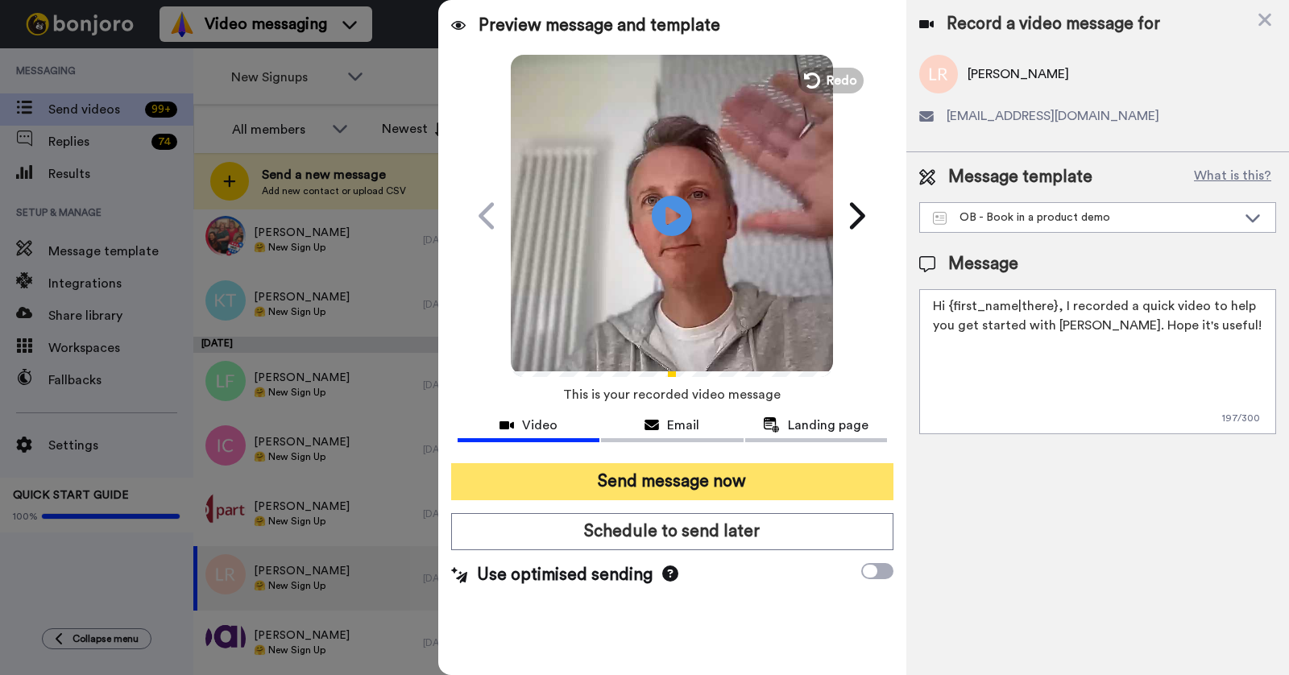
click at [703, 486] on button "Send message now" at bounding box center [672, 481] width 442 height 37
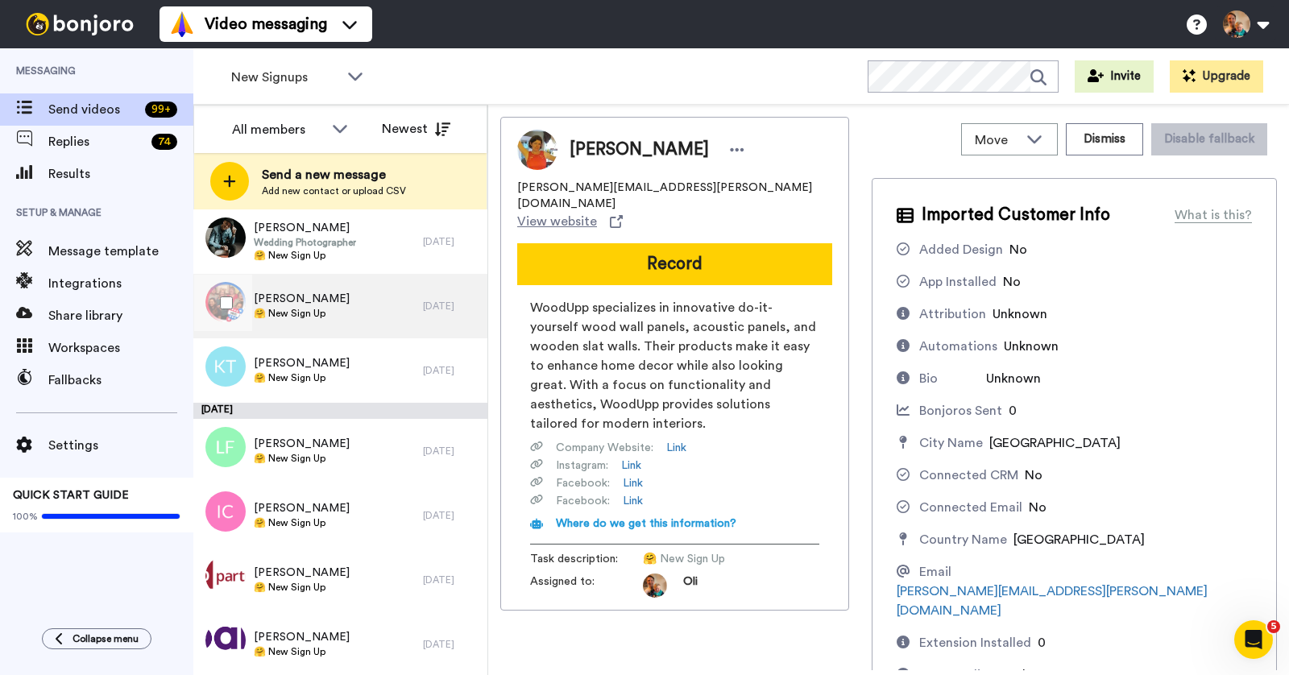
scroll to position [566, 0]
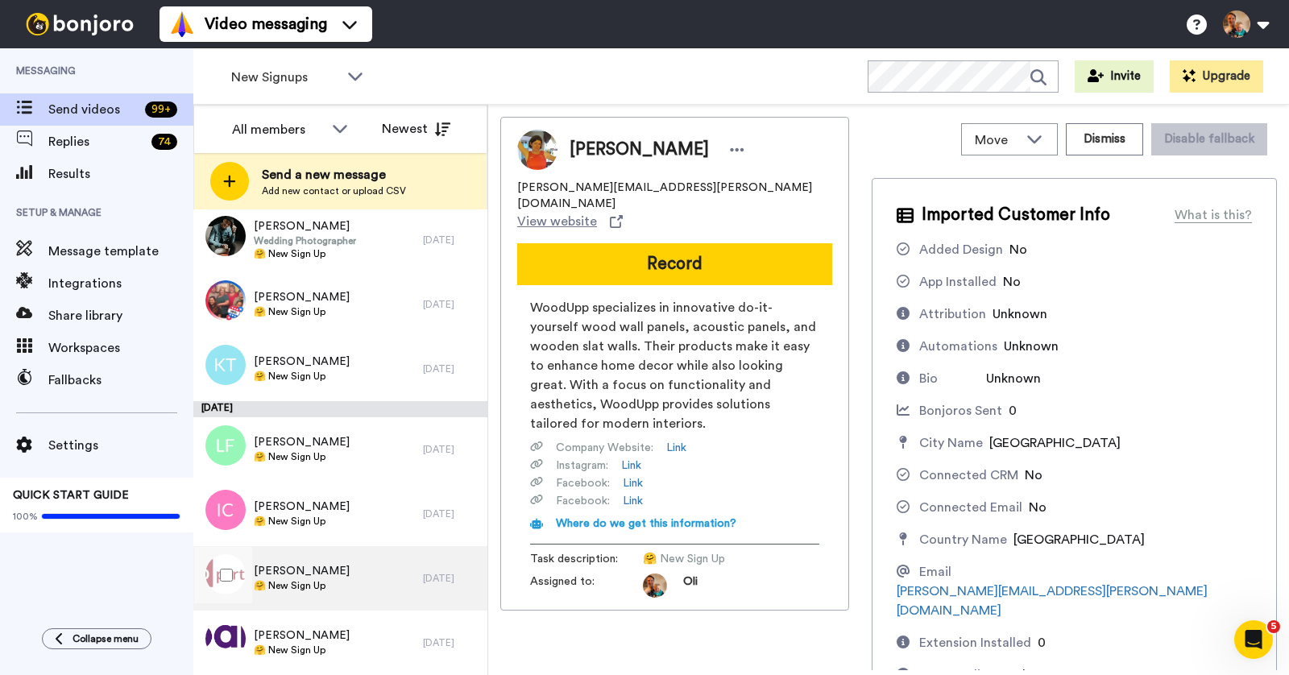
click at [379, 585] on div "[PERSON_NAME] 🤗 New Sign Up" at bounding box center [308, 578] width 230 height 64
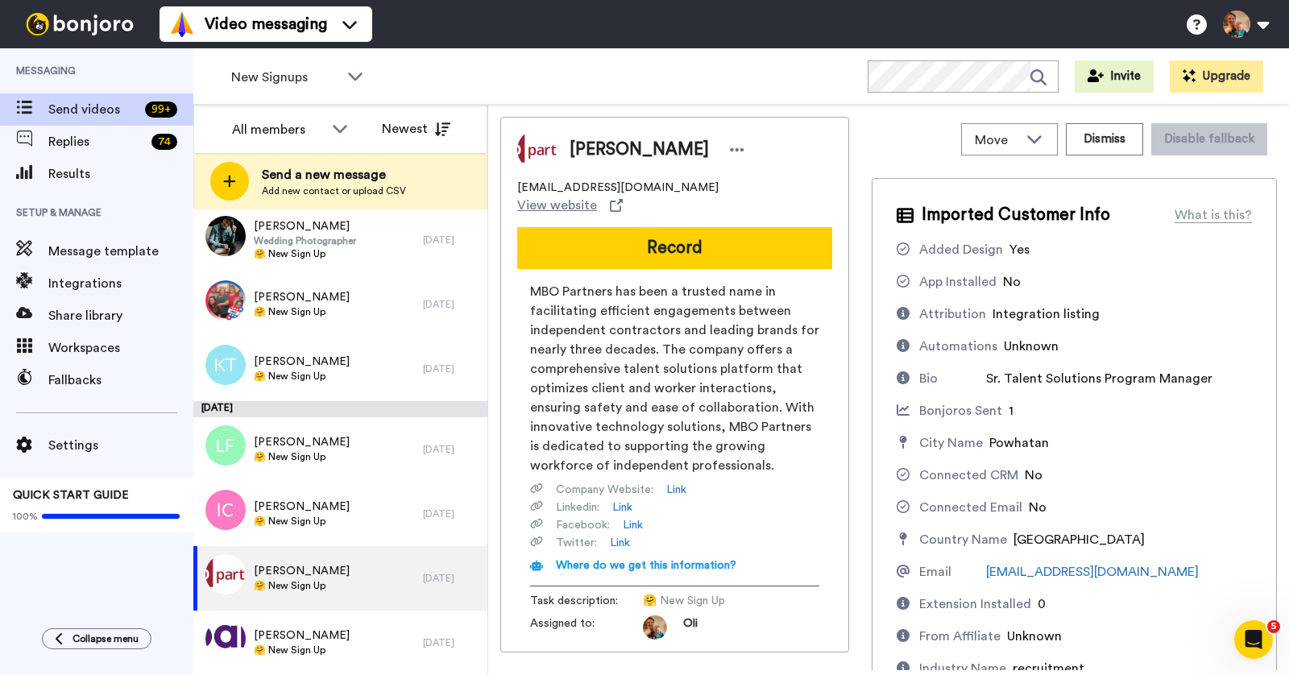
click at [1072, 379] on span "Sr. Talent Solutions Program Manager" at bounding box center [1099, 378] width 226 height 13
copy div "Sr. Talent Solutions Program Manager"
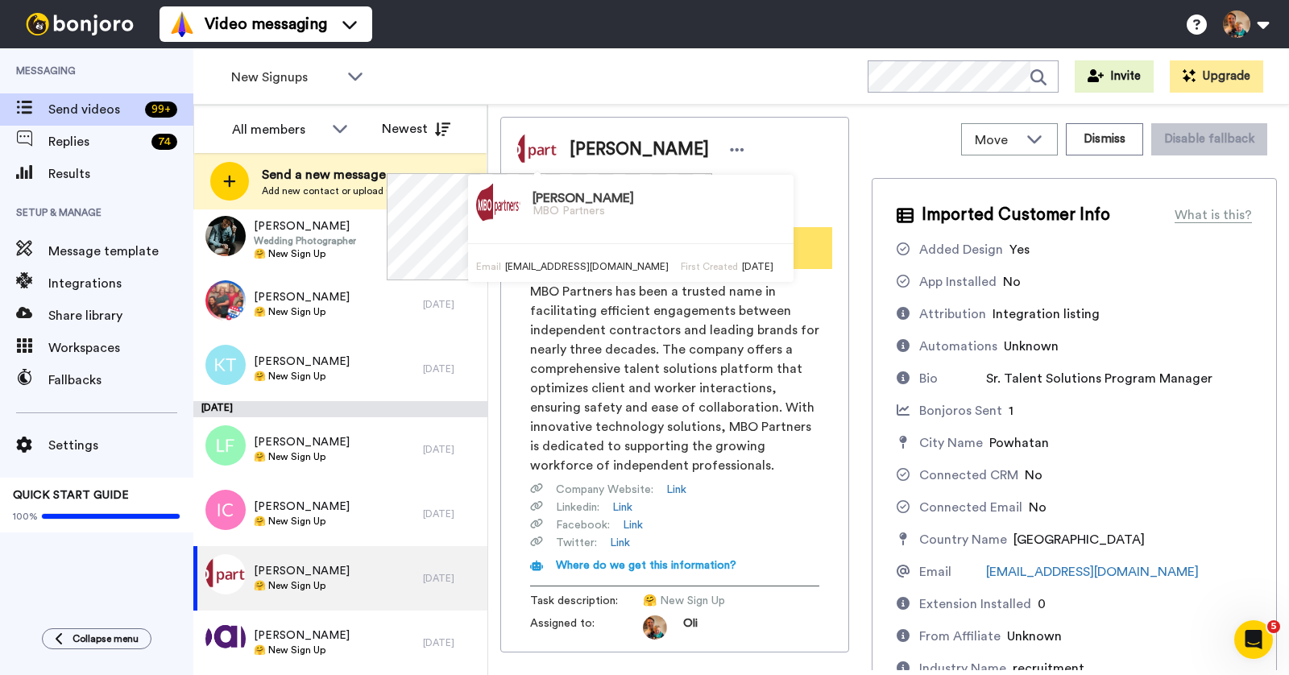
click at [644, 239] on div "[PERSON_NAME] MBO Partners Email [EMAIL_ADDRESS][DOMAIN_NAME] First Created [DA…" at bounding box center [630, 228] width 325 height 107
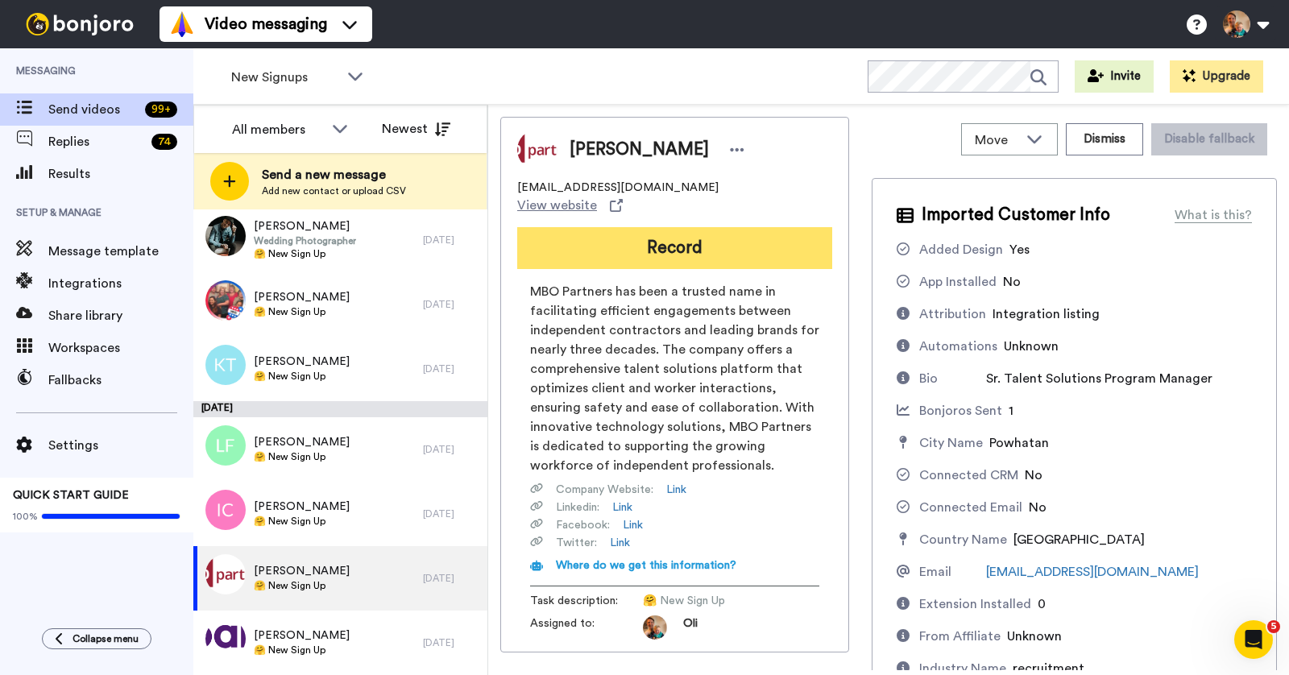
click at [785, 238] on button "Record" at bounding box center [674, 248] width 315 height 42
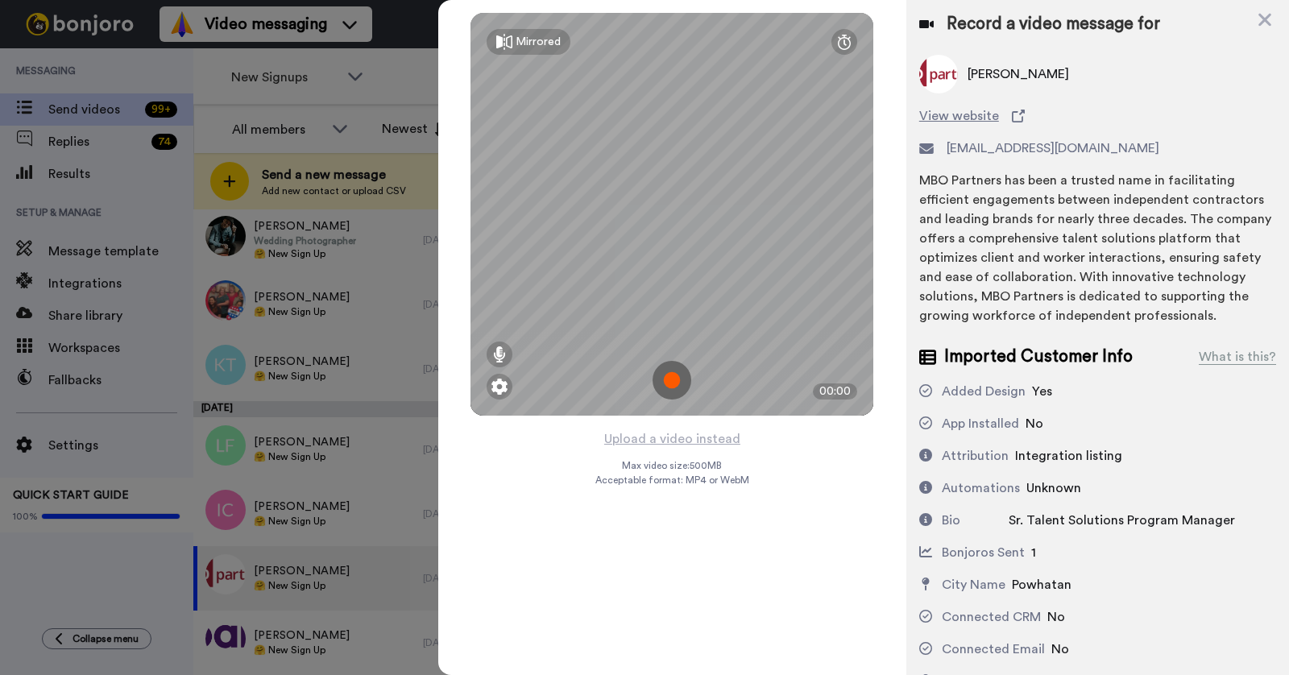
click at [669, 376] on img at bounding box center [672, 380] width 39 height 39
click at [669, 385] on img at bounding box center [672, 380] width 39 height 39
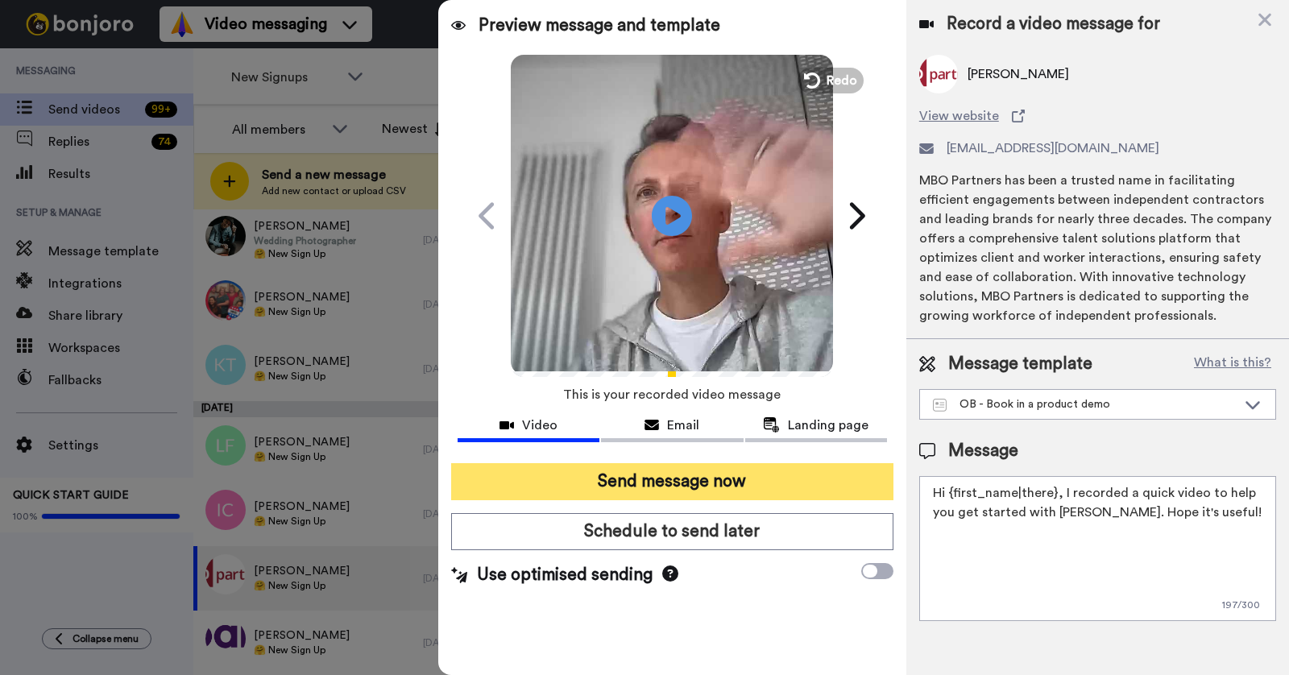
click at [700, 485] on button "Send message now" at bounding box center [672, 481] width 442 height 37
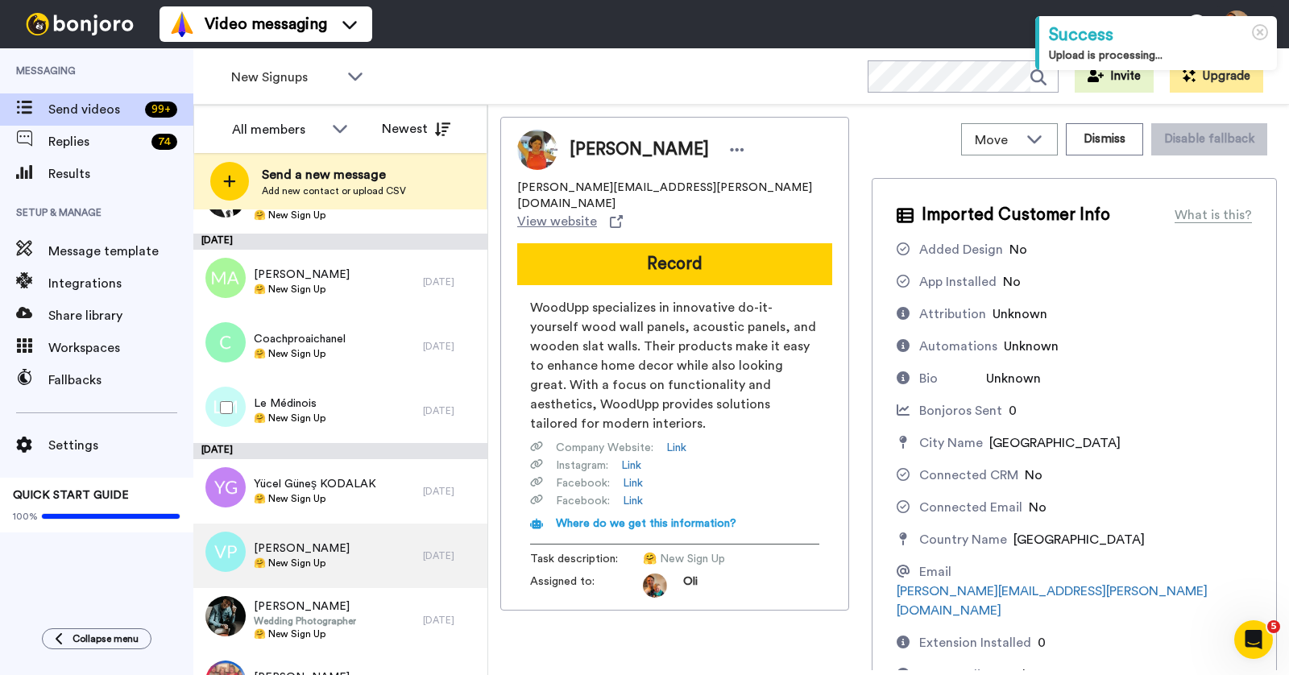
scroll to position [501, 0]
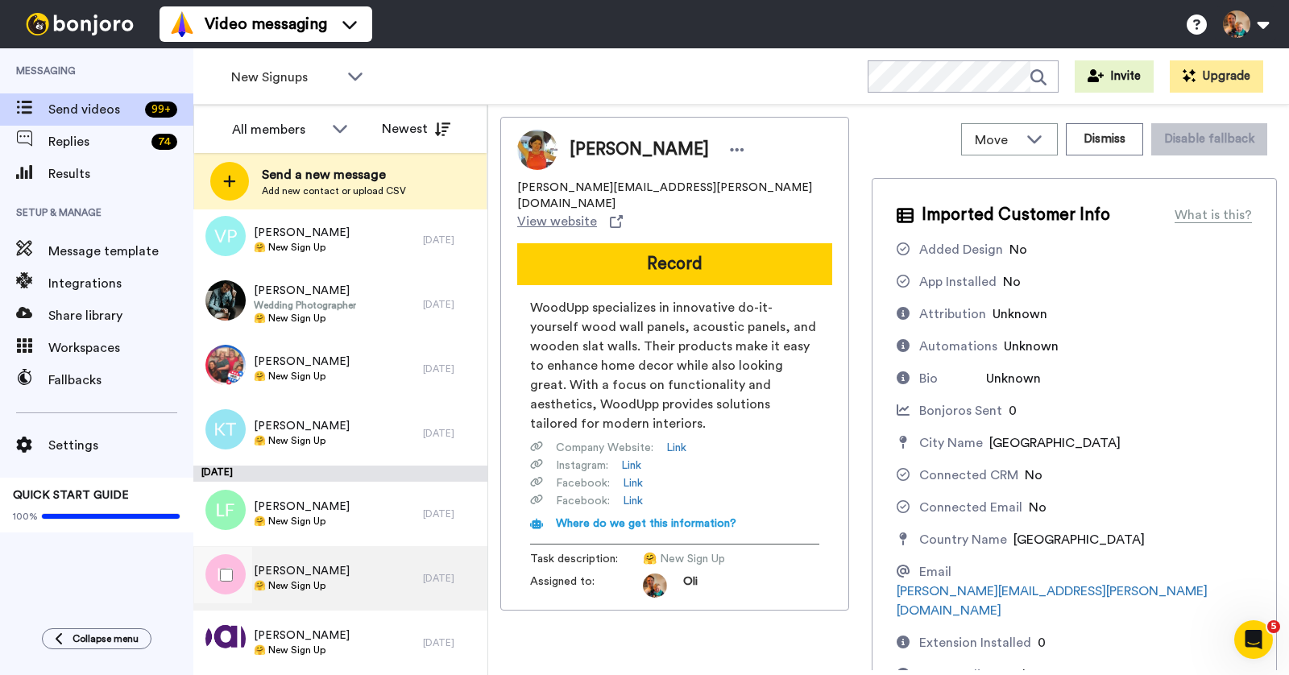
click at [350, 570] on div "[PERSON_NAME] 🤗 New Sign Up" at bounding box center [308, 578] width 230 height 64
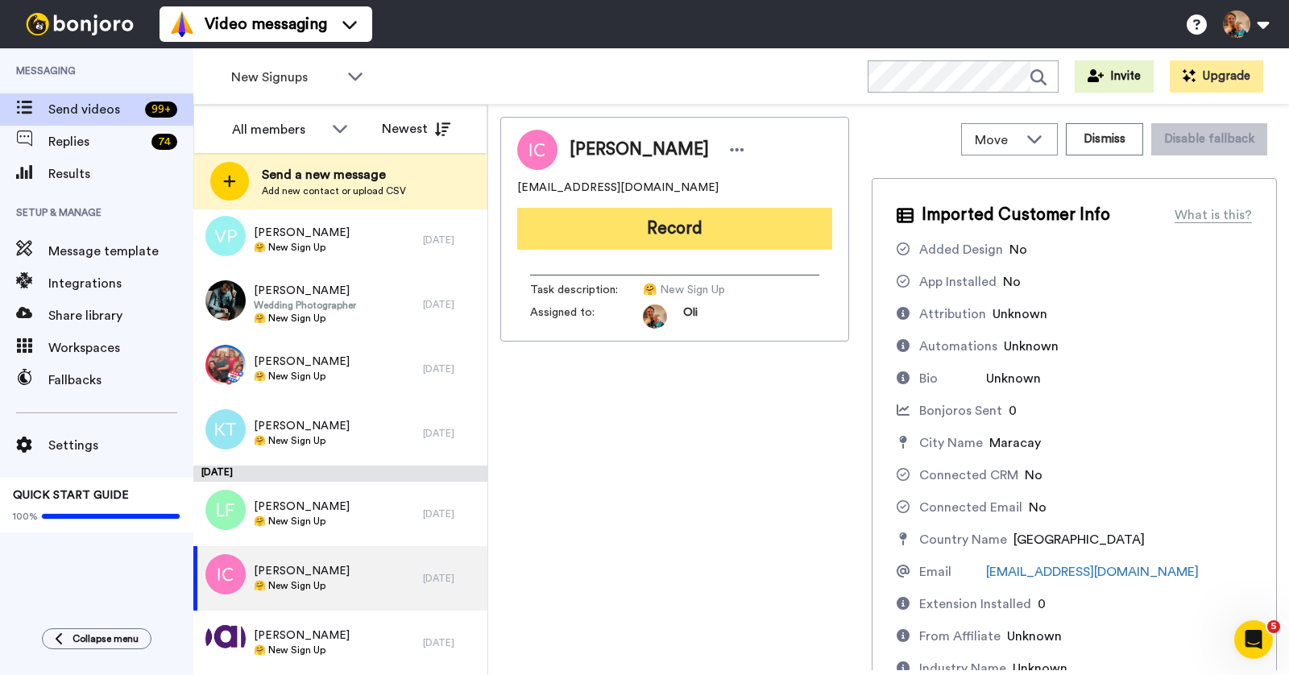
click at [683, 231] on button "Record" at bounding box center [674, 229] width 315 height 42
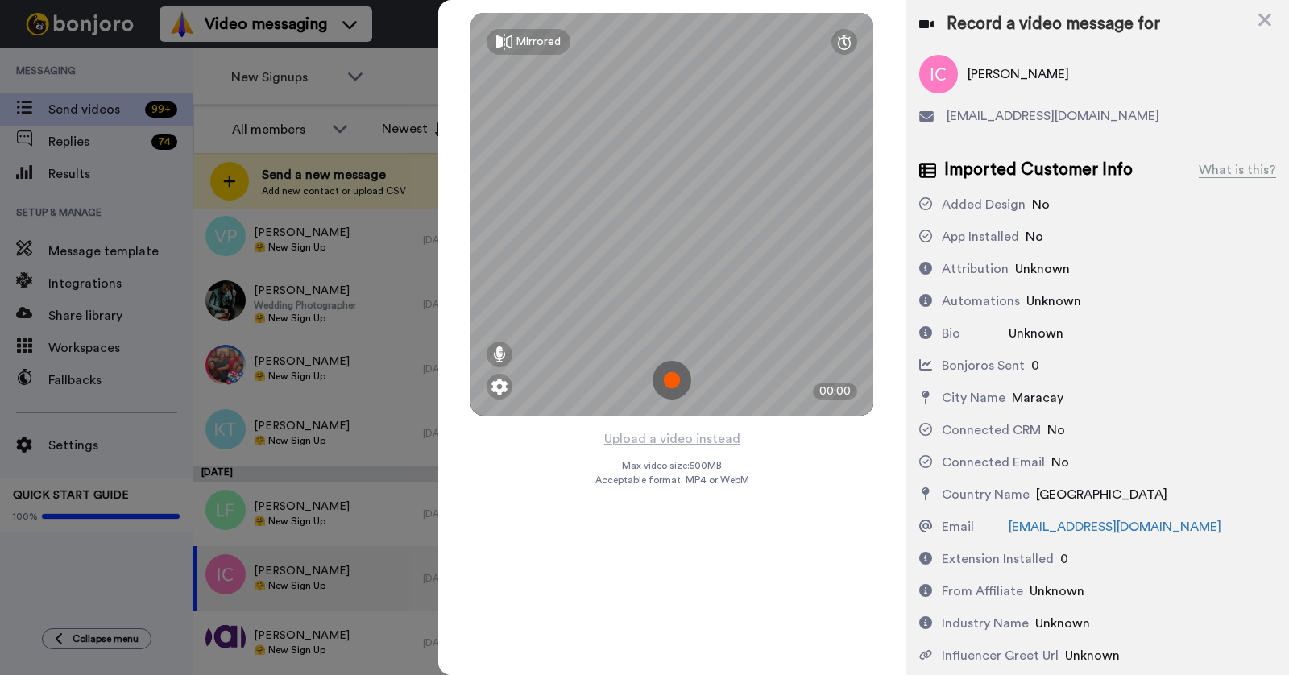
click at [671, 377] on img at bounding box center [672, 380] width 39 height 39
click at [669, 383] on img at bounding box center [672, 380] width 39 height 39
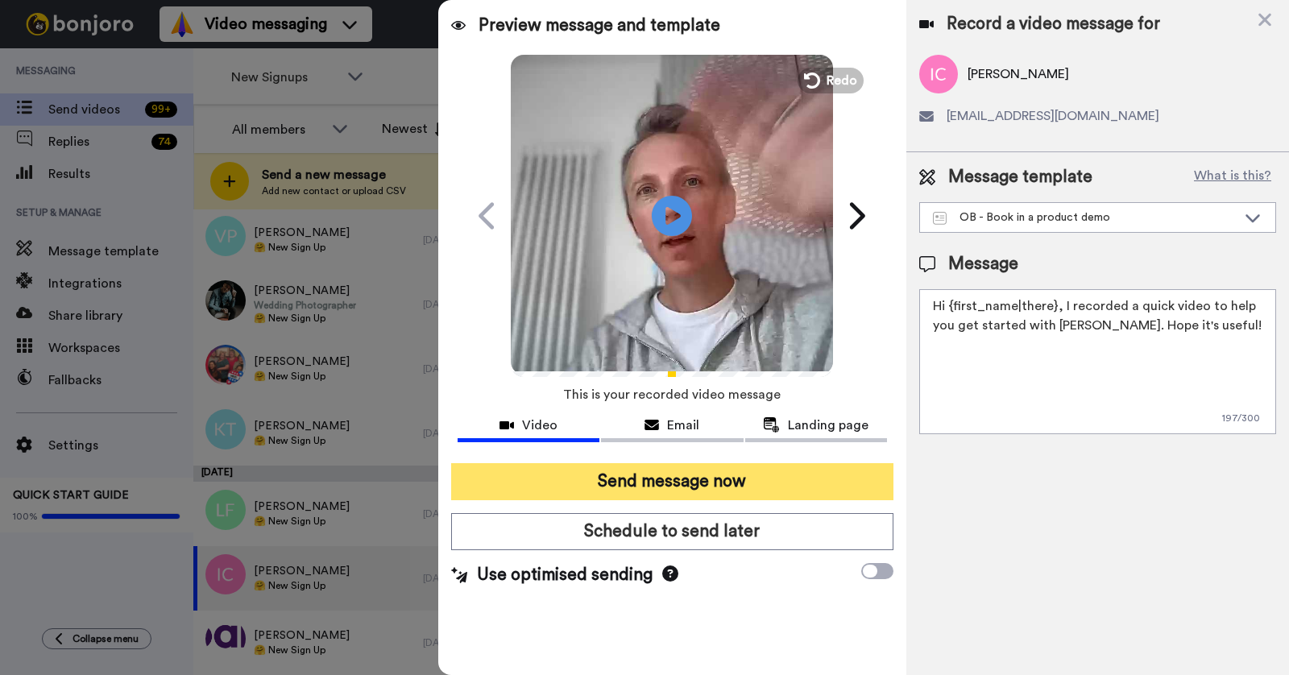
click at [637, 478] on button "Send message now" at bounding box center [672, 481] width 442 height 37
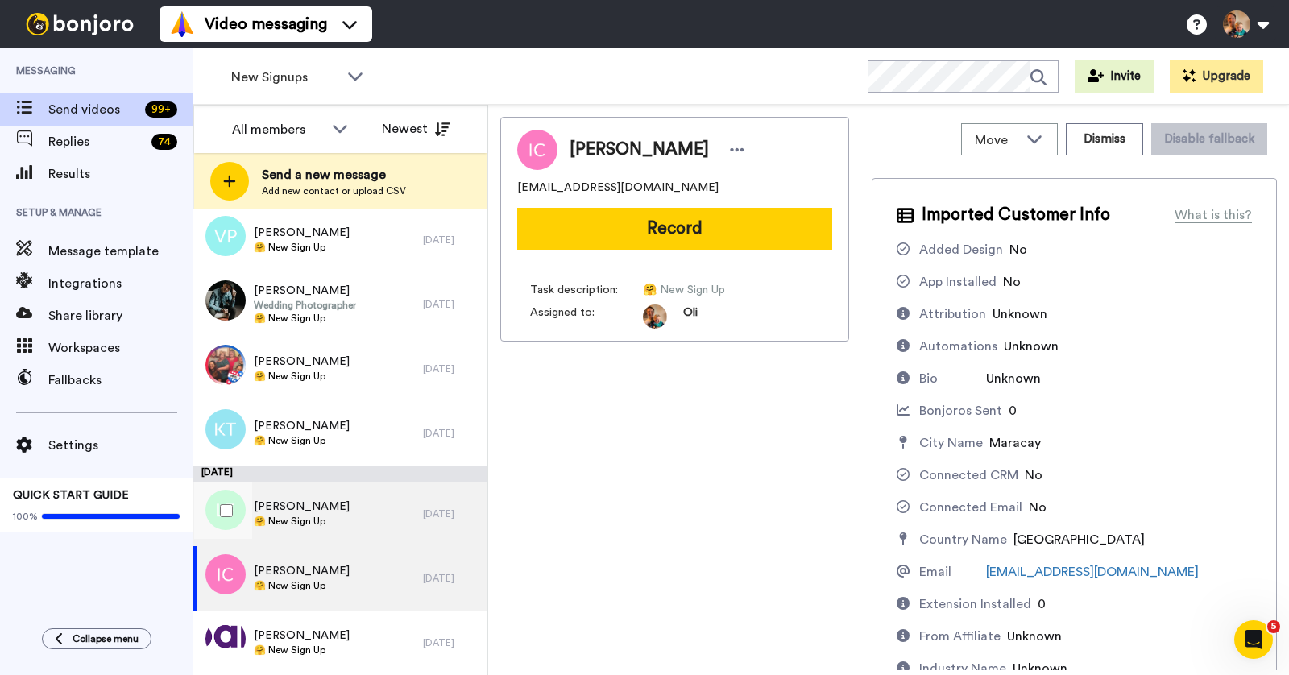
click at [351, 507] on div "Lou F 🤗 New Sign Up" at bounding box center [308, 514] width 230 height 64
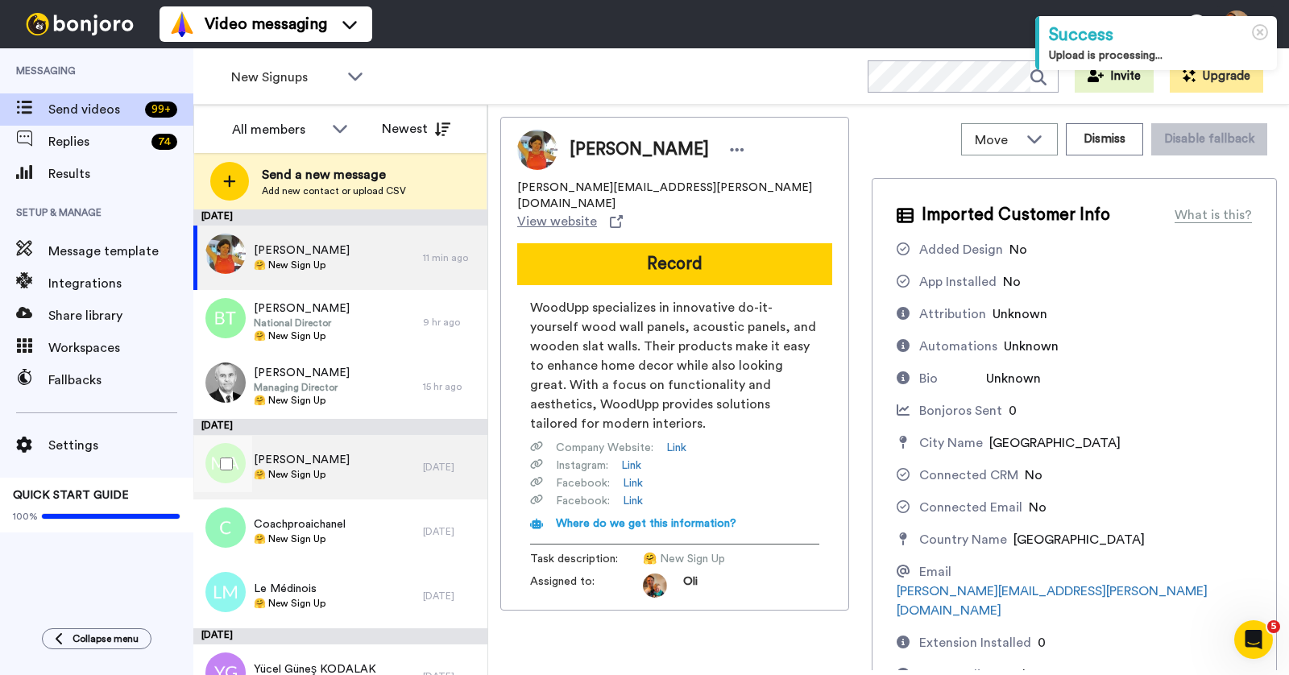
scroll to position [437, 0]
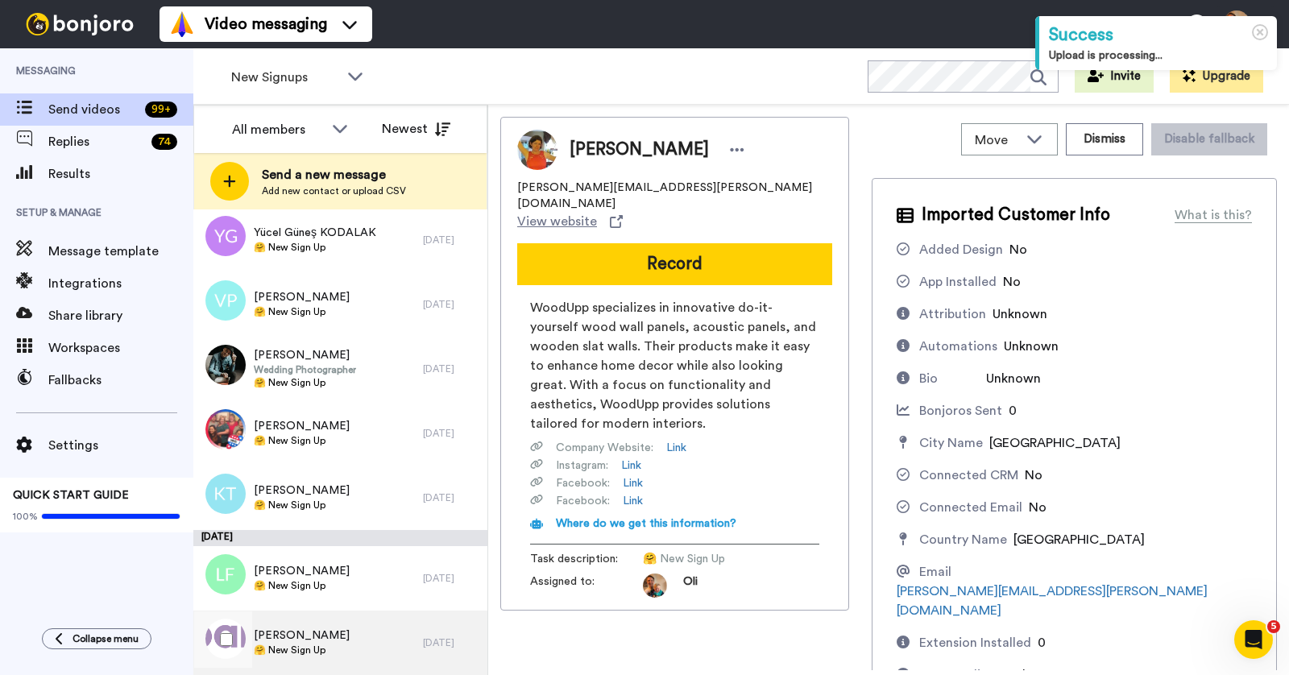
click at [350, 618] on div "[PERSON_NAME] 🤗 New Sign Up" at bounding box center [308, 643] width 230 height 64
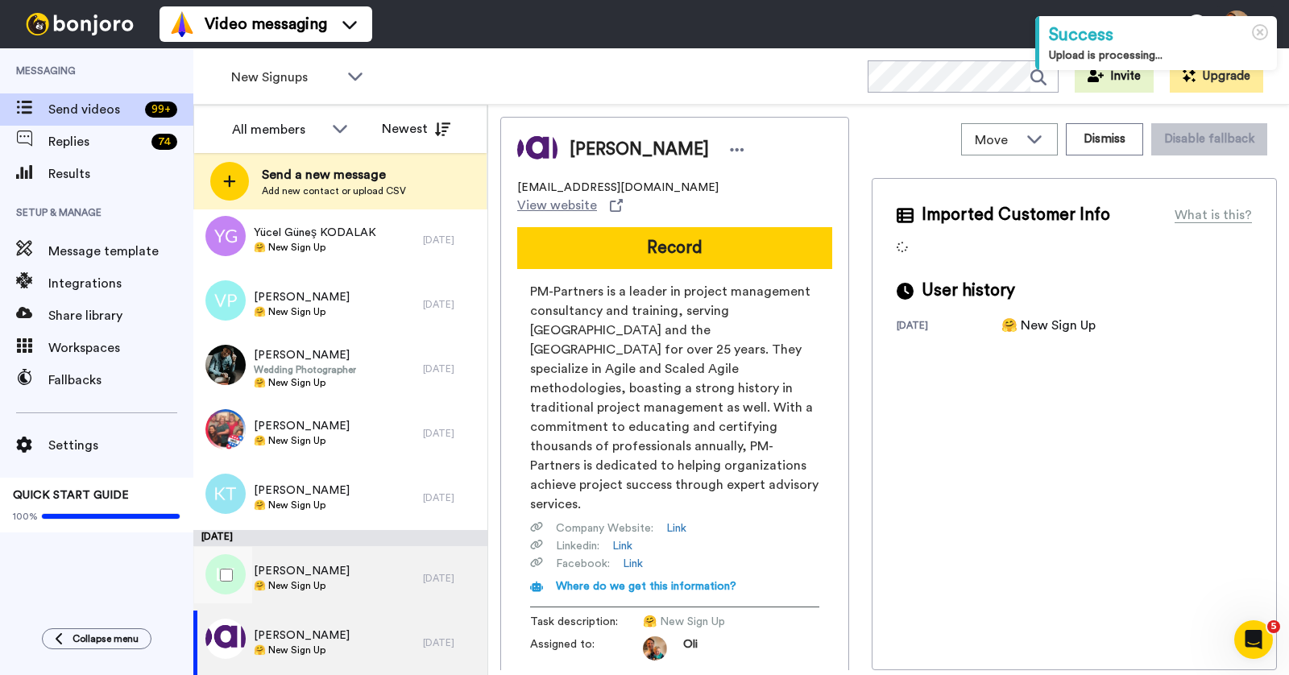
click at [369, 556] on div "Lou F 🤗 New Sign Up" at bounding box center [308, 578] width 230 height 64
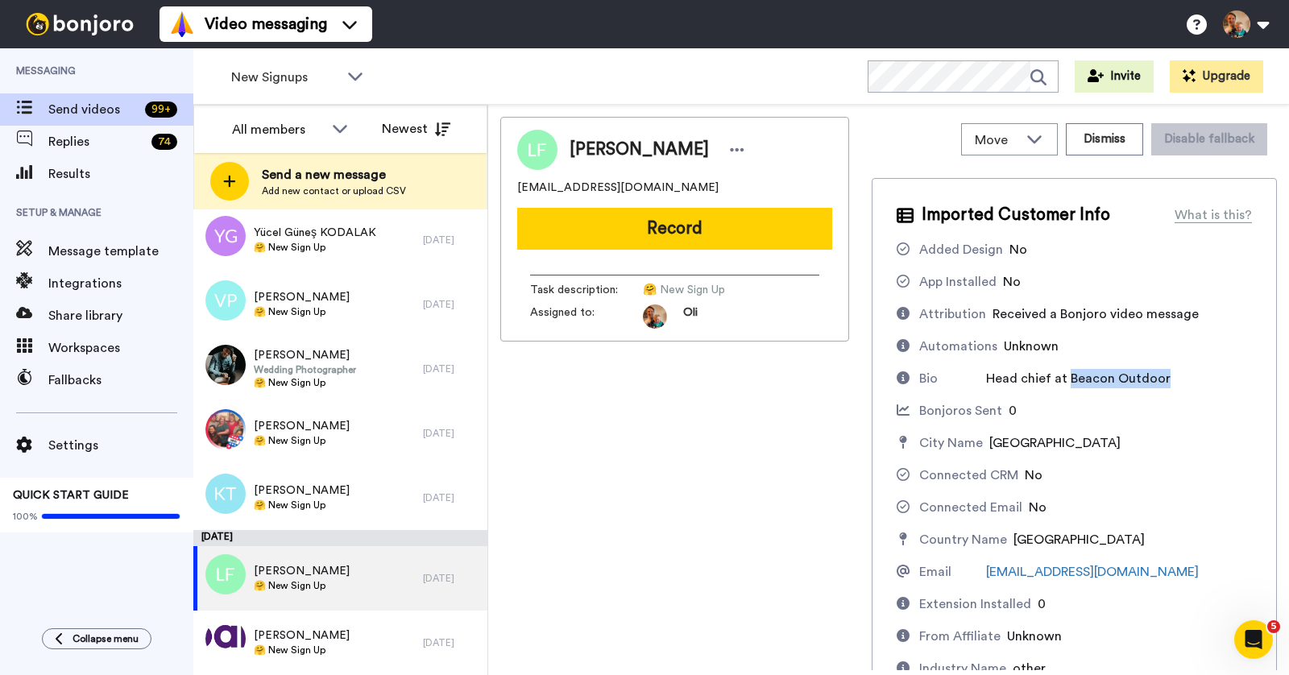
drag, startPoint x: 1068, startPoint y: 377, endPoint x: 1192, endPoint y: 378, distance: 124.1
click at [1192, 378] on div "Bio Head chief at Beacon Outdoor" at bounding box center [1074, 378] width 355 height 19
copy span "Beacon Outdoor"
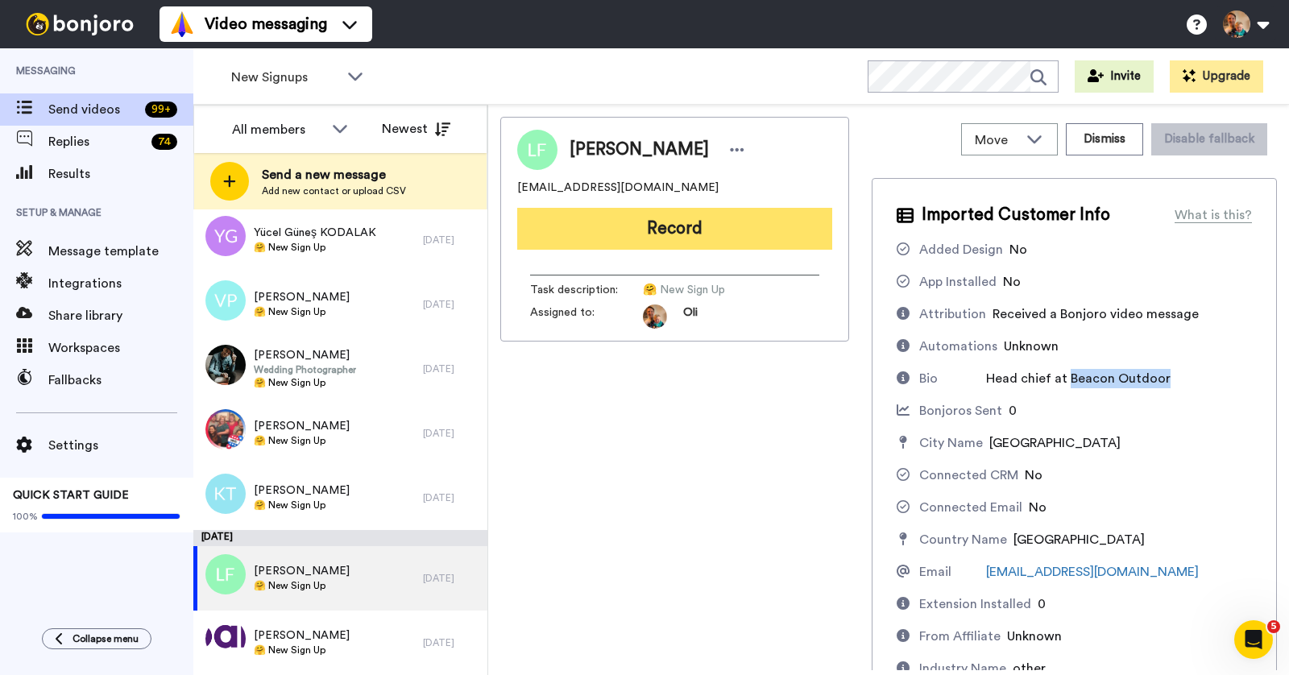
click at [626, 224] on button "Record" at bounding box center [674, 229] width 315 height 42
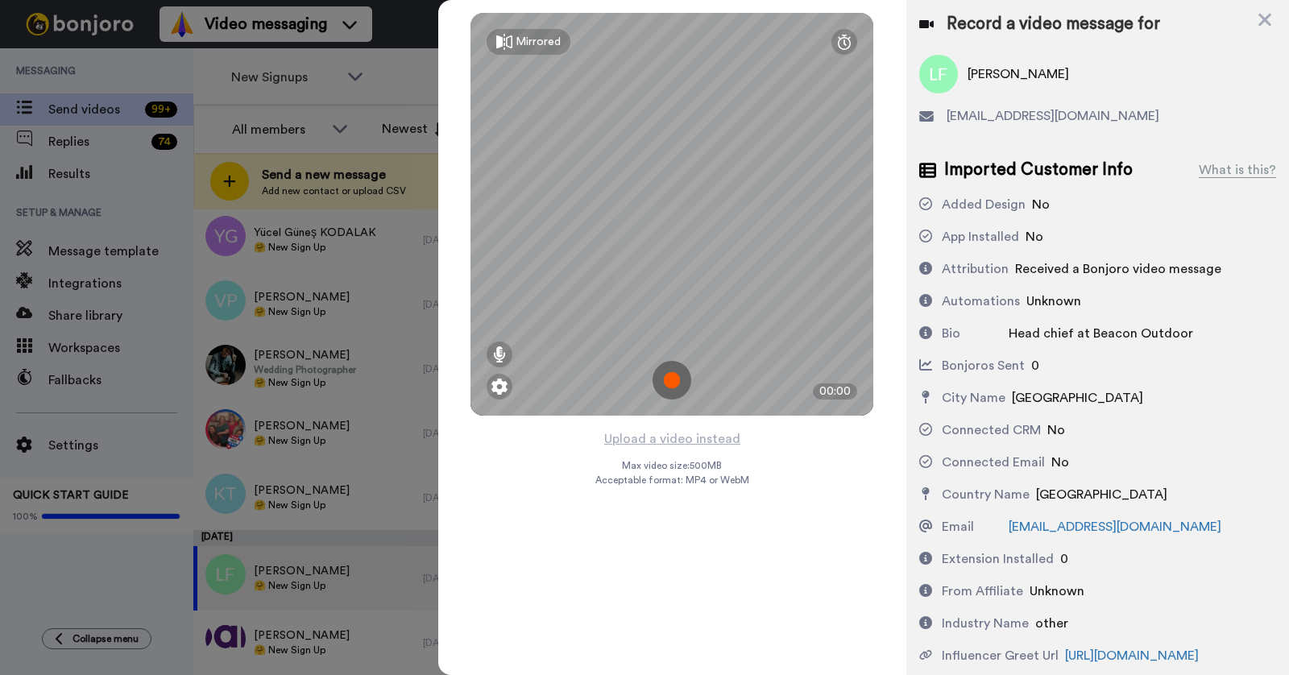
click at [670, 371] on img at bounding box center [672, 380] width 39 height 39
click at [664, 381] on img at bounding box center [672, 380] width 39 height 39
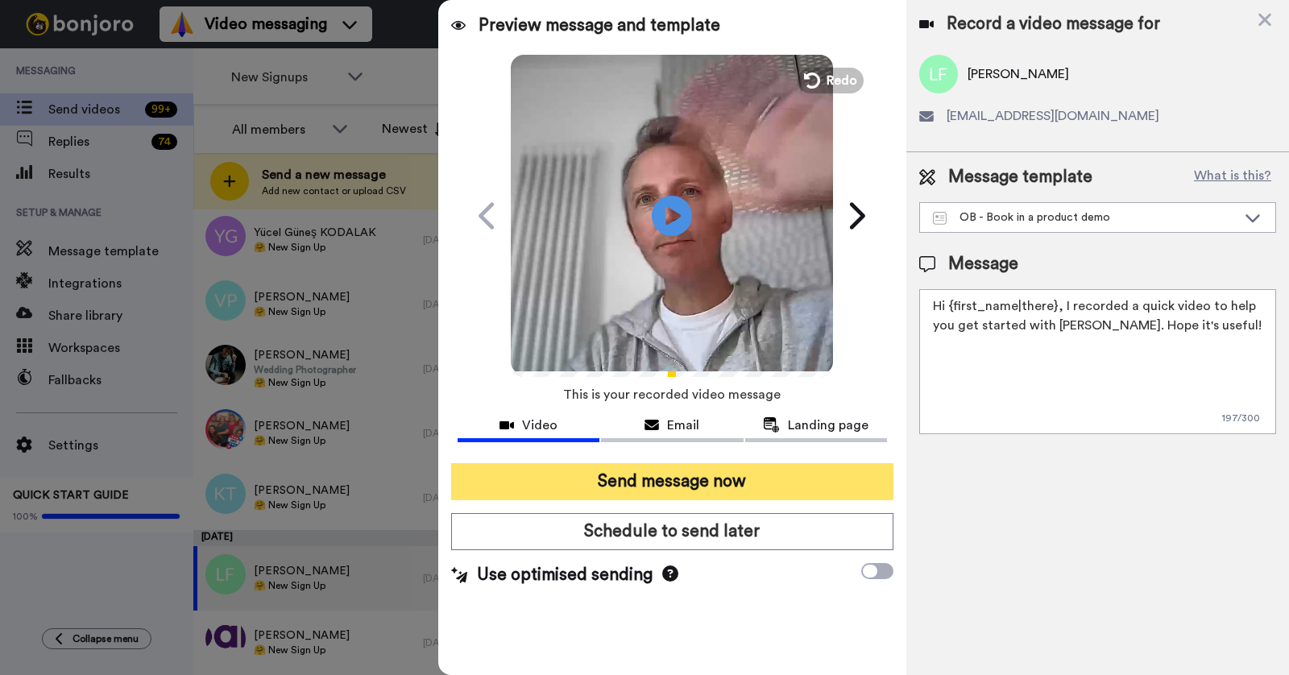
click at [700, 487] on button "Send message now" at bounding box center [672, 481] width 442 height 37
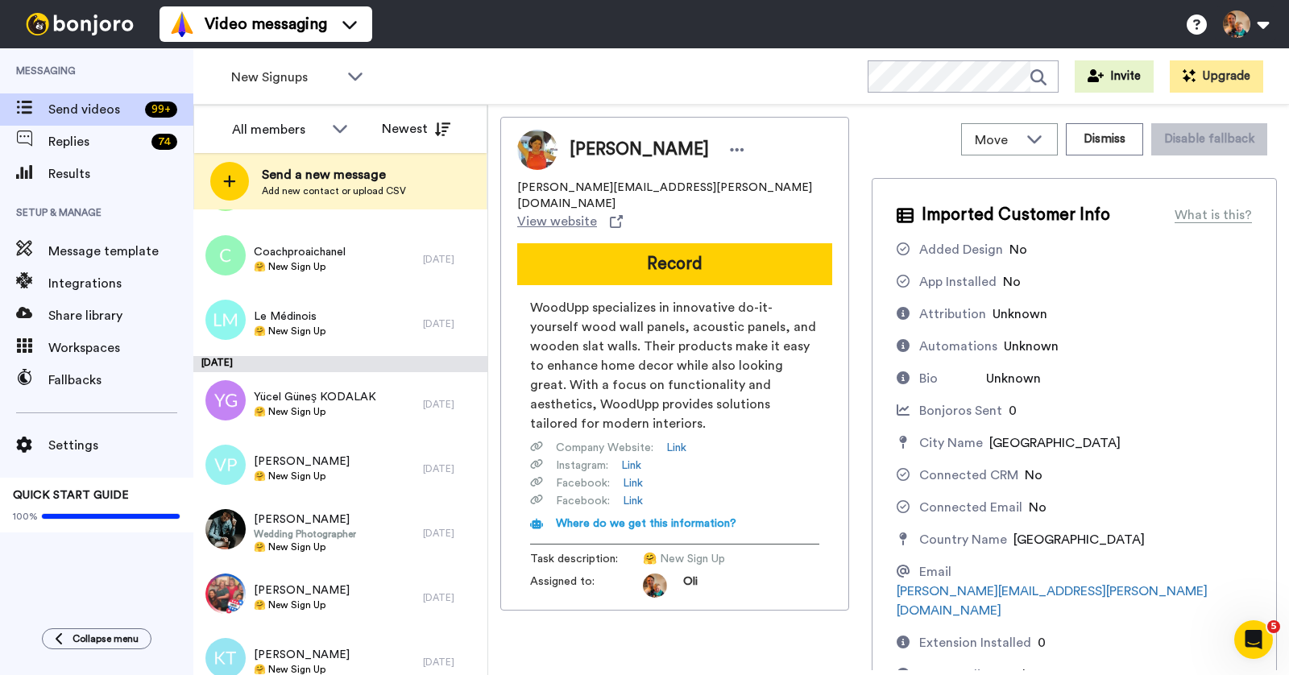
scroll to position [372, 0]
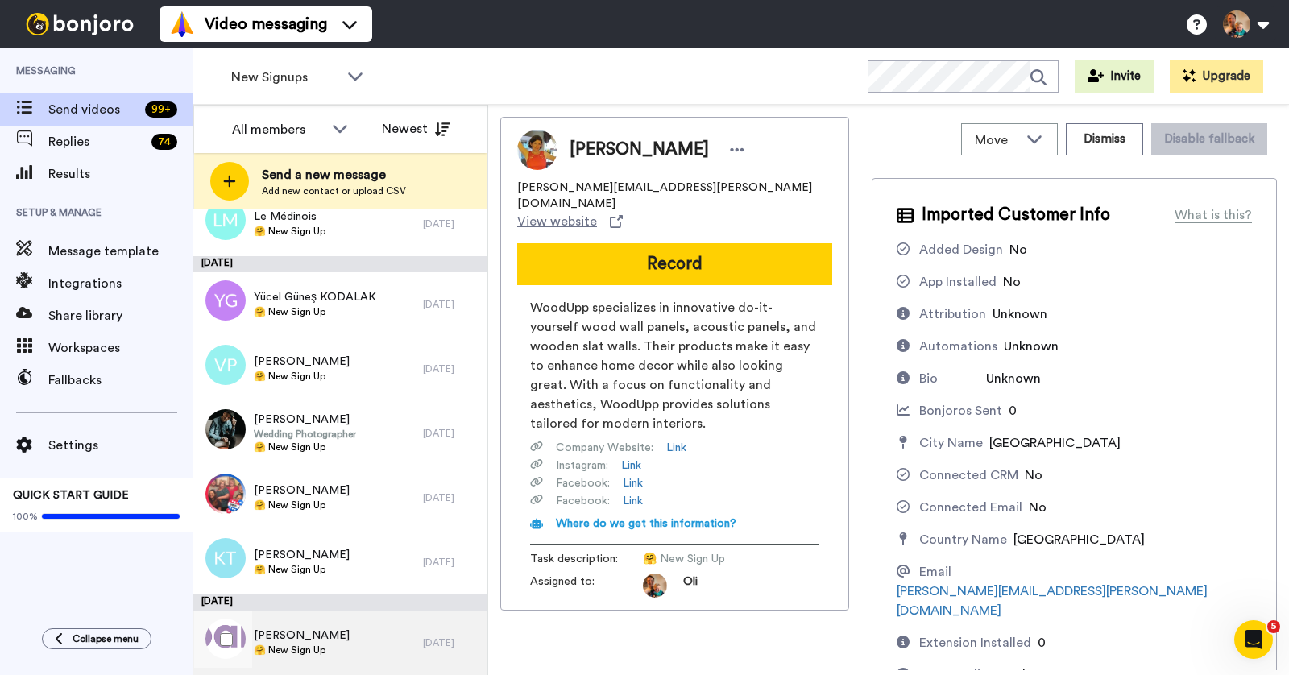
click at [358, 614] on div "[PERSON_NAME] 🤗 New Sign Up" at bounding box center [308, 643] width 230 height 64
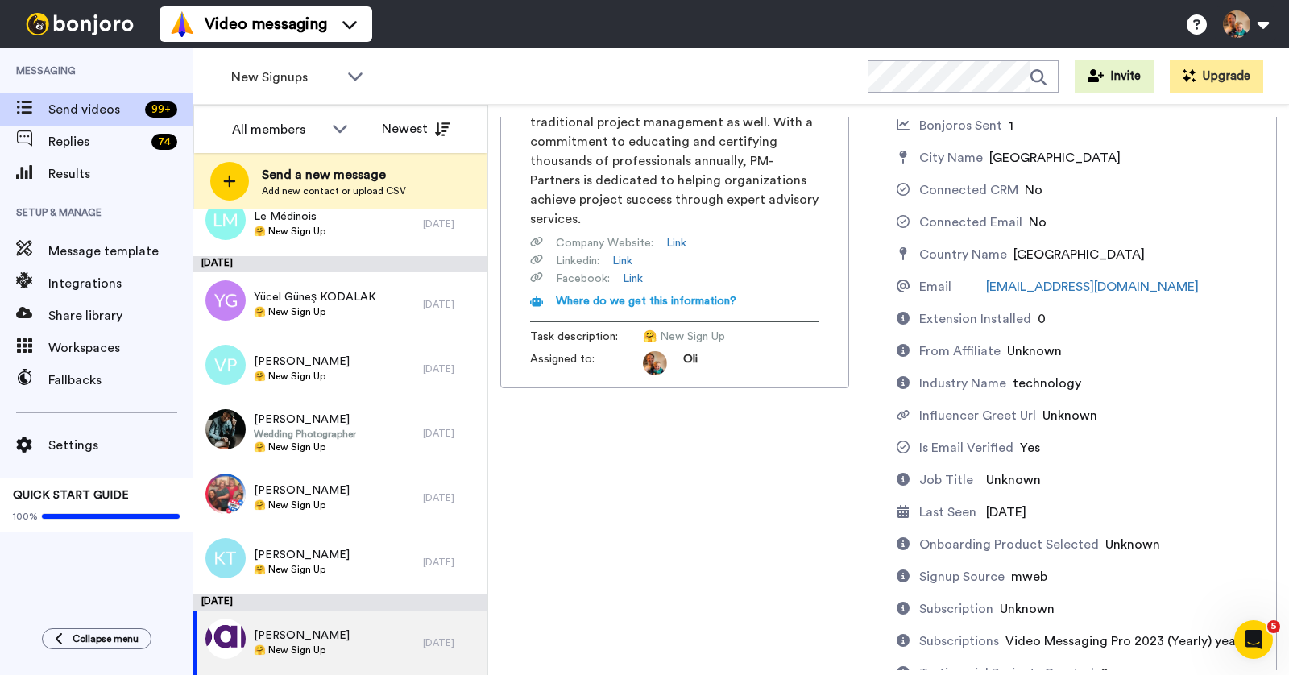
scroll to position [292, 0]
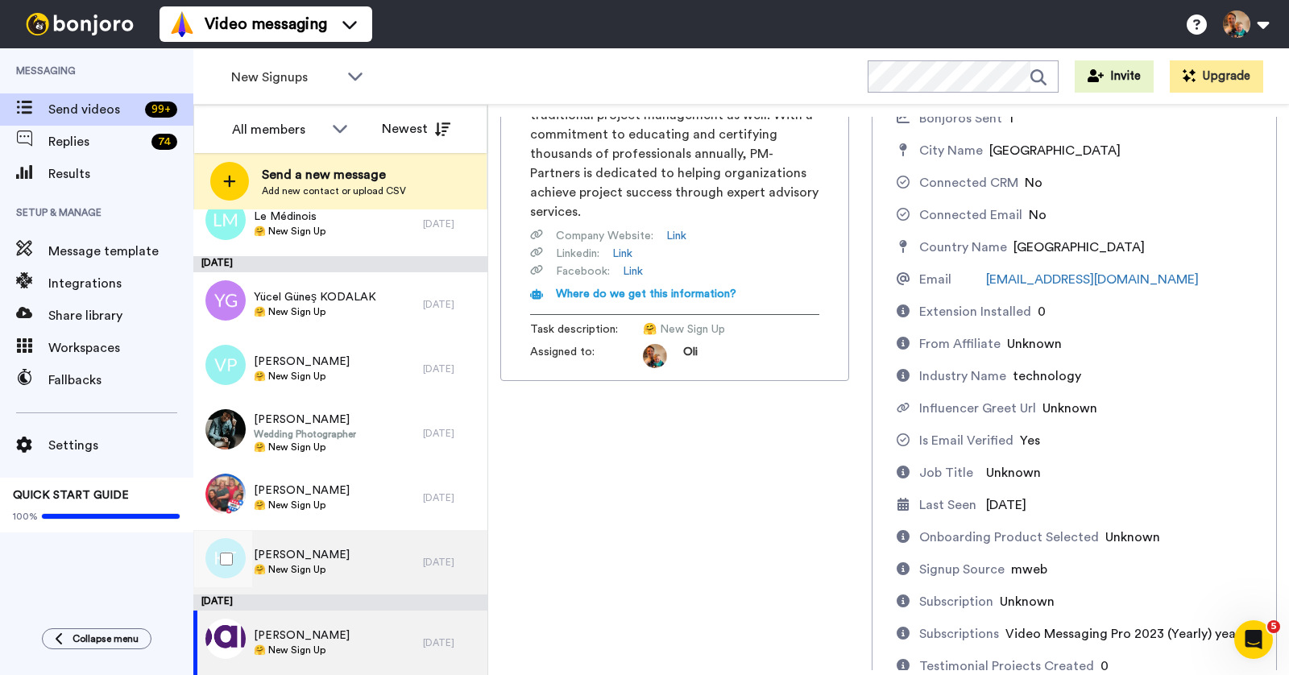
click at [318, 560] on span "[PERSON_NAME]" at bounding box center [302, 555] width 96 height 16
